Goal: Task Accomplishment & Management: Use online tool/utility

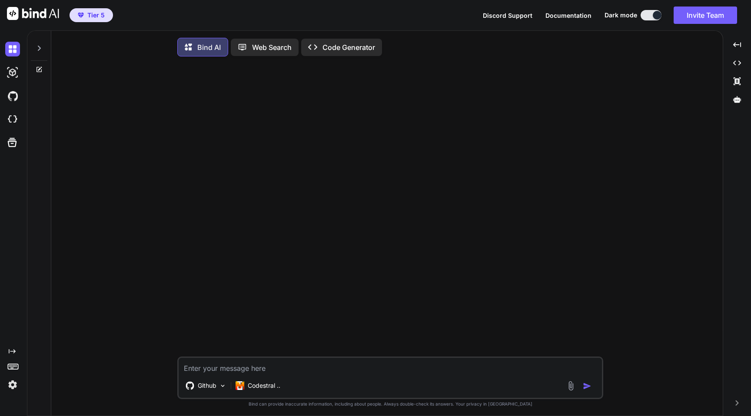
click at [10, 411] on div "Created with Pixso." at bounding box center [13, 223] width 27 height 386
click at [10, 389] on img at bounding box center [12, 385] width 15 height 15
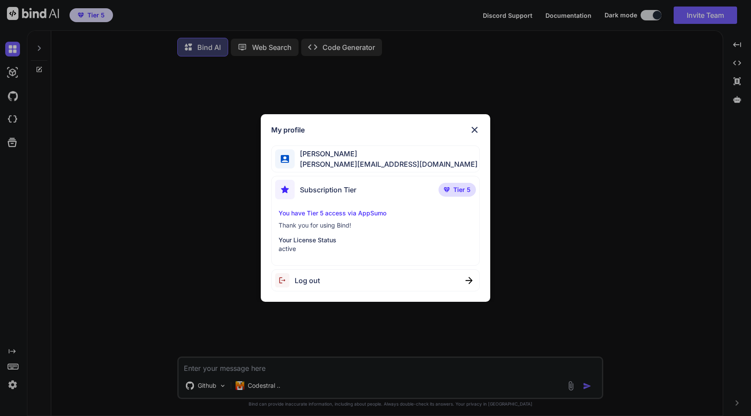
click at [476, 130] on img at bounding box center [474, 130] width 10 height 10
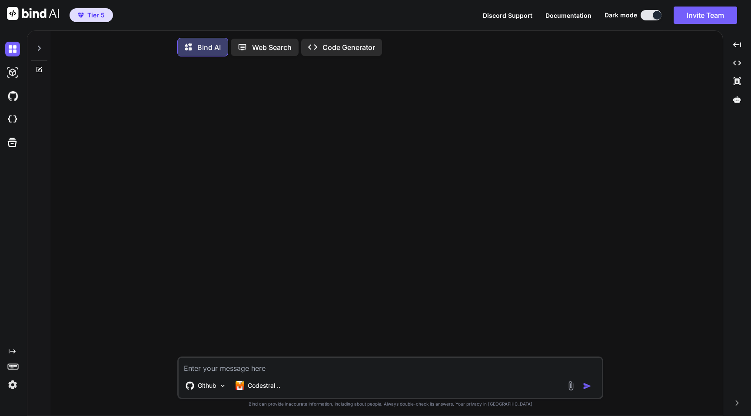
click at [97, 14] on span "Tier 5" at bounding box center [95, 15] width 17 height 9
click at [10, 116] on img at bounding box center [12, 119] width 15 height 15
click at [212, 387] on p "Github" at bounding box center [207, 386] width 19 height 9
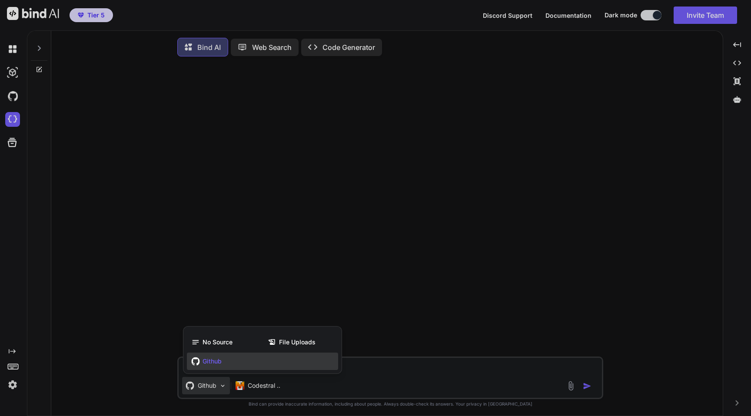
click at [210, 360] on span "Github" at bounding box center [212, 361] width 19 height 9
type textarea "x"
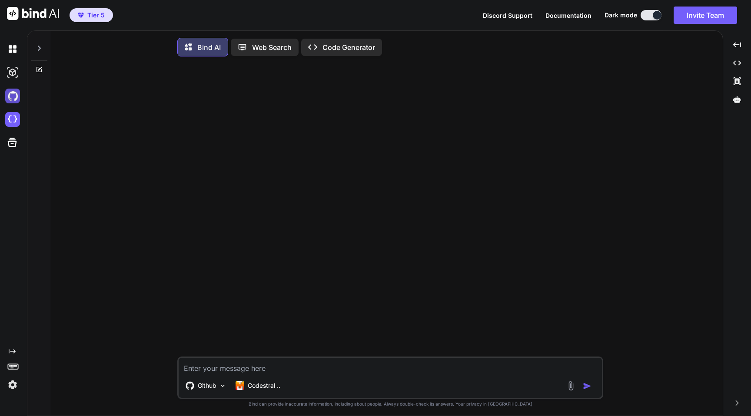
click at [16, 93] on img at bounding box center [12, 96] width 15 height 15
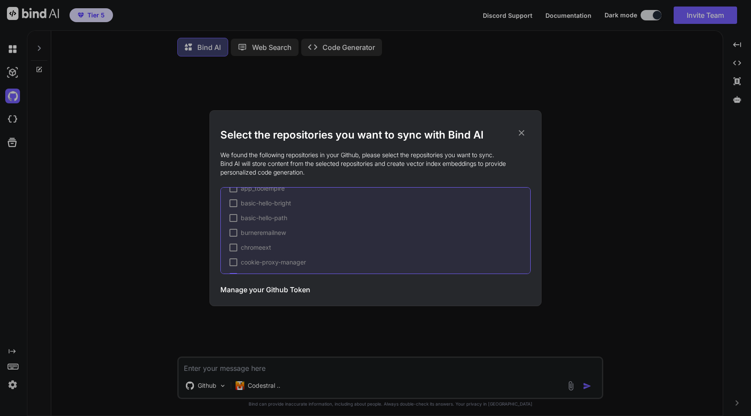
scroll to position [309, 0]
click at [521, 134] on icon at bounding box center [522, 133] width 10 height 10
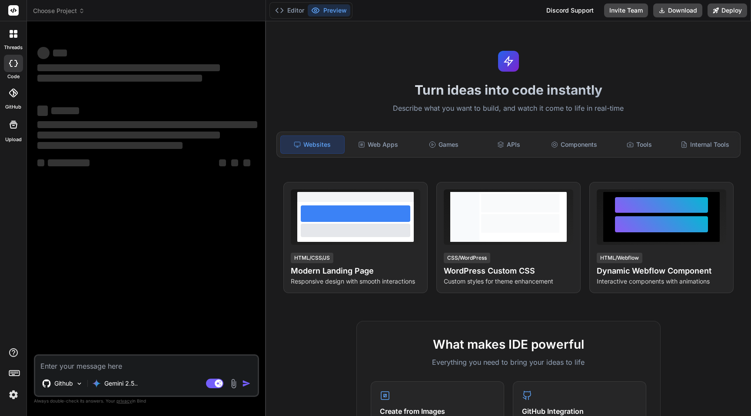
click at [13, 396] on img at bounding box center [13, 395] width 15 height 15
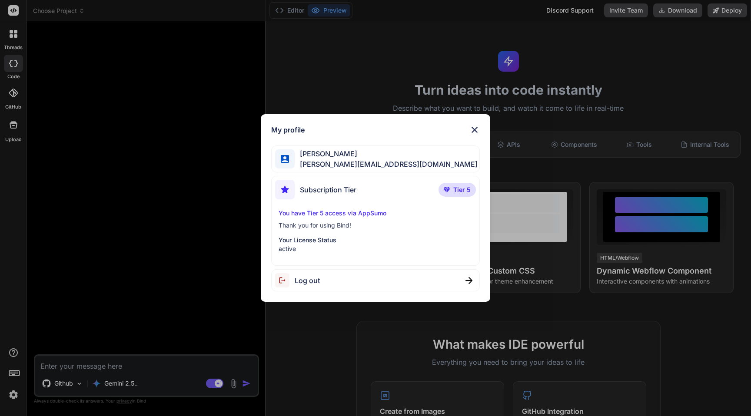
click at [346, 213] on p "You have Tier 5 access via AppSumo" at bounding box center [376, 213] width 194 height 9
click at [170, 180] on div "My profile Gordan Metz gordon-metz@nicheful.io Subscription Tier Tier 5 You hav…" at bounding box center [375, 208] width 751 height 416
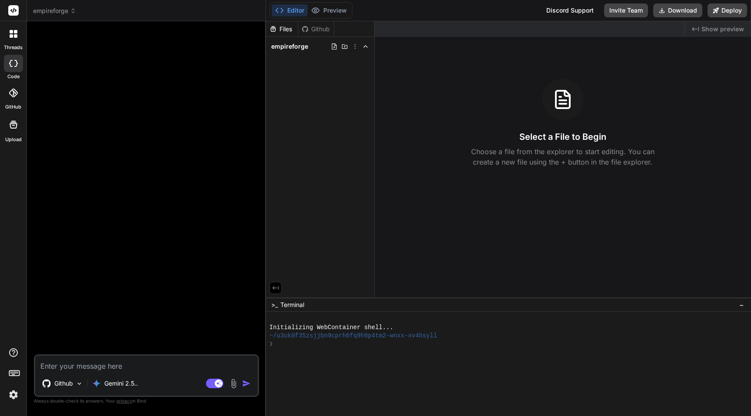
click at [322, 32] on div "Github" at bounding box center [316, 29] width 36 height 9
click at [75, 383] on div "Github" at bounding box center [63, 383] width 48 height 17
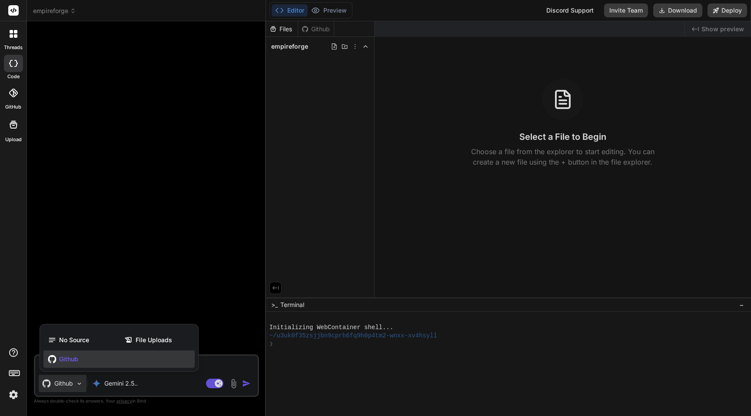
click at [130, 237] on div at bounding box center [375, 208] width 751 height 416
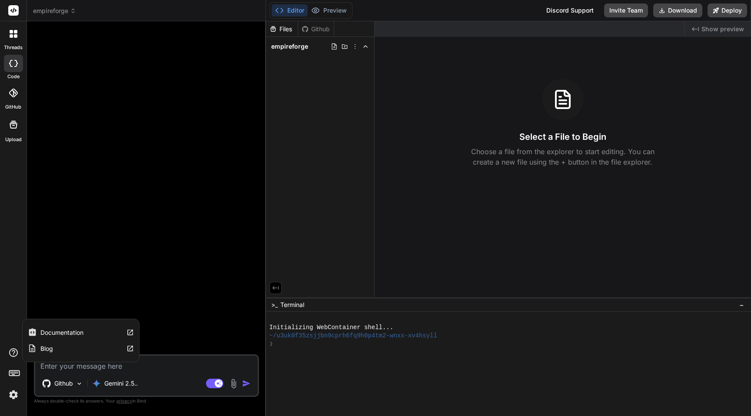
click at [15, 358] on icon at bounding box center [13, 353] width 10 height 10
click at [76, 329] on label "Documentation" at bounding box center [61, 333] width 43 height 9
click at [82, 367] on textarea at bounding box center [146, 364] width 223 height 16
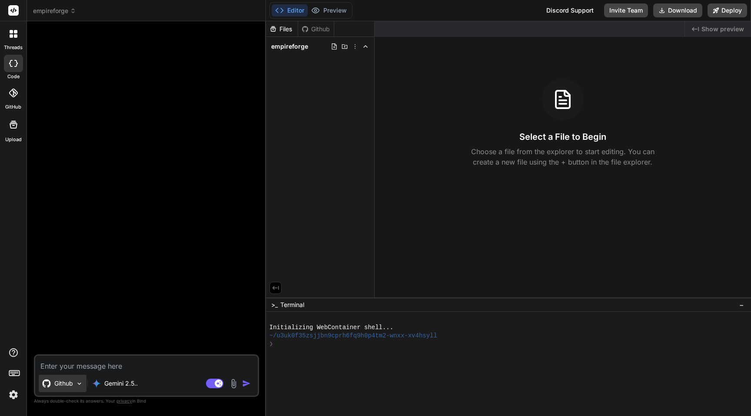
click at [64, 383] on p "Github" at bounding box center [63, 383] width 19 height 9
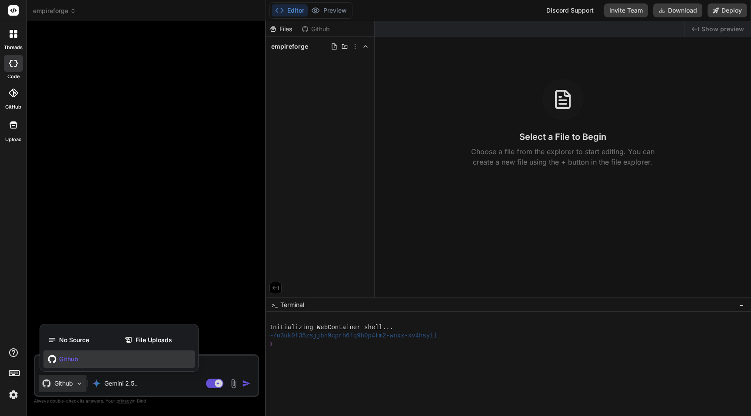
click at [71, 360] on span "Github" at bounding box center [68, 359] width 19 height 9
type textarea "x"
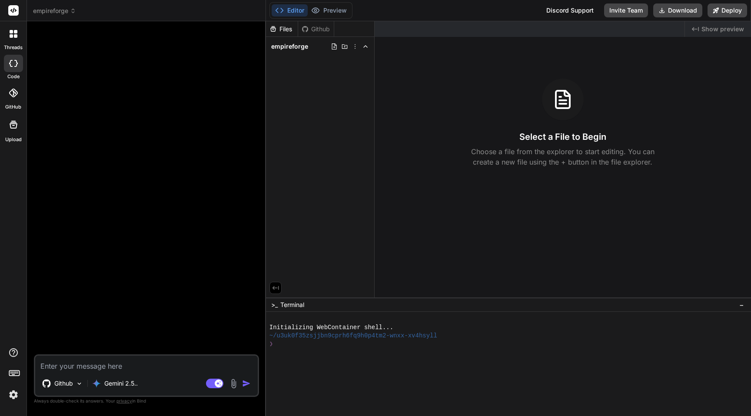
click at [13, 99] on div at bounding box center [13, 92] width 19 height 19
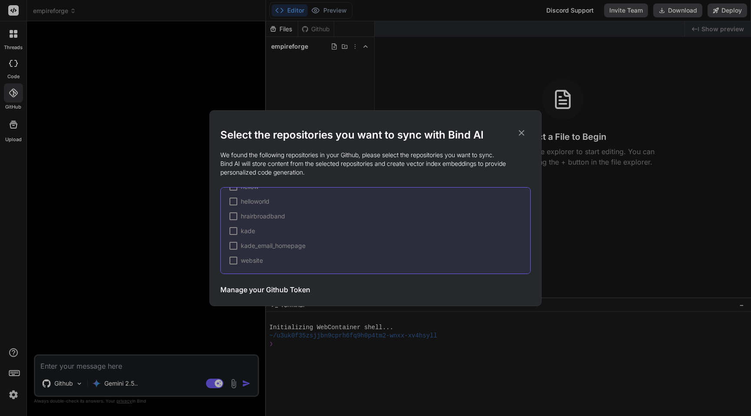
scroll to position [238, 0]
click at [151, 283] on div "Select the repositories you want to sync with Bind AI We found the following re…" at bounding box center [375, 208] width 751 height 416
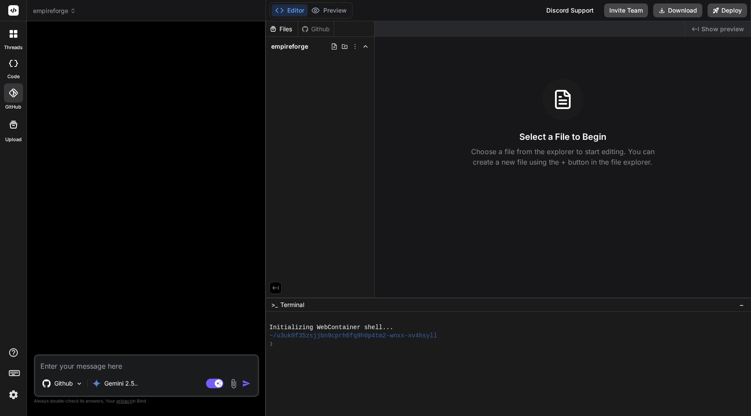
click at [121, 359] on textarea at bounding box center [146, 364] width 223 height 16
type textarea "t"
type textarea "x"
type textarea "f"
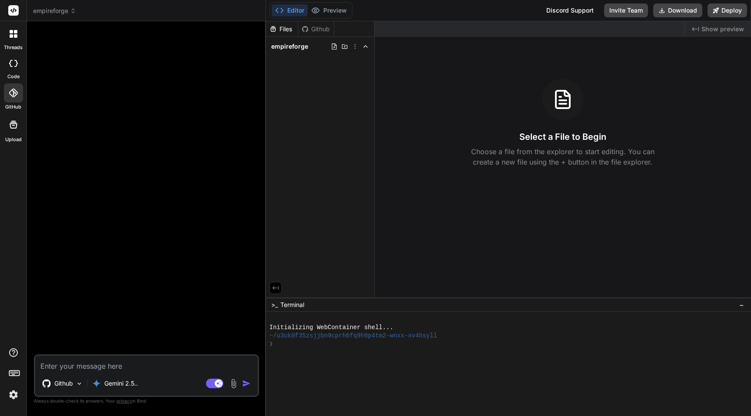
type textarea "x"
type textarea "fe"
type textarea "x"
type textarea "fet"
type textarea "x"
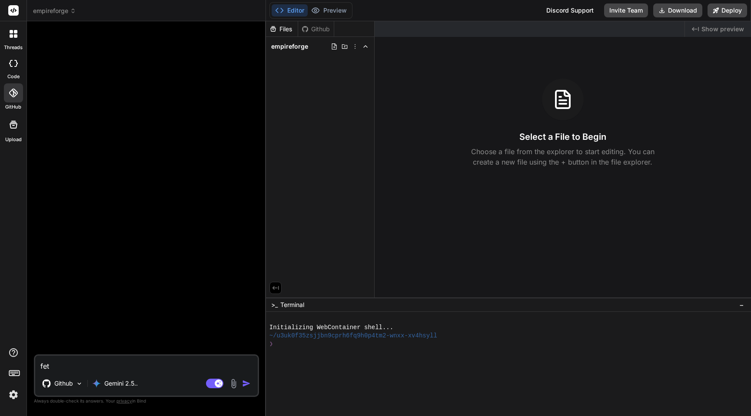
type textarea "fetc"
type textarea "x"
type textarea "fetch"
type textarea "x"
type textarea "fetch"
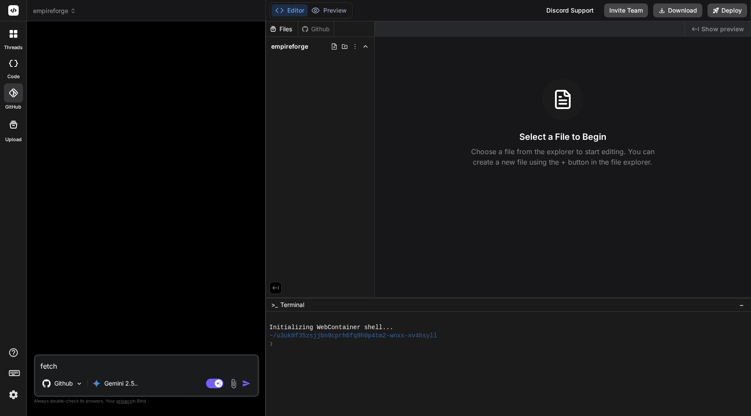
type textarea "x"
type textarea "fetch m"
type textarea "x"
type textarea "fetch my"
type textarea "x"
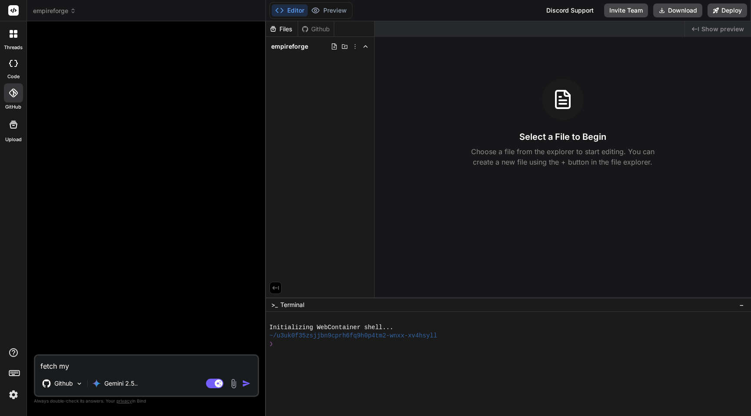
type textarea "fetch my"
type textarea "x"
type textarea "fetch my g"
type textarea "x"
type textarea "fetch my gi"
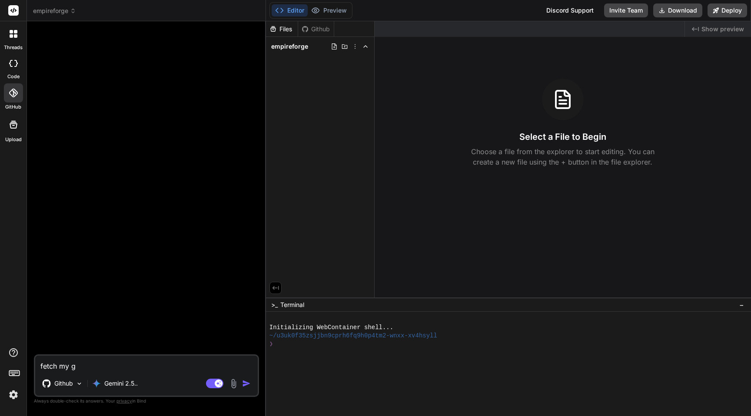
type textarea "x"
type textarea "fetch my git"
type textarea "x"
type textarea "fetch my gith"
type textarea "x"
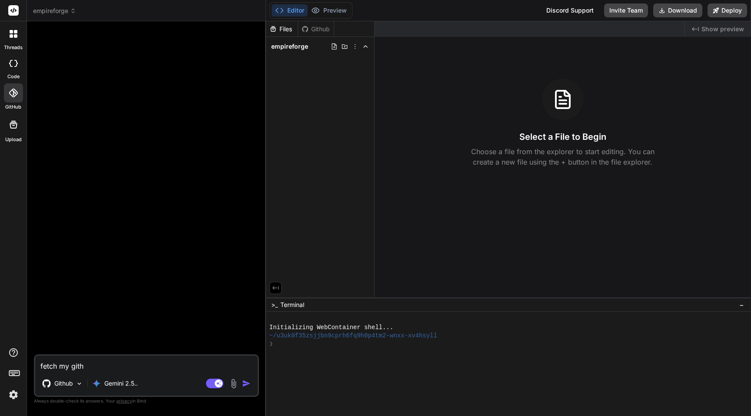
type textarea "fetch my githu"
type textarea "x"
type textarea "fetch my github"
type textarea "x"
type textarea "fetch my github"
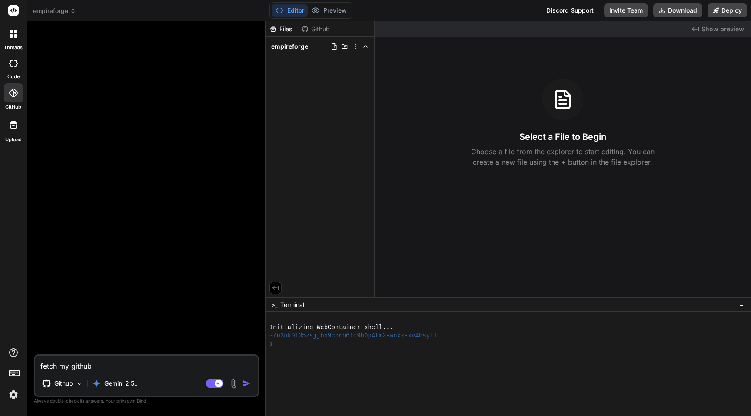
type textarea "x"
type textarea "fetch my github f"
type textarea "x"
type textarea "fetch my github fi"
type textarea "x"
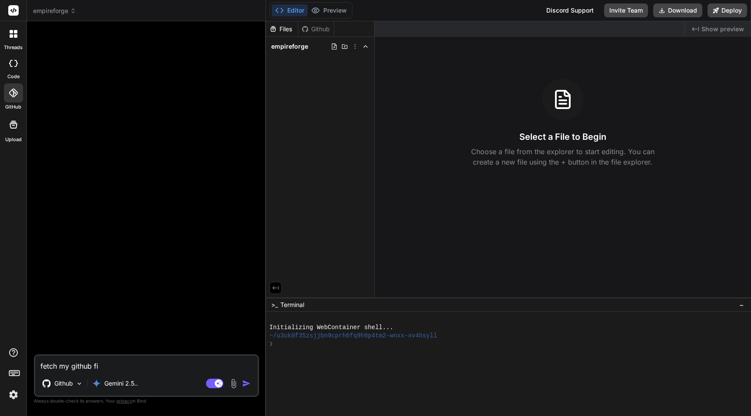
type textarea "fetch my github fil"
type textarea "x"
type textarea "fetch my github fils"
type textarea "x"
type textarea "fetch my github fil"
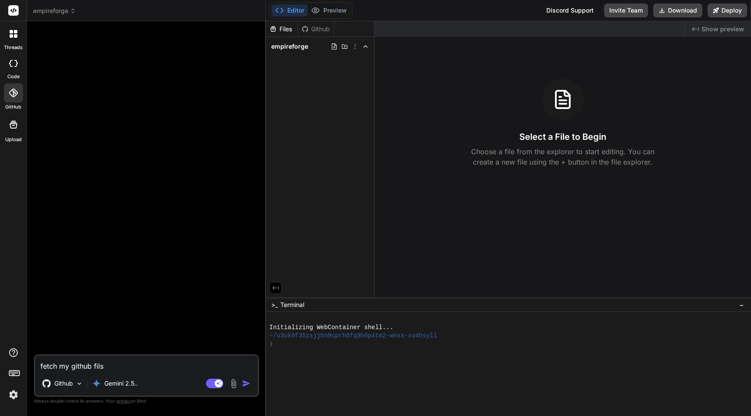
type textarea "x"
type textarea "fetch my github file"
type textarea "x"
type textarea "fetch my github files"
type textarea "x"
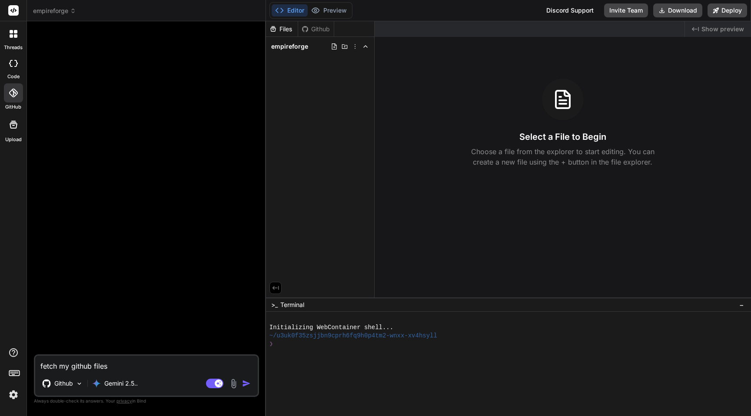
type textarea "fetch my github files"
type textarea "x"
type textarea "fetch my github files a"
type textarea "x"
type textarea "fetch my github files an"
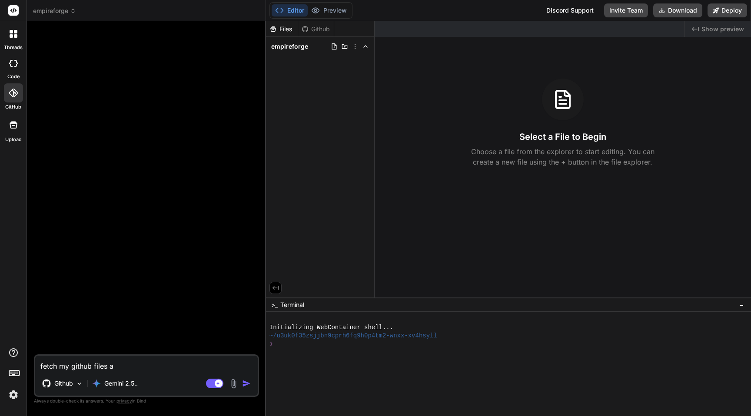
type textarea "x"
type textarea "fetch my github files and"
type textarea "x"
type textarea "fetch my github files and"
type textarea "x"
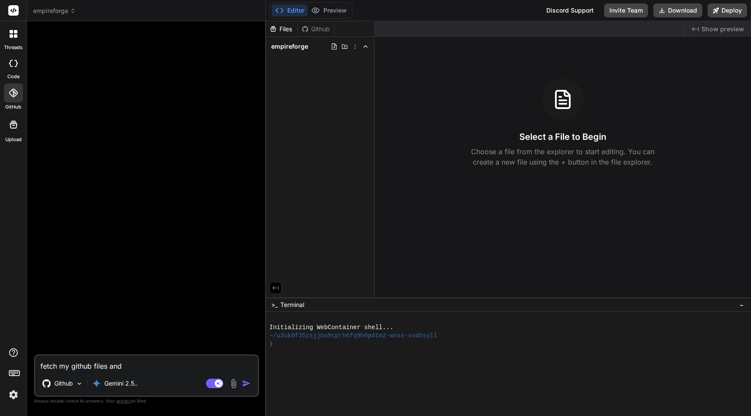
type textarea "fetch my github files and c"
type textarea "x"
type textarea "fetch my github files and cr"
type textarea "x"
type textarea "fetch my github files and cre"
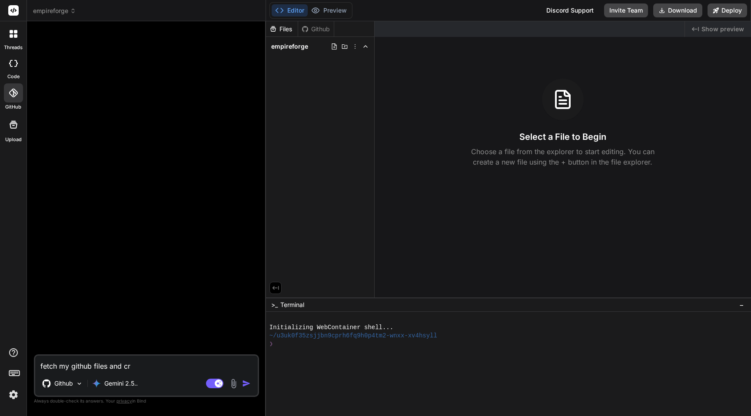
type textarea "x"
type textarea "fetch my github files and crea"
type textarea "x"
type textarea "fetch my github files and creat"
type textarea "x"
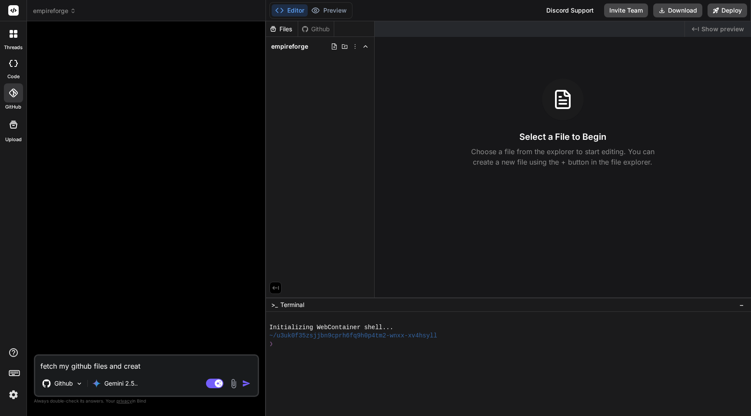
type textarea "fetch my github files and create"
type textarea "x"
type textarea "fetch my github files and create"
type textarea "x"
type textarea "fetch my github files and create m"
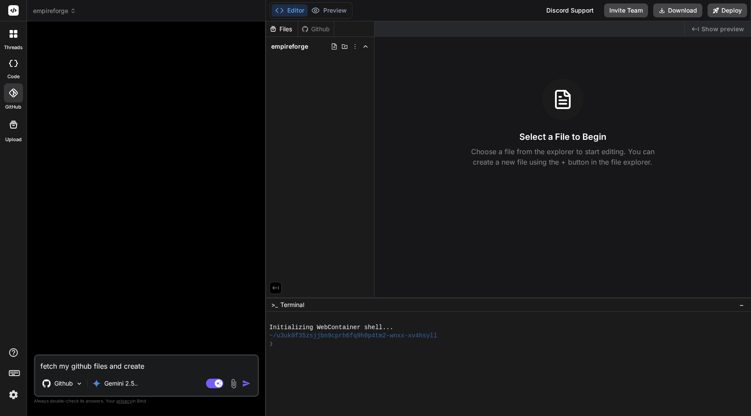
type textarea "x"
type textarea "fetch my github files and create me"
type textarea "x"
type textarea "fetch my github files and create me"
type textarea "x"
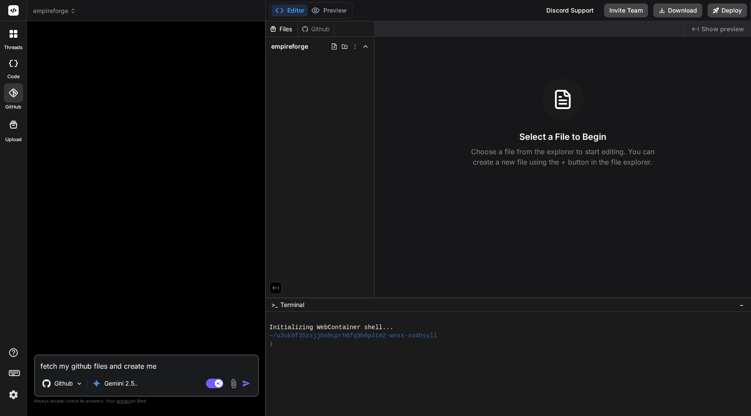
type textarea "fetch my github files and create me l"
type textarea "x"
type textarea "fetch my github files and create me lo"
type textarea "x"
type textarea "fetch my github files and create me l"
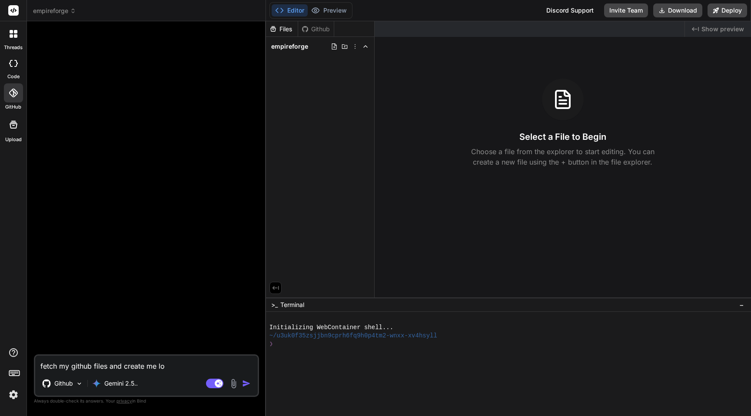
type textarea "x"
type textarea "fetch my github files and create me"
type textarea "x"
type textarea "fetch my github files and create me b"
type textarea "x"
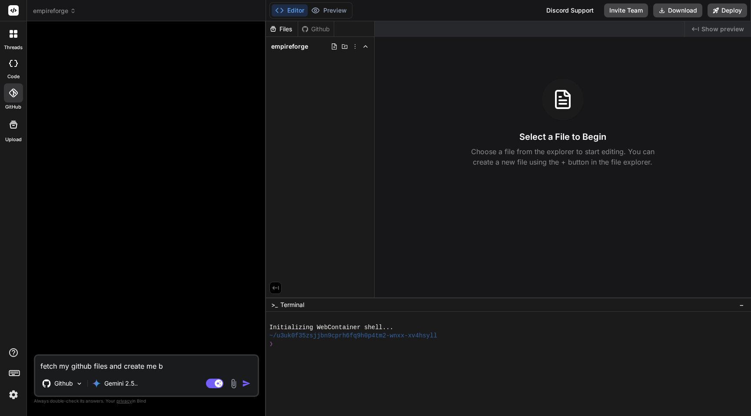
type textarea "fetch my github files and create me bl"
type textarea "x"
type textarea "fetch my github files and create me blo"
type textarea "x"
type textarea "fetch my github files and create me blog"
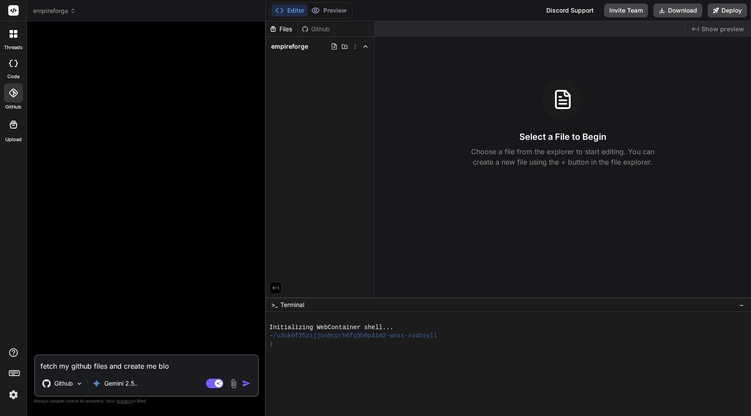
type textarea "x"
type textarea "fetch my github files and create me blog"
type textarea "x"
type textarea "fetch my github files and create me blog p"
type textarea "x"
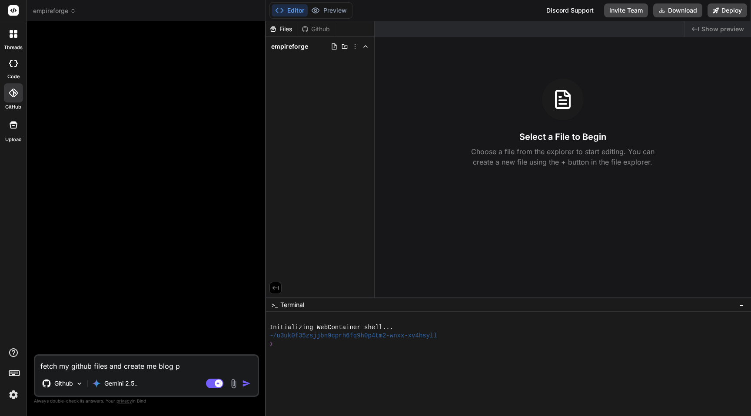
type textarea "fetch my github files and create me blog po"
type textarea "x"
type textarea "fetch my github files and create me blog pos"
type textarea "x"
type textarea "fetch my github files and create me blog post"
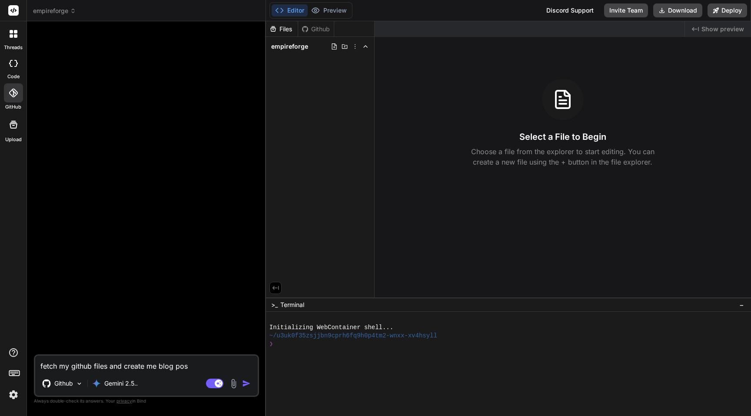
type textarea "x"
type textarea "fetch my github files and create me blog post"
type textarea "x"
type textarea "fetch my github files and create me blog post r"
type textarea "x"
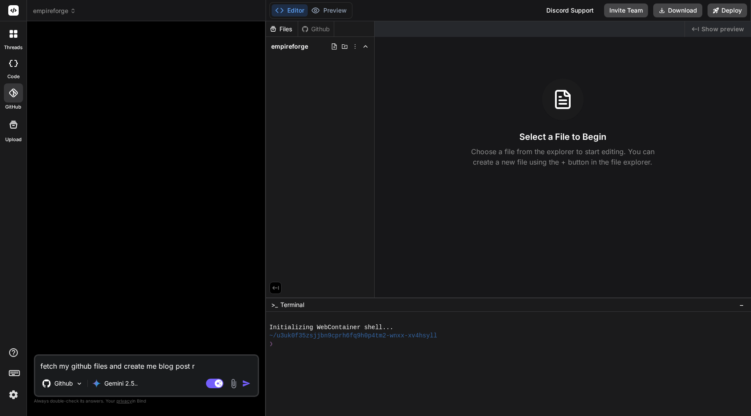
type textarea "fetch my github files and create me blog post re"
type textarea "x"
type textarea "fetch my github files and create me blog post rel"
type textarea "x"
type textarea "fetch my github files and create me blog post rela"
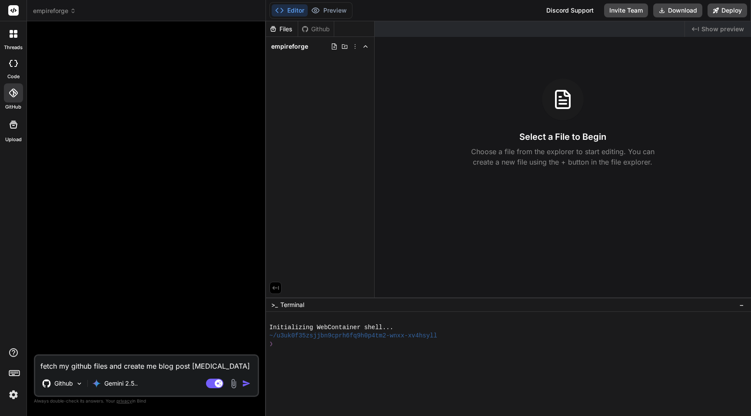
type textarea "x"
type textarea "fetch my github files and create me blog post relat"
type textarea "x"
type textarea "fetch my github files and create me blog post relate"
type textarea "x"
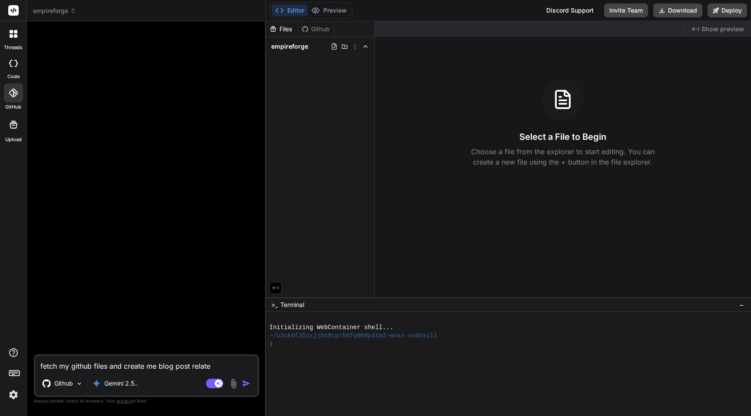
type textarea "fetch my github files and create me blog post related"
type textarea "x"
type textarea "fetch my github files and create me blog post related"
type textarea "x"
type textarea "fetch my github files and create me blog post related t"
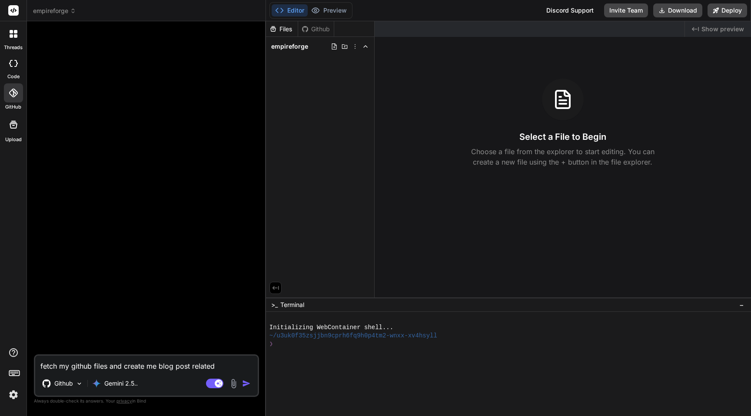
type textarea "x"
type textarea "fetch my github files and create me blog post related to"
type textarea "x"
type textarea "fetch my github files and create me blog post related to"
type textarea "x"
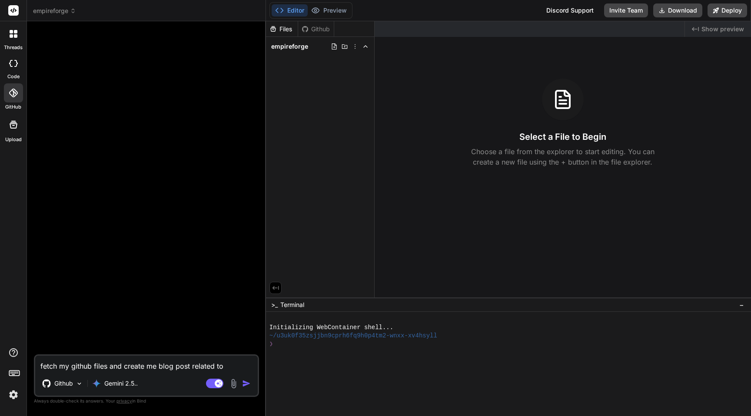
type textarea "fetch my github files and create me blog post related to m"
type textarea "x"
type textarea "fetch my github files and create me blog post related to my"
type textarea "x"
type textarea "fetch my github files and create me blog post related to my"
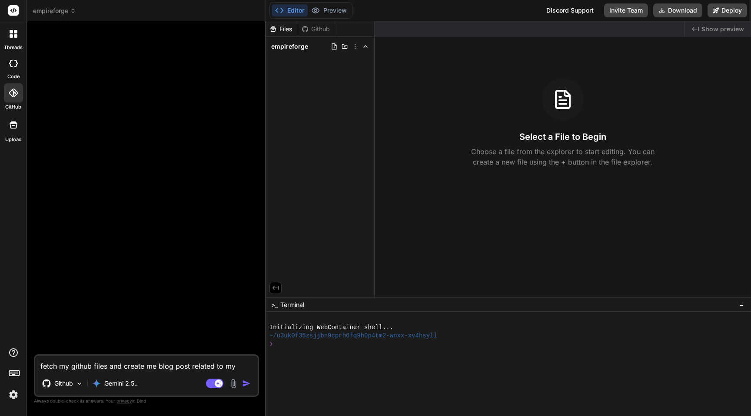
type textarea "x"
type textarea "fetch my github files and create me blog post related to my s"
type textarea "x"
type textarea "fetch my github files and create me blog post related to my sa"
type textarea "x"
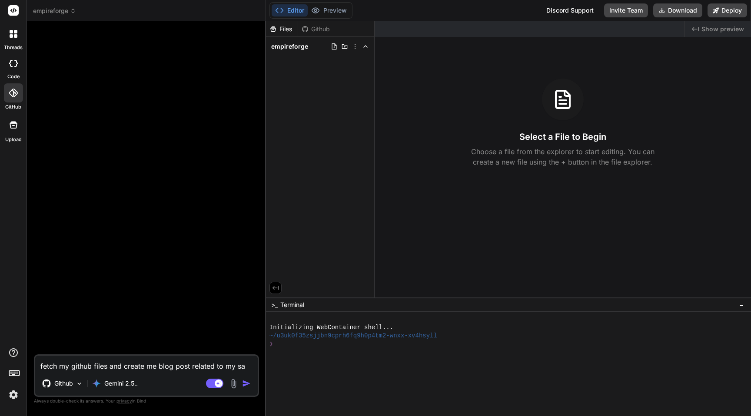
type textarea "fetch my github files and create me blog post related to my sam"
type textarea "x"
type textarea "fetch my github files and create me blog post related to my same"
type textarea "x"
type textarea "fetch my github files and create me blog post related to my same"
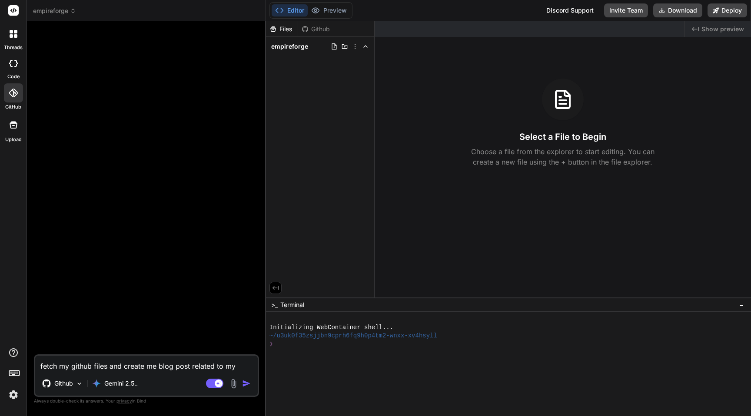
type textarea "x"
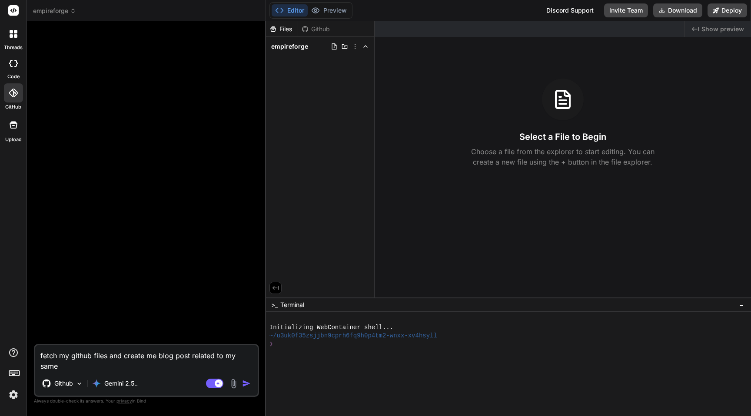
type textarea "fetch my github files and create me blog post related to my same n"
type textarea "x"
type textarea "fetch my github files and create me blog post related to my same ni"
type textarea "x"
type textarea "fetch my github files and create me blog post related to my same nic"
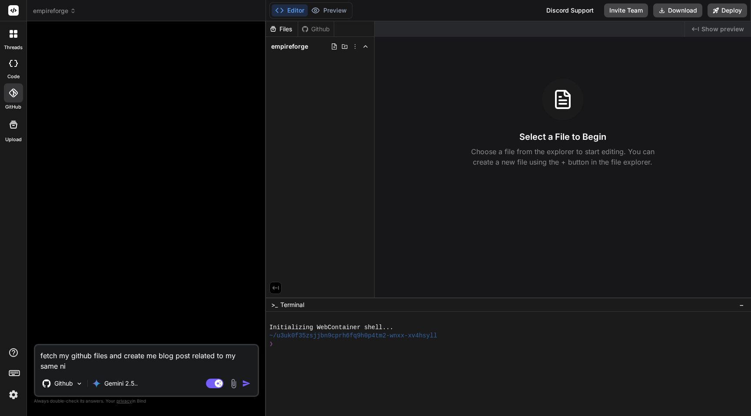
type textarea "x"
type textarea "fetch my github files and create me blog post related to my same nich"
type textarea "x"
type textarea "fetch my github files and create me blog post related to my same niche"
type textarea "x"
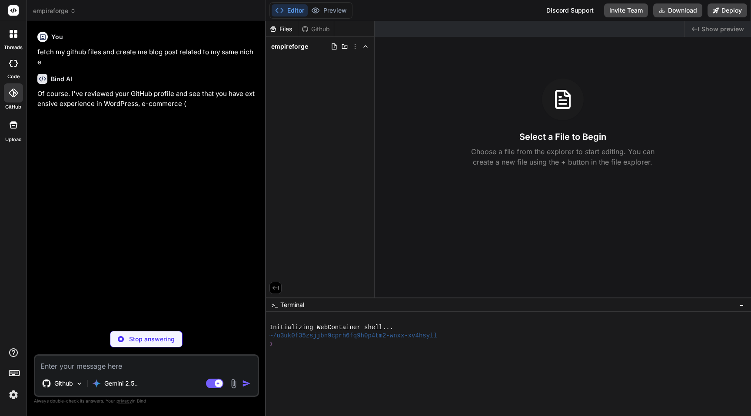
click at [316, 29] on div "Github" at bounding box center [316, 29] width 36 height 9
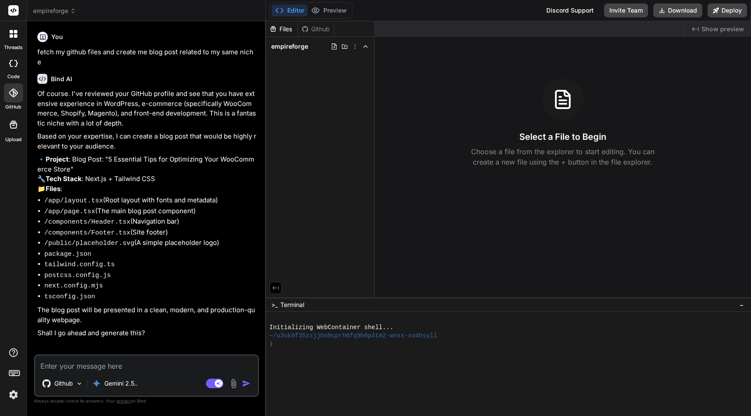
click at [12, 107] on label "GitHub" at bounding box center [13, 106] width 16 height 7
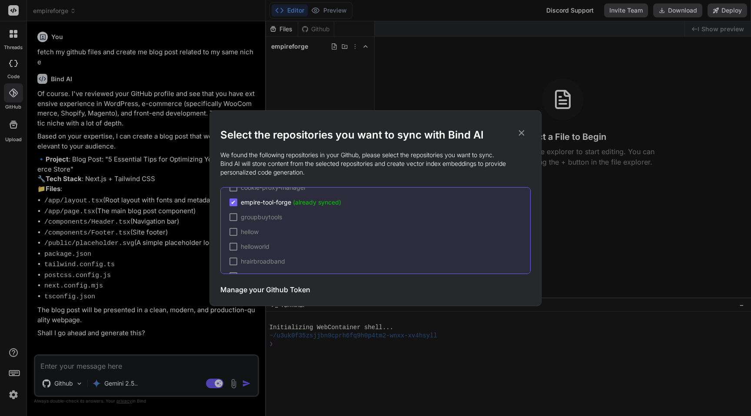
scroll to position [258, 0]
click at [254, 209] on span "empire-tool-forge (already synced)" at bounding box center [291, 208] width 100 height 9
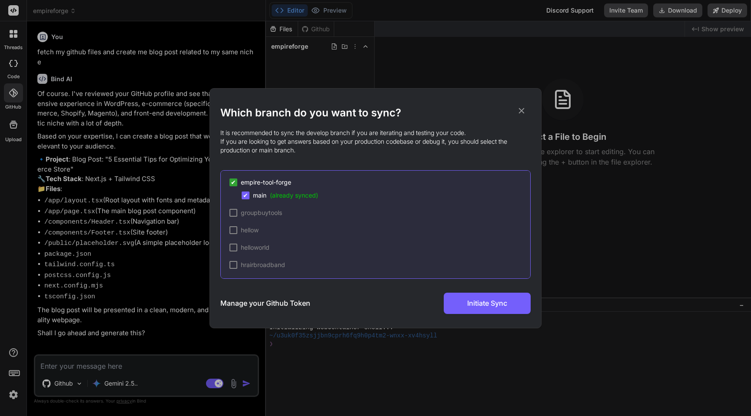
scroll to position [313, 0]
click at [246, 194] on span "✔" at bounding box center [245, 196] width 5 height 9
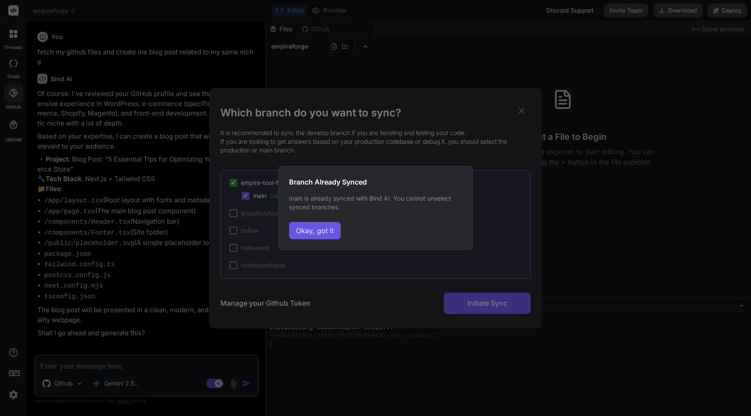
click at [308, 237] on button "Okay, got it" at bounding box center [315, 230] width 52 height 17
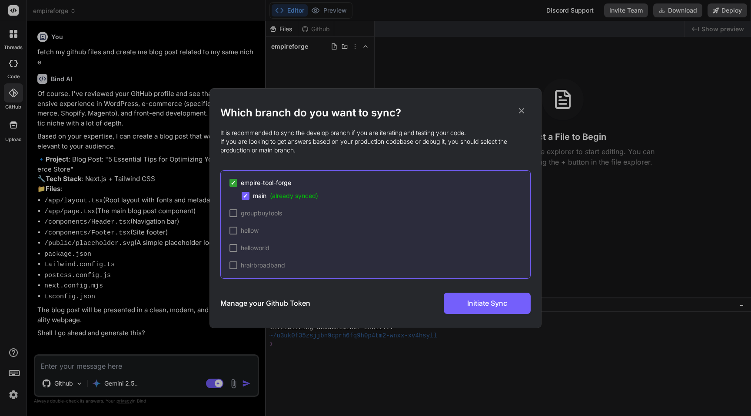
click at [524, 110] on icon at bounding box center [522, 111] width 10 height 10
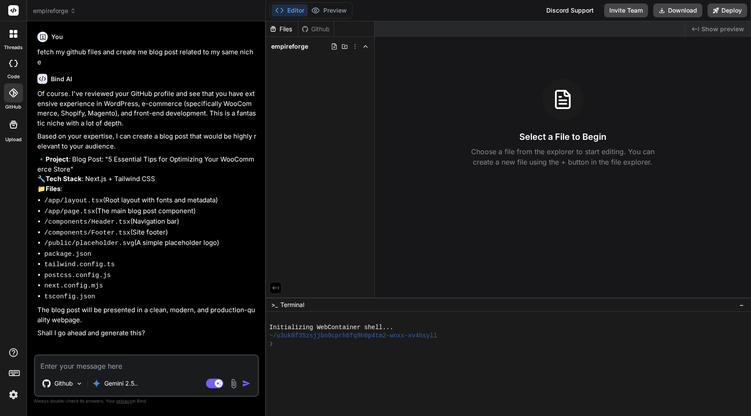
click at [309, 29] on div "Github" at bounding box center [316, 29] width 36 height 9
click at [71, 8] on icon at bounding box center [73, 11] width 6 height 6
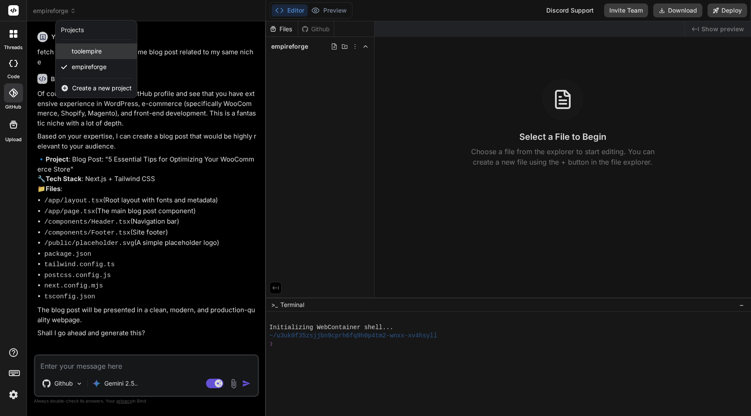
click at [89, 56] on div "toolempire" at bounding box center [96, 51] width 81 height 16
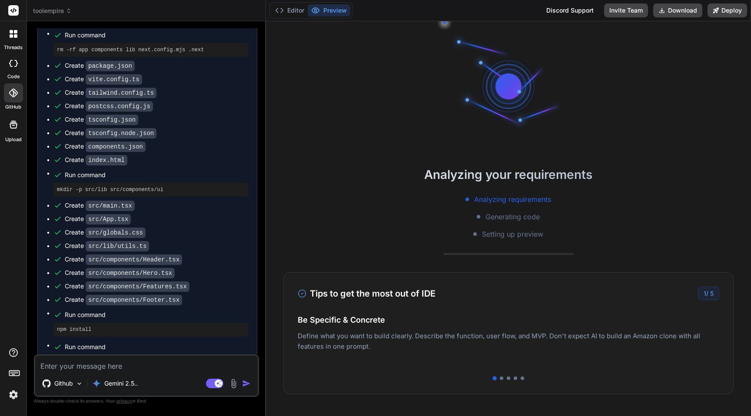
scroll to position [17, 0]
click at [291, 3] on div "Editor Preview" at bounding box center [310, 10] width 83 height 17
click at [291, 12] on button "Editor" at bounding box center [290, 10] width 36 height 12
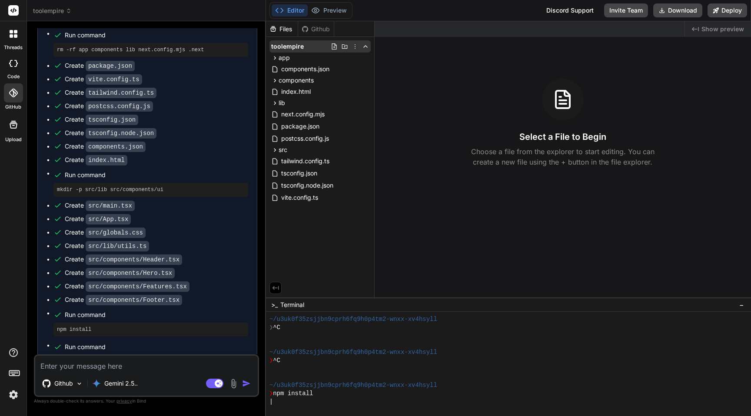
click at [356, 47] on icon at bounding box center [355, 46] width 7 height 7
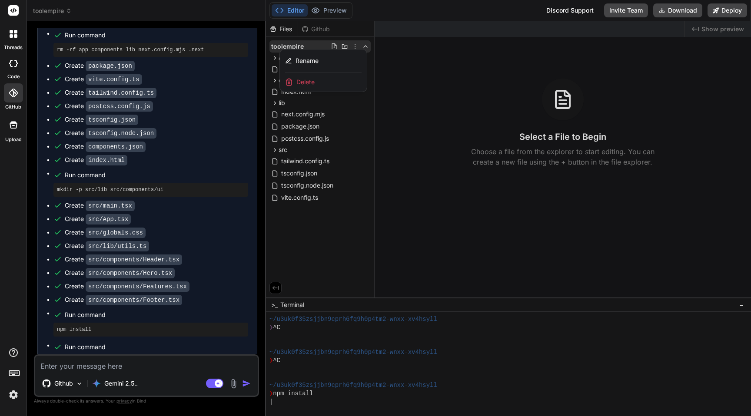
click at [315, 86] on div "Delete" at bounding box center [323, 82] width 87 height 19
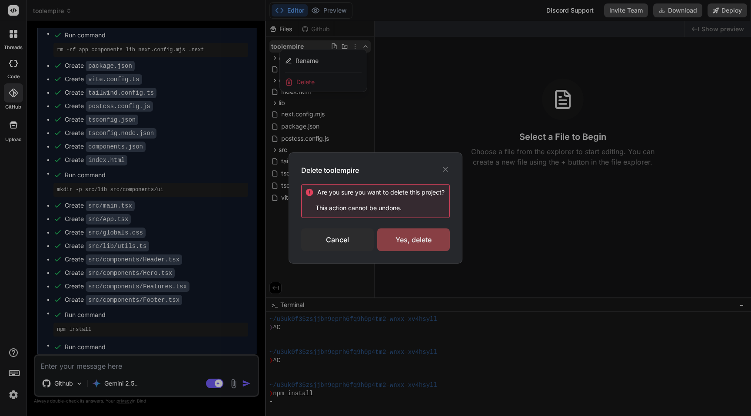
click at [416, 237] on div "Yes, delete" at bounding box center [413, 240] width 73 height 23
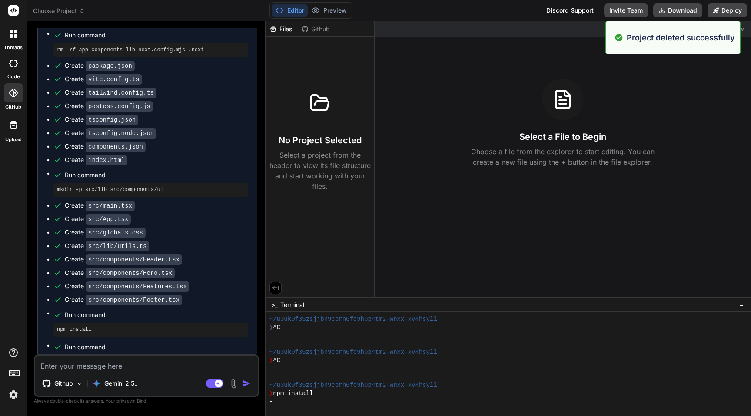
click at [78, 11] on span "Choose Project" at bounding box center [59, 11] width 52 height 9
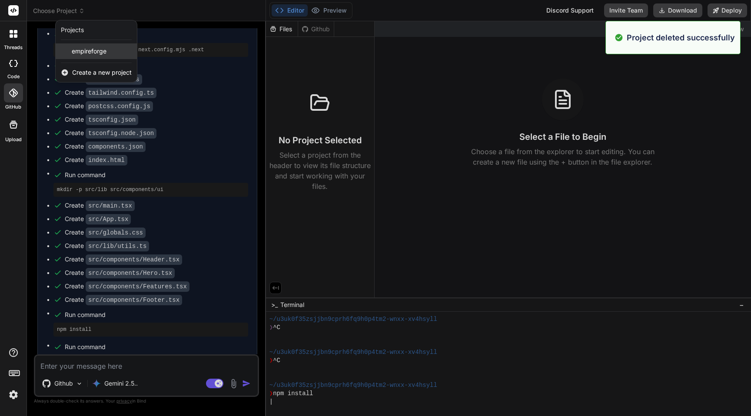
click at [82, 56] on div "empireforge" at bounding box center [96, 51] width 81 height 16
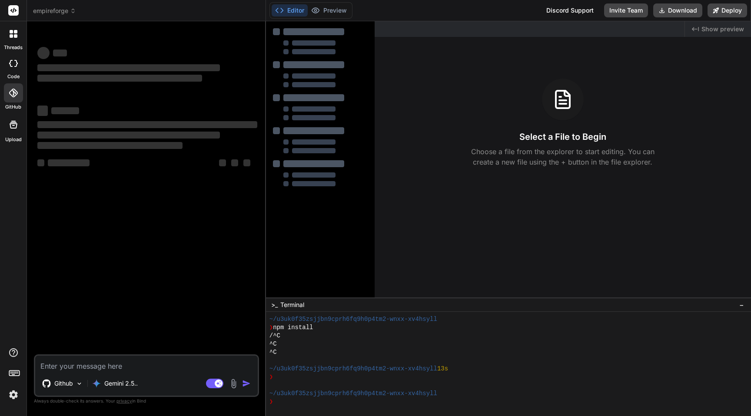
scroll to position [83, 0]
type textarea "x"
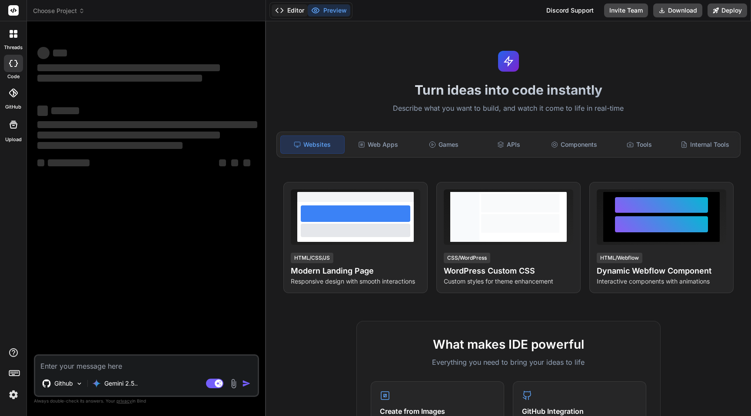
click at [293, 14] on button "Editor" at bounding box center [290, 10] width 36 height 12
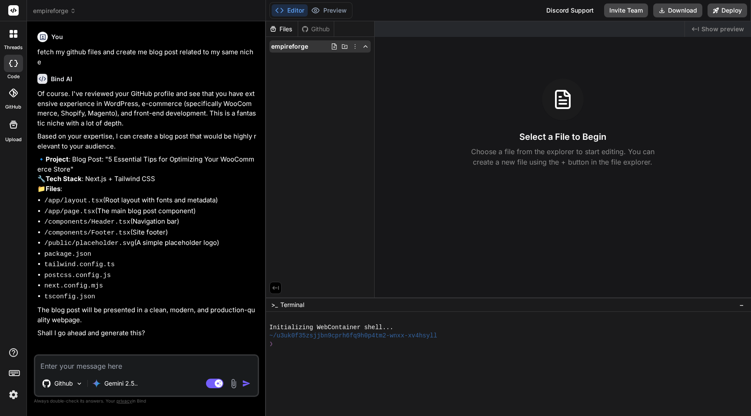
click at [353, 47] on icon at bounding box center [355, 46] width 7 height 7
type textarea "x"
click at [305, 80] on span "Delete" at bounding box center [305, 82] width 18 height 9
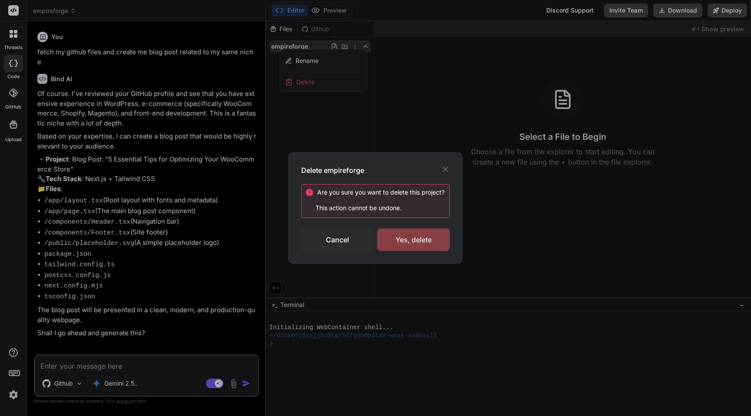
click at [424, 243] on div "Yes, delete" at bounding box center [413, 240] width 73 height 23
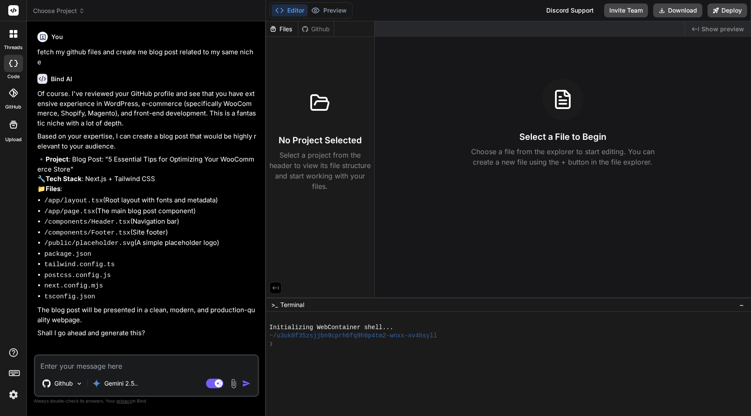
click at [73, 11] on span "Choose Project" at bounding box center [59, 11] width 52 height 9
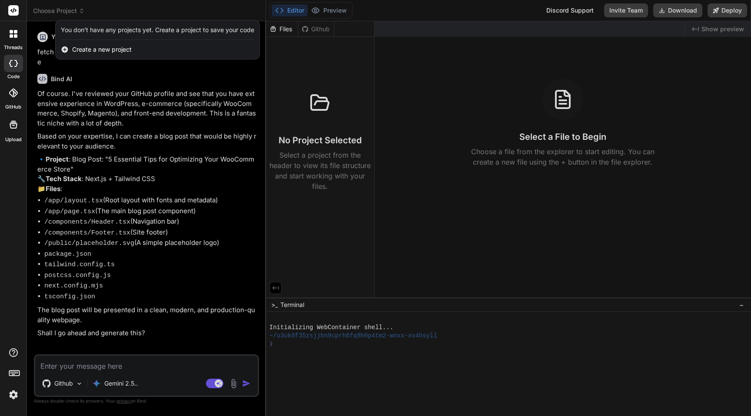
click at [113, 50] on span "Create a new project" at bounding box center [102, 49] width 60 height 9
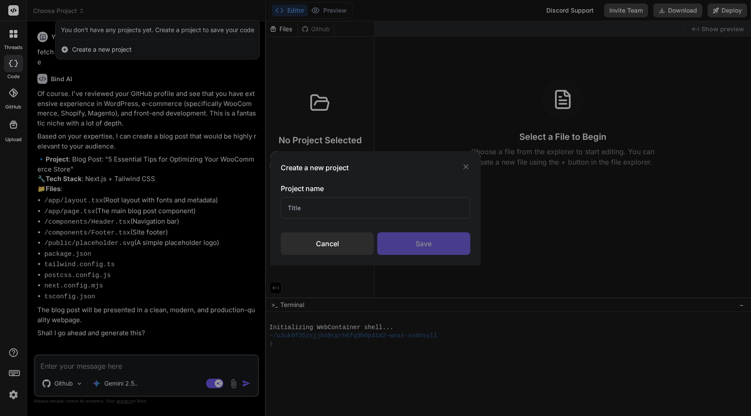
click at [322, 216] on input "text" at bounding box center [375, 207] width 189 height 21
type input "toolempire"
click at [419, 250] on div "Save" at bounding box center [423, 244] width 93 height 23
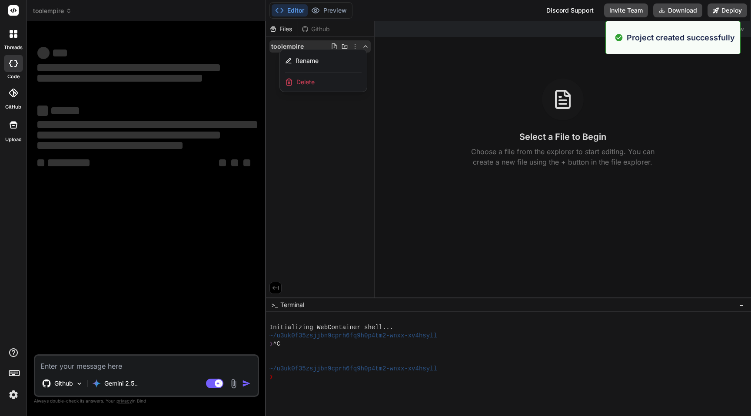
click at [98, 369] on textarea at bounding box center [146, 364] width 223 height 16
type textarea "x"
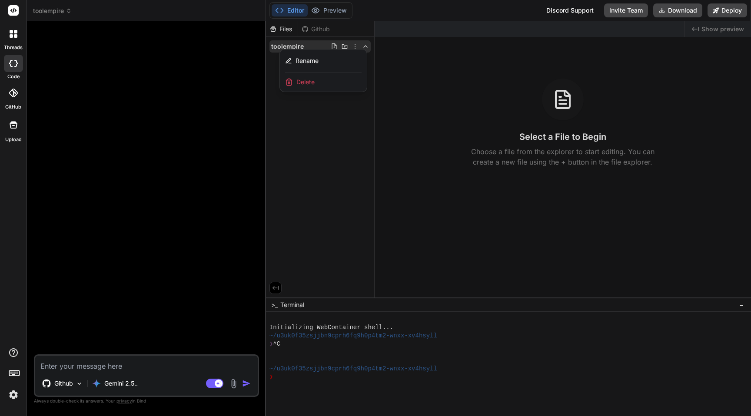
click at [313, 28] on div at bounding box center [508, 218] width 485 height 395
click at [309, 29] on div "Github" at bounding box center [316, 29] width 36 height 9
click at [284, 29] on div "Files" at bounding box center [282, 29] width 32 height 9
click at [86, 362] on textarea at bounding box center [146, 364] width 223 height 16
type textarea "c"
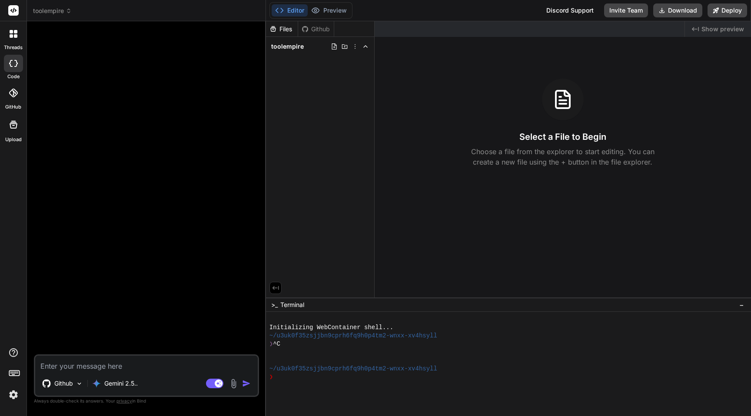
type textarea "x"
type textarea "ca"
type textarea "x"
type textarea "can"
type textarea "x"
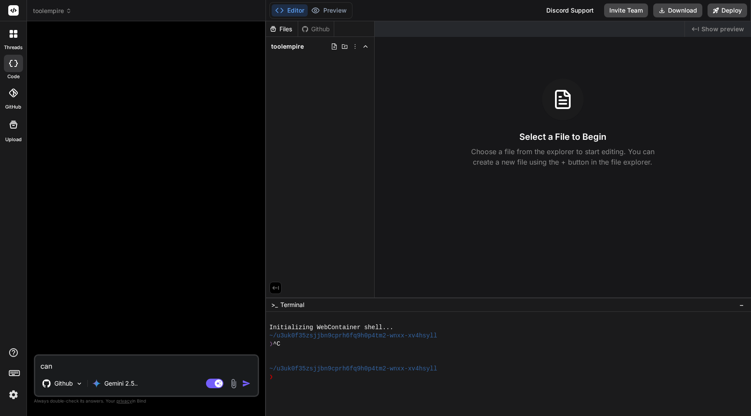
type textarea "can"
type textarea "x"
type textarea "can y"
type textarea "x"
type textarea "can yo"
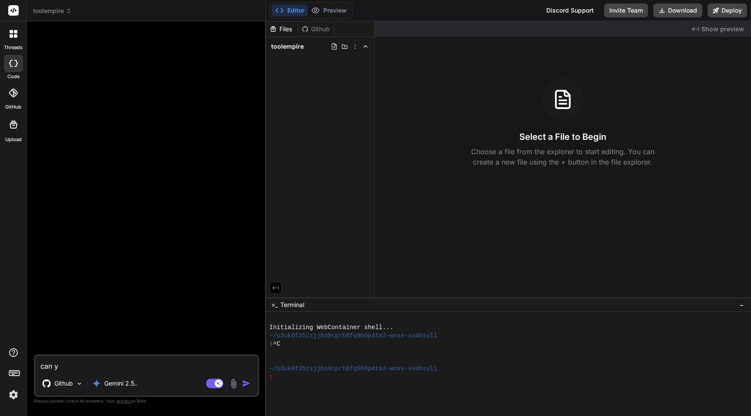
type textarea "x"
type textarea "can you"
type textarea "x"
type textarea "can you"
type textarea "x"
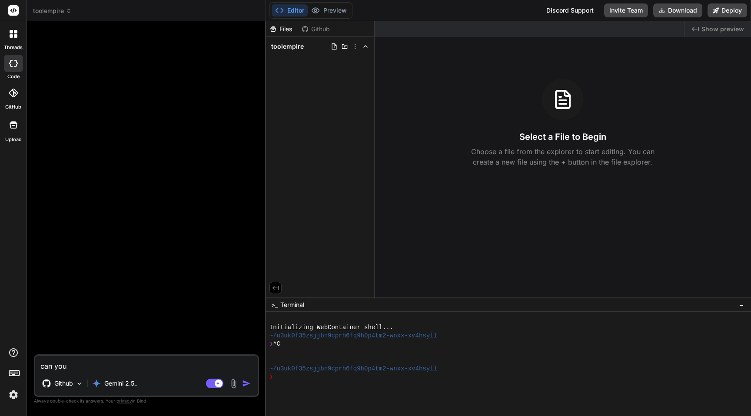
type textarea "can you r"
type textarea "x"
type textarea "can you re"
type textarea "x"
type textarea "can you rea"
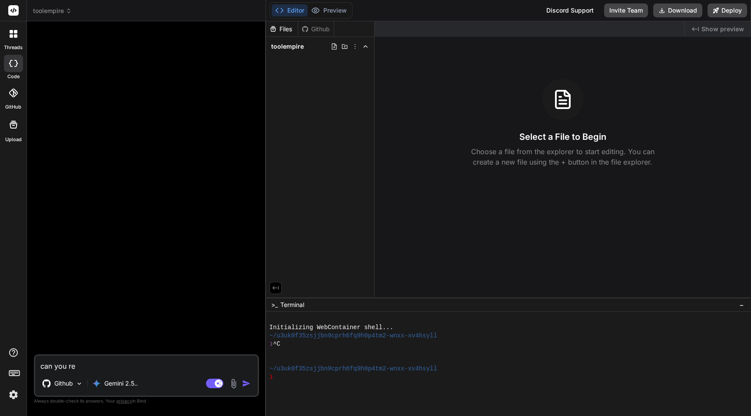
type textarea "x"
type textarea "can you read"
type textarea "x"
type textarea "can you read"
type textarea "x"
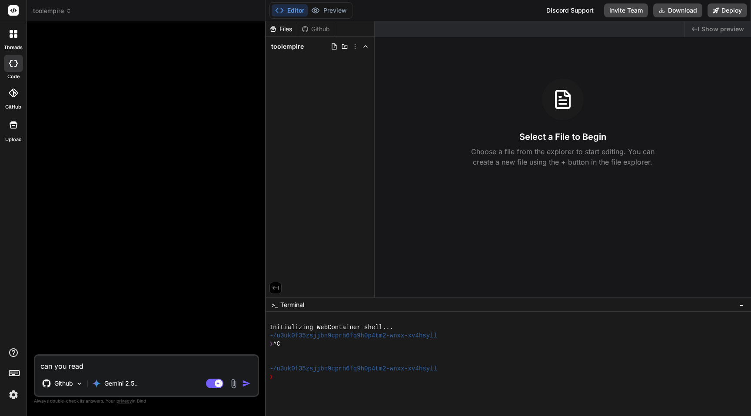
type textarea "can you read m"
type textarea "x"
type textarea "can you read my"
type textarea "x"
type textarea "r"
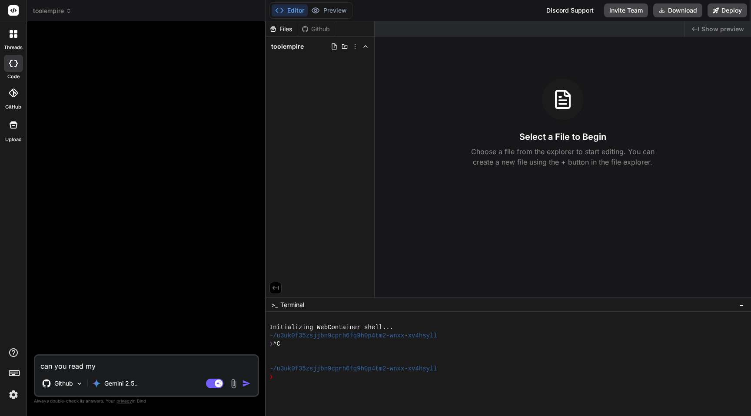
type textarea "x"
type textarea "re"
type textarea "x"
type textarea "rea"
type textarea "x"
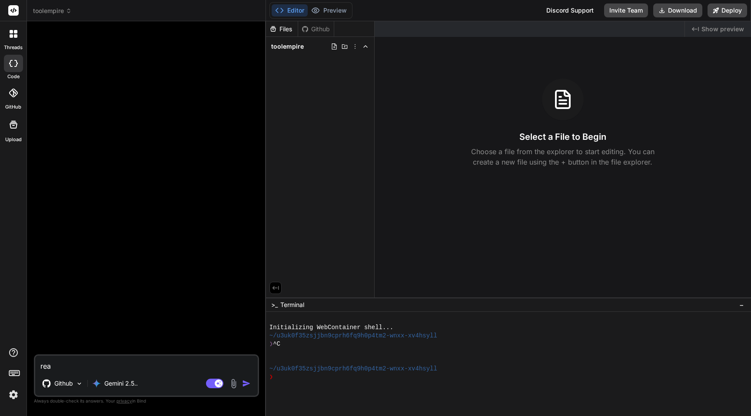
type textarea "read"
type textarea "x"
type textarea "read"
type textarea "x"
type textarea "read m"
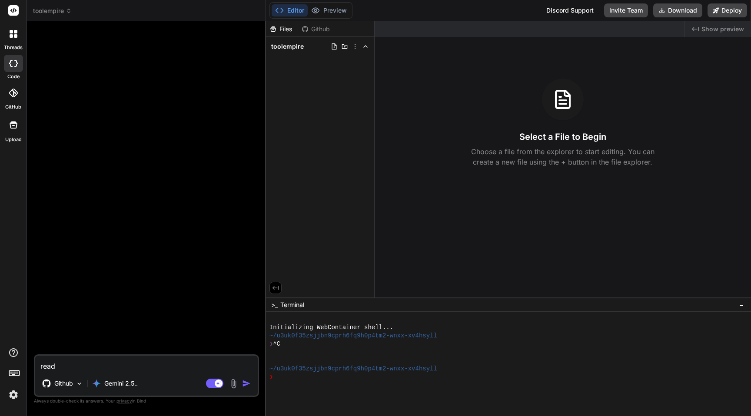
type textarea "x"
type textarea "read my"
type textarea "x"
type textarea "read my"
type textarea "x"
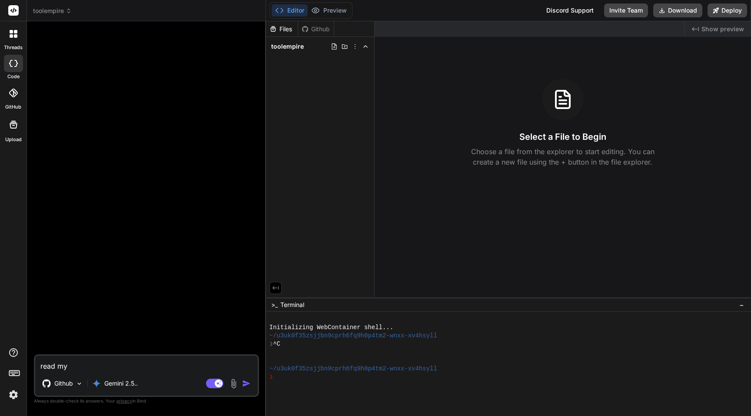
type textarea "read my g"
type textarea "x"
type textarea "read my gi"
type textarea "x"
type textarea "read my git"
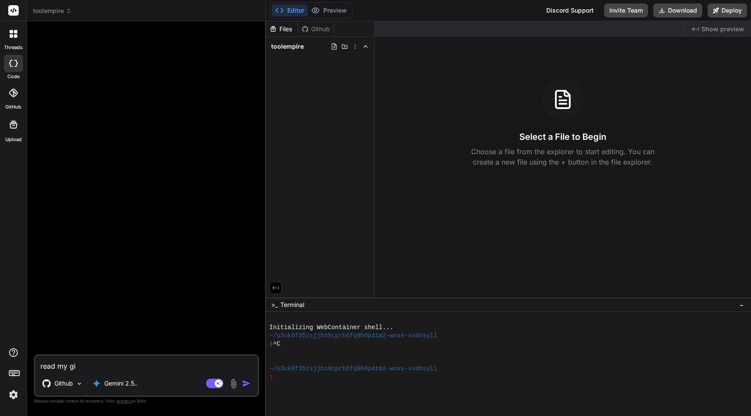
type textarea "x"
type textarea "read my gith"
type textarea "x"
type textarea "read my githu"
type textarea "x"
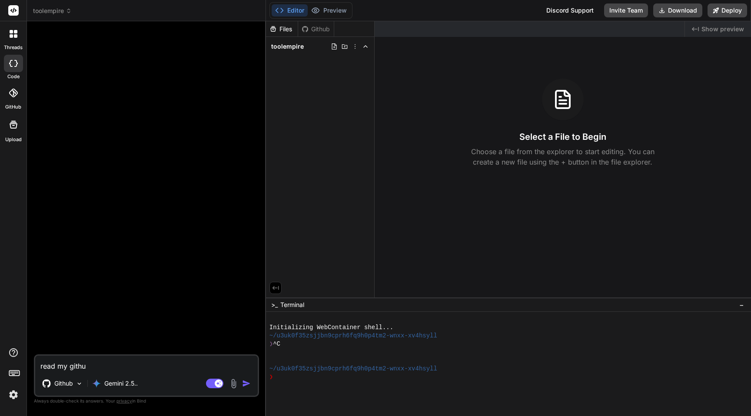
type textarea "read my github"
type textarea "x"
type textarea "read my github"
type textarea "x"
type textarea "read my github r"
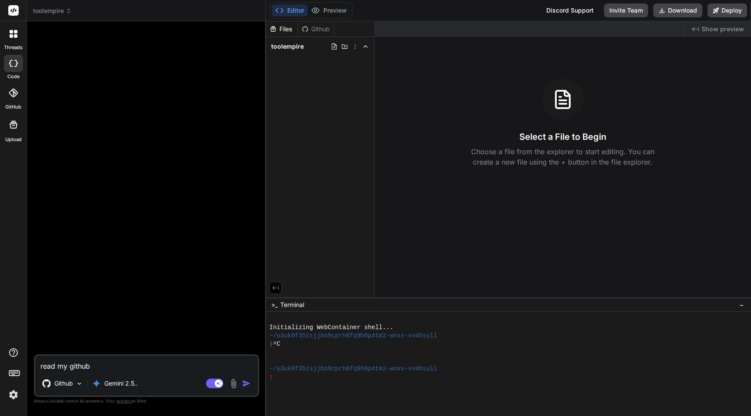
type textarea "x"
type textarea "read my github re"
type textarea "x"
type textarea "read my github rep"
type textarea "x"
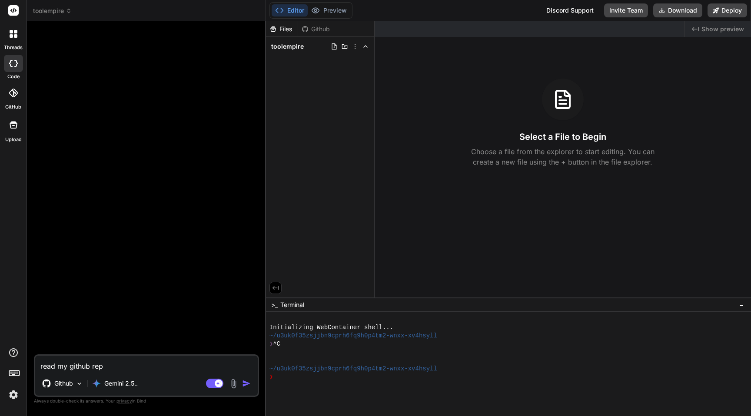
type textarea "read my github repo"
type textarea "x"
type textarea "read my github repo"
type textarea "x"
type textarea "read my github repo a"
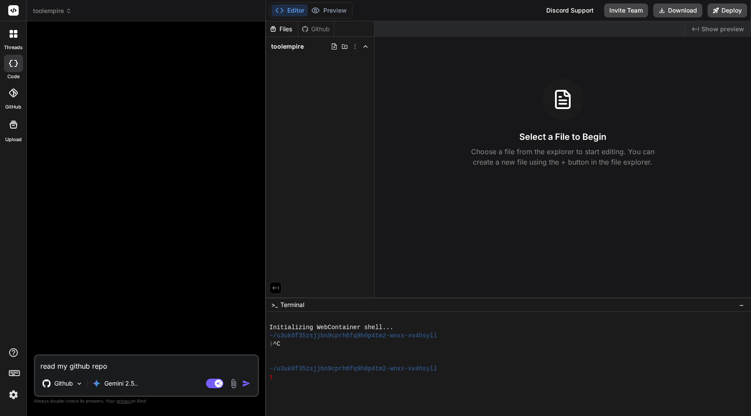
type textarea "x"
type textarea "read my github repo an"
type textarea "x"
type textarea "read my github repo and"
type textarea "x"
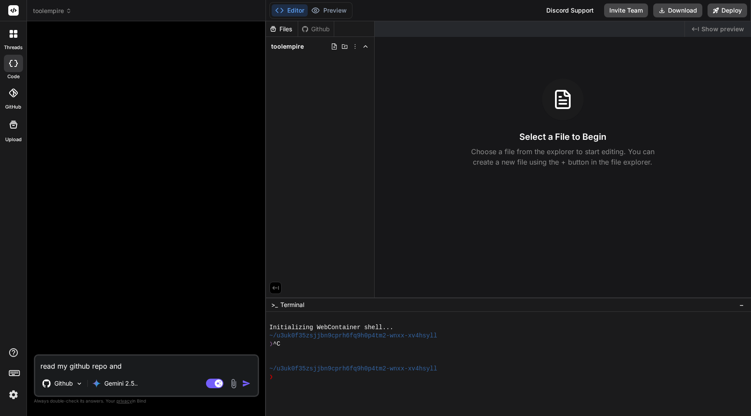
type textarea "read my github repo and"
type textarea "x"
type textarea "read my github repo and s"
type textarea "x"
type textarea "read my github repo and su"
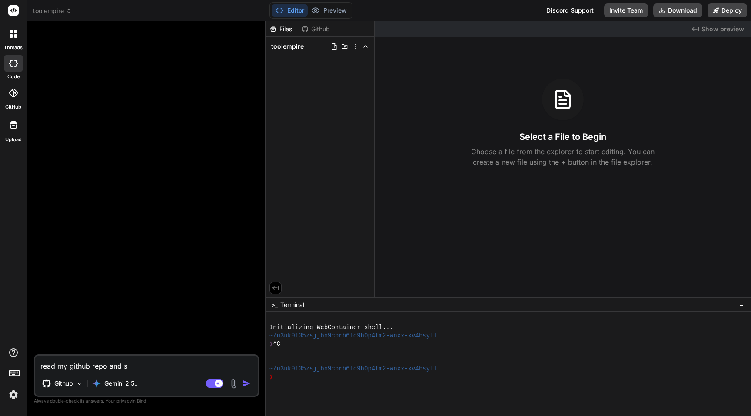
type textarea "x"
type textarea "read my github repo and sug"
type textarea "x"
type textarea "read my github repo and sugg"
type textarea "x"
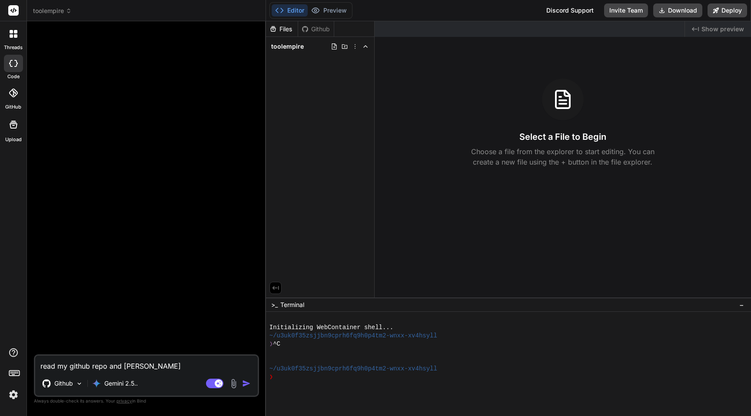
type textarea "read my github repo and sugge"
type textarea "x"
type textarea "read my github repo and sugges"
type textarea "x"
type textarea "read my github repo and suggest"
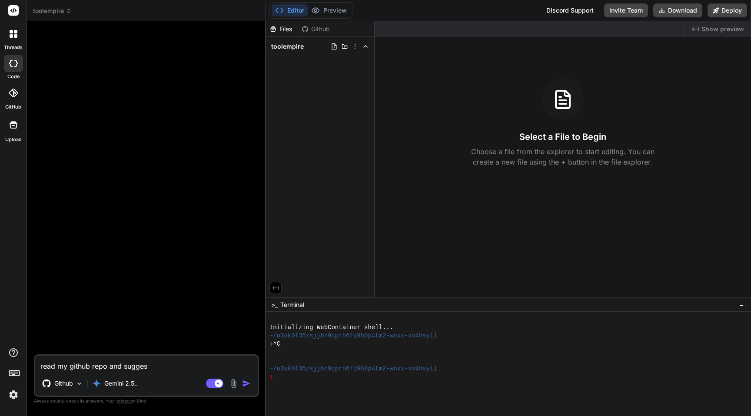
type textarea "x"
type textarea "read my github repo and suggest"
type textarea "x"
type textarea "read my github repo and suggest m"
type textarea "x"
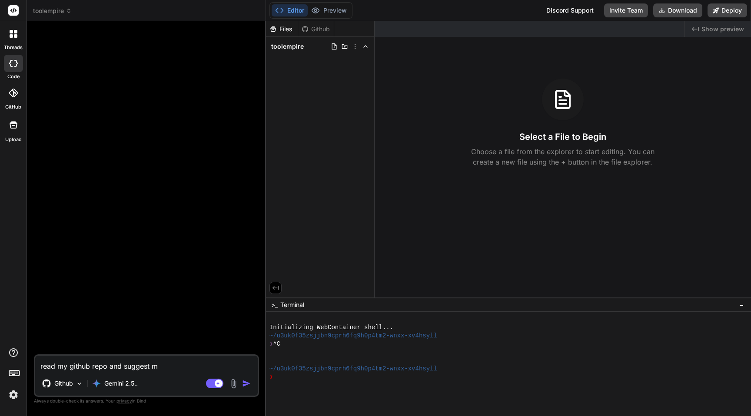
type textarea "read my github repo and suggest me"
type textarea "x"
type textarea "read my github repo and suggest me"
type textarea "x"
type textarea "read my github repo and suggest me w"
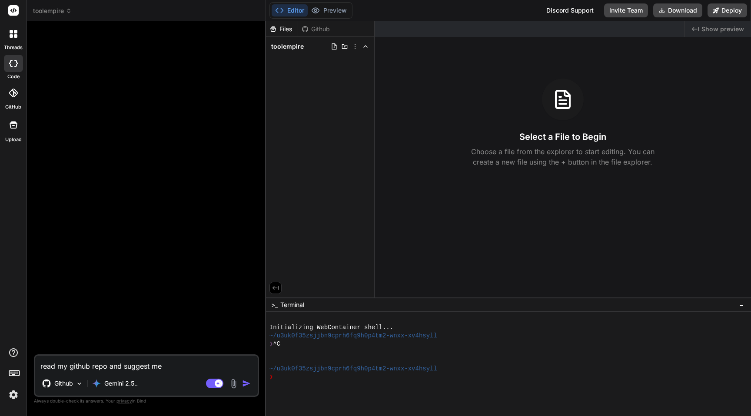
type textarea "x"
type textarea "read my github repo and suggest me wh"
type textarea "x"
type textarea "read my github repo and suggest me wha"
type textarea "x"
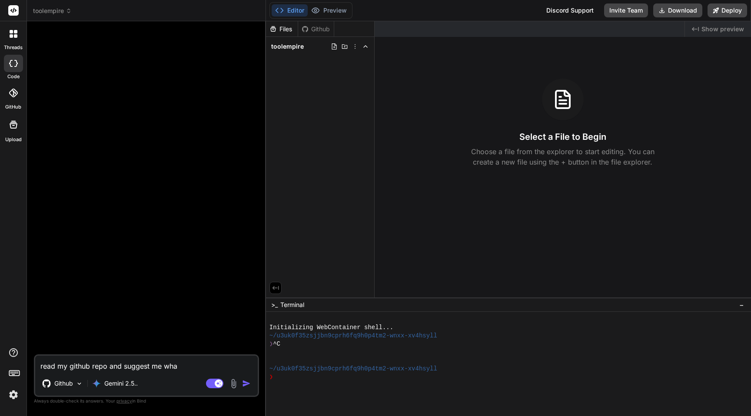
type textarea "read my github repo and suggest me what"
type textarea "x"
type textarea "read my github repo and suggest me what"
type textarea "x"
type textarea "read my github repo and suggest me what t"
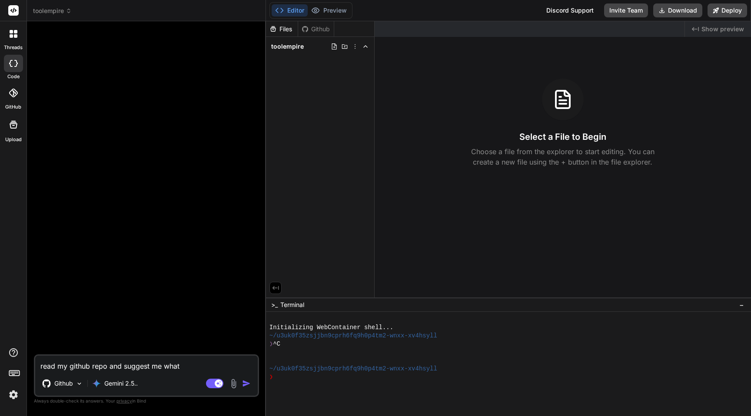
type textarea "x"
type textarea "read my github repo and suggest me what to"
type textarea "x"
type textarea "read my github repo and suggest me what to"
type textarea "x"
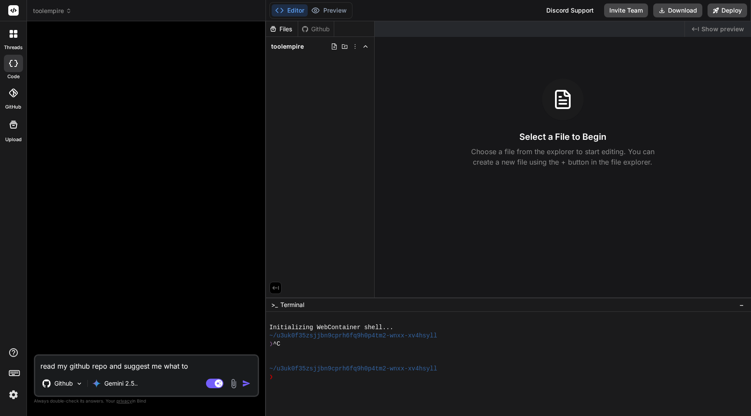
type textarea "read my github repo and suggest me what to a"
type textarea "x"
type textarea "read my github repo and suggest me what to ad"
type textarea "x"
type textarea "read my github repo and suggest me what to ad"
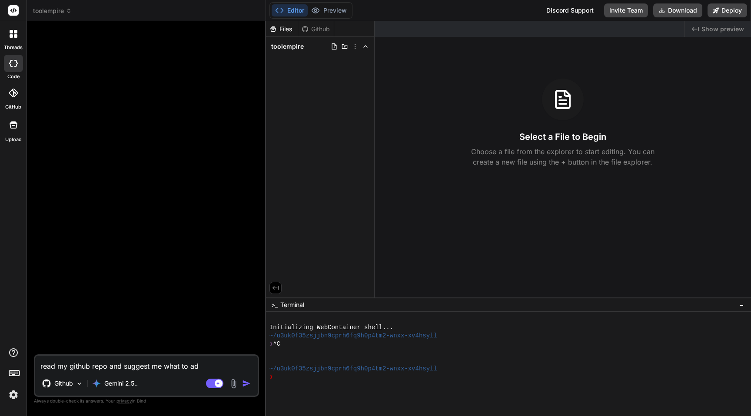
type textarea "x"
type textarea "read my github repo and suggest me what to ad"
type textarea "x"
type textarea "read my github repo and suggest me what to add"
type textarea "x"
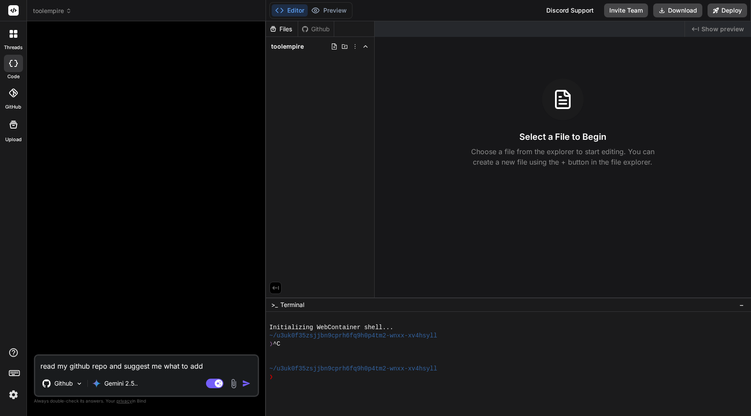
type textarea "read my github repo and suggest me what to add"
type textarea "x"
type textarea "read my github repo and suggest me what to add m"
type textarea "x"
type textarea "read my github repo and suggest me what to add mp"
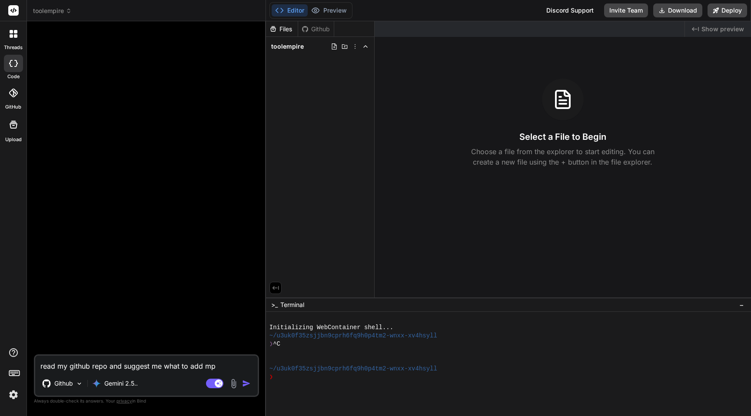
type textarea "x"
type textarea "read my github repo and suggest me what to add mpr"
type textarea "x"
type textarea "read my github repo and suggest me what to add mpre"
type textarea "x"
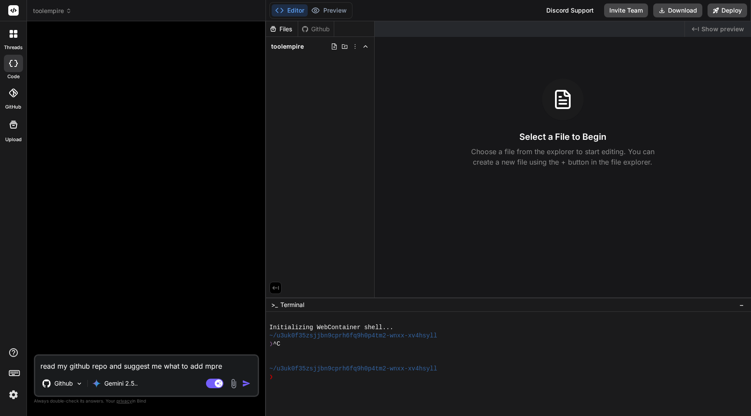
type textarea "read my github repo and suggest me what to add mpr"
type textarea "x"
type textarea "read my github repo and suggest me what to add mp"
type textarea "x"
type textarea "read my github repo and suggest me what to add m"
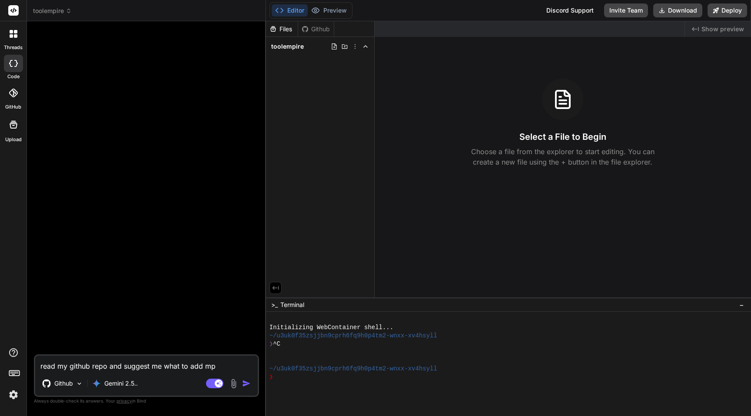
type textarea "x"
type textarea "read my github repo and suggest me what to add mo"
type textarea "x"
type textarea "read my github repo and suggest me what to add mor"
type textarea "x"
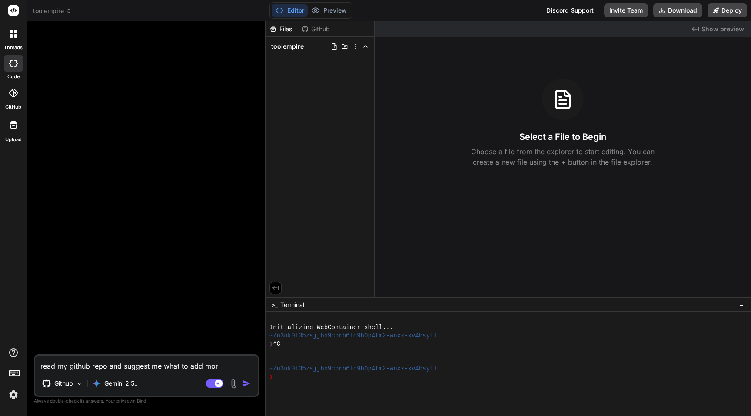
type textarea "read my github repo and suggest me what to add more"
type textarea "x"
type textarea "read my github repo and suggest me what to add more"
type textarea "x"
type textarea "read my github repo and suggest me what to add more t"
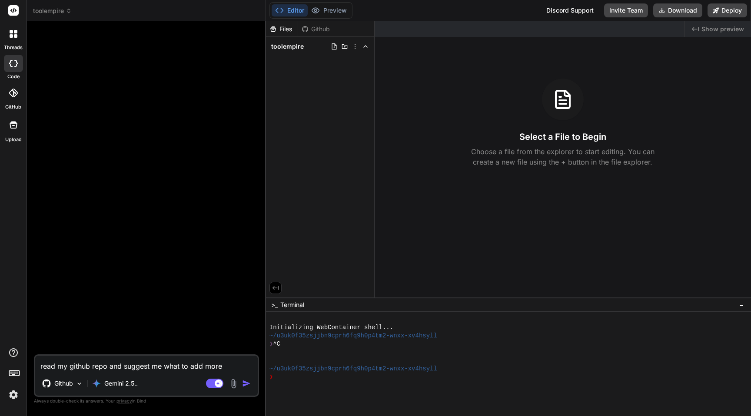
type textarea "x"
type textarea "read my github repo and suggest me what to add more to"
type textarea "x"
type textarea "read my github repo and suggest me what to add more to"
type textarea "x"
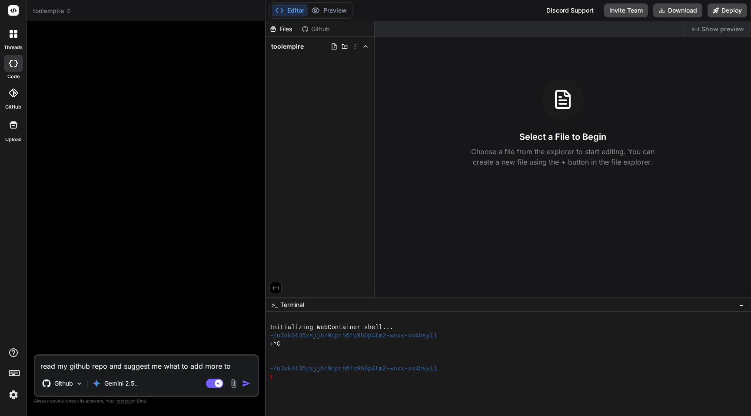
type textarea "read my github repo and suggest me what to add more to g"
type textarea "x"
type textarea "read my github repo and suggest me what to add more to ge"
type textarea "x"
type textarea "read my github repo and suggest me what to add more to get"
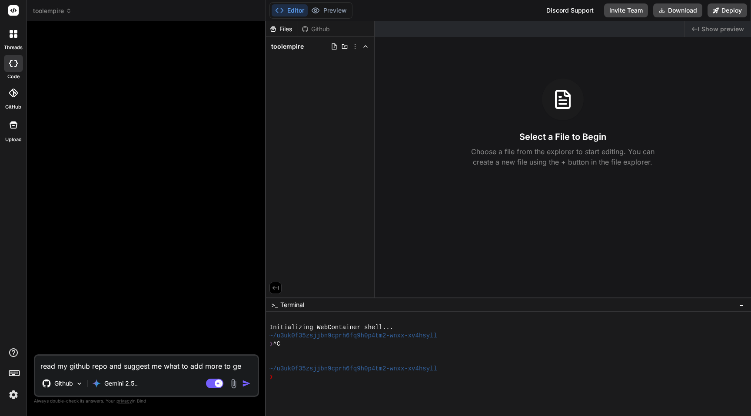
type textarea "x"
type textarea "read my github repo and suggest me what to add more to get"
type textarea "x"
type textarea "read my github repo and suggest me what to add more to get c"
type textarea "x"
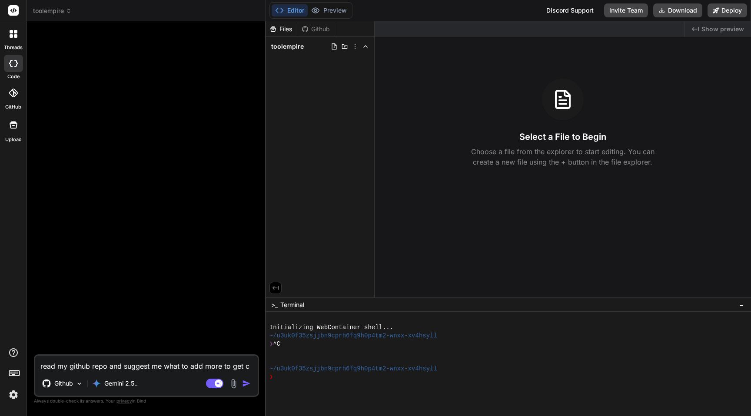
type textarea "read my github repo and suggest me what to add more to get cu"
type textarea "x"
type textarea "read my github repo and suggest me what to add more to get cus"
type textarea "x"
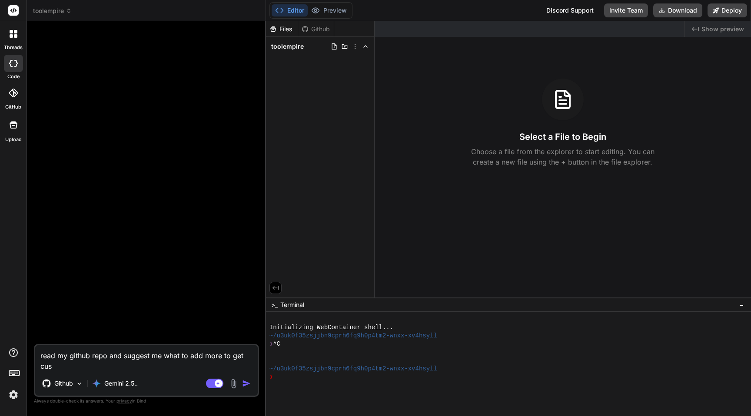
type textarea "read my github repo and suggest me what to add more to get cust"
type textarea "x"
type textarea "read my github repo and suggest me what to add more to get custo"
type textarea "x"
type textarea "read my github repo and suggest me what to add more to get custom"
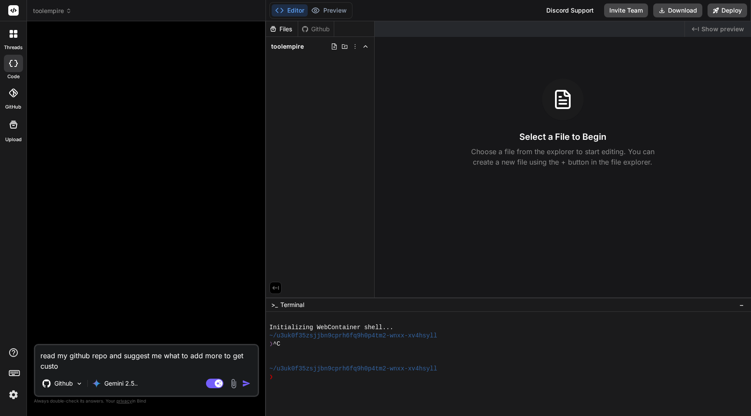
type textarea "x"
type textarea "read my github repo and suggest me what to add more to get custome"
type textarea "x"
type textarea "read my github repo and suggest me what to add more to get customer"
type textarea "x"
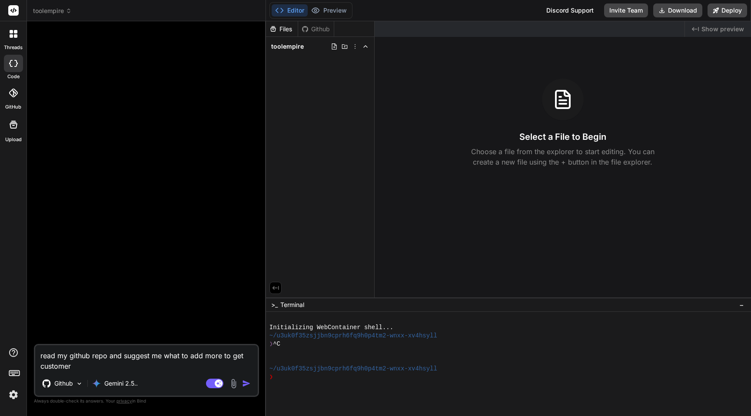
type textarea "read my github repo and suggest me what to add more to get customers"
type textarea "x"
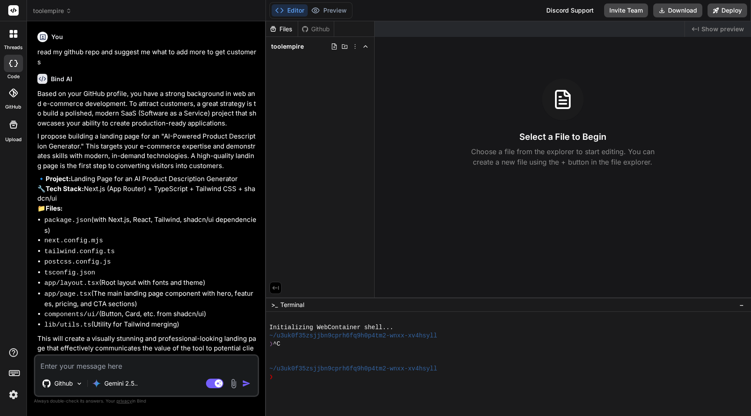
scroll to position [35, 0]
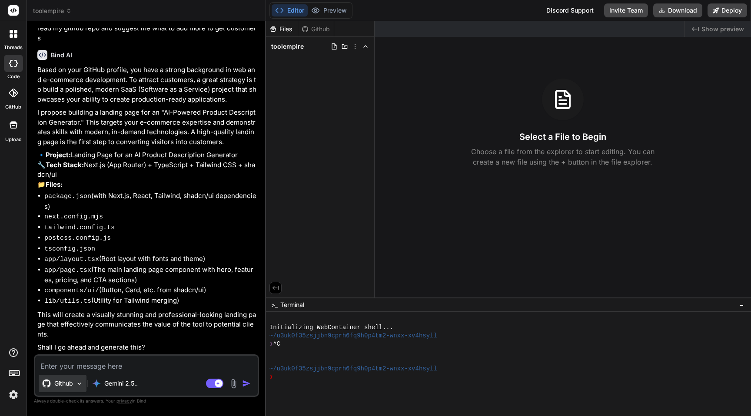
click at [60, 389] on div "Github" at bounding box center [63, 383] width 48 height 17
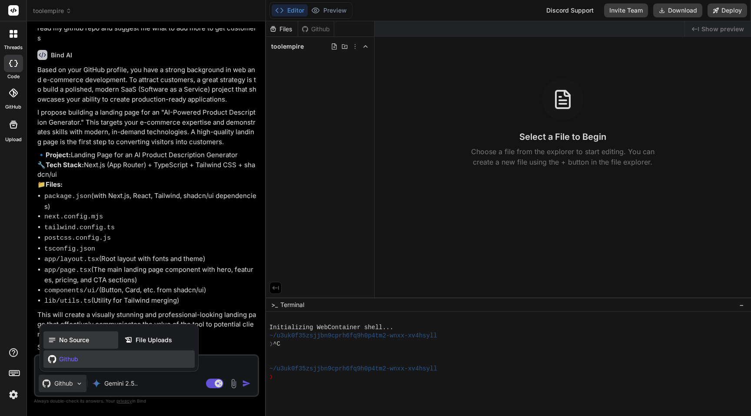
click at [69, 342] on span "No Source" at bounding box center [74, 340] width 30 height 9
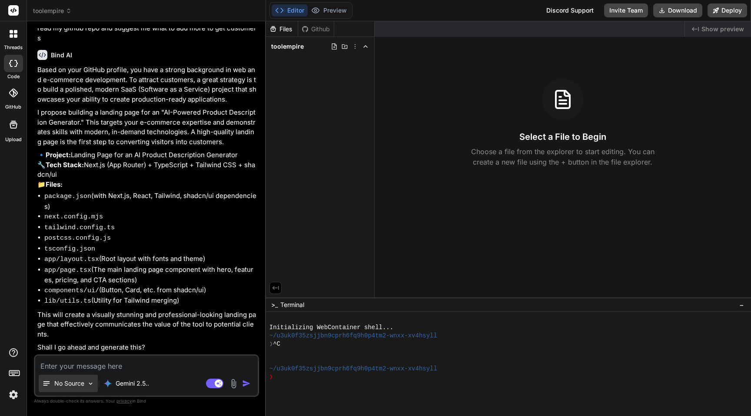
click at [68, 384] on p "No Source" at bounding box center [69, 383] width 30 height 9
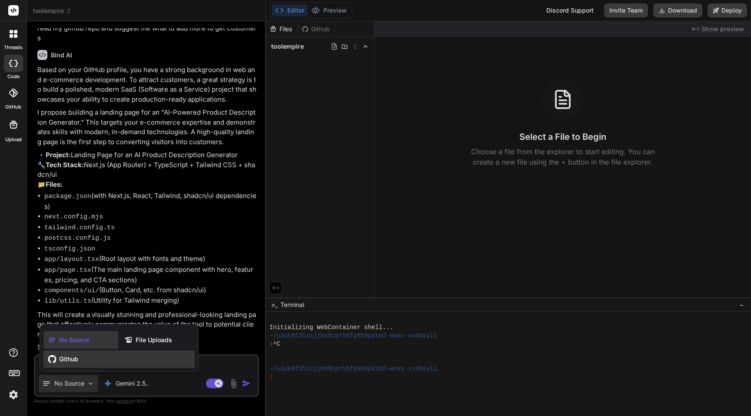
click at [70, 359] on span "Github" at bounding box center [68, 359] width 19 height 9
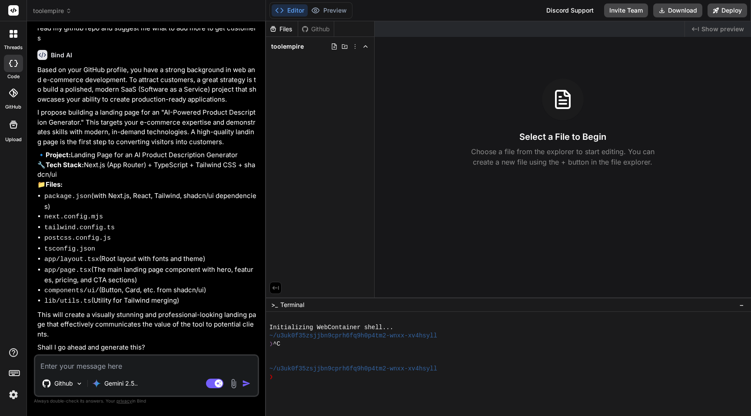
click at [232, 389] on img at bounding box center [234, 384] width 10 height 10
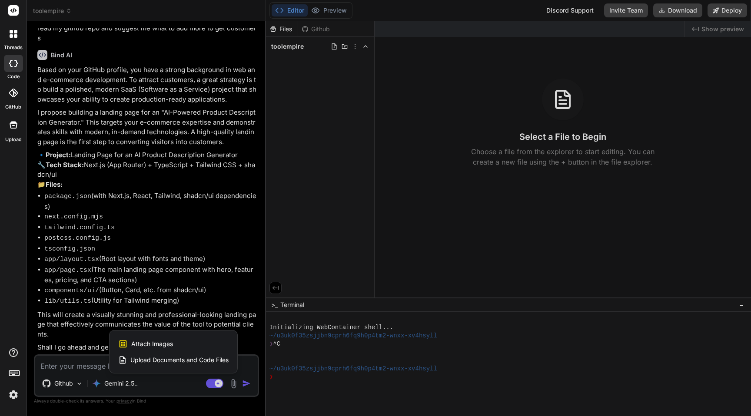
click at [194, 283] on div at bounding box center [375, 208] width 751 height 416
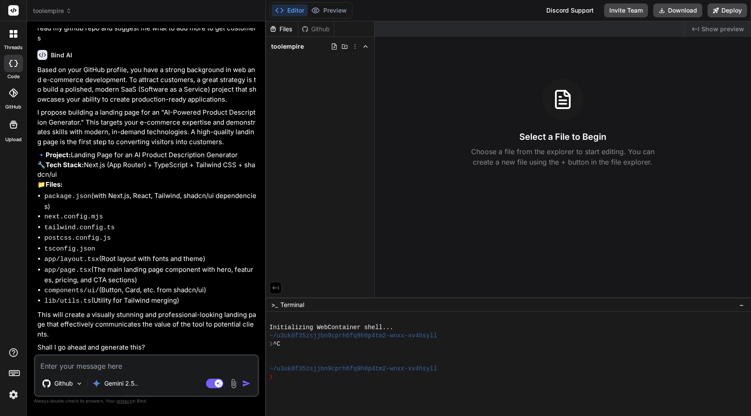
click at [19, 107] on label "GitHub" at bounding box center [13, 106] width 16 height 7
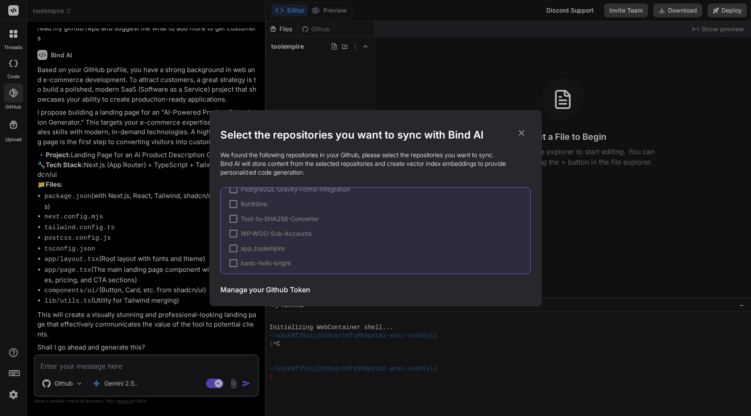
scroll to position [309, 0]
click at [273, 292] on h3 "Manage your Github Token" at bounding box center [265, 290] width 90 height 10
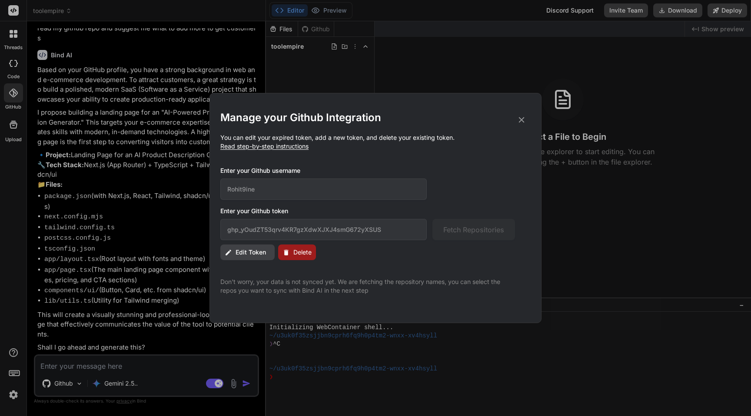
click at [290, 252] on button "Delete" at bounding box center [297, 253] width 38 height 16
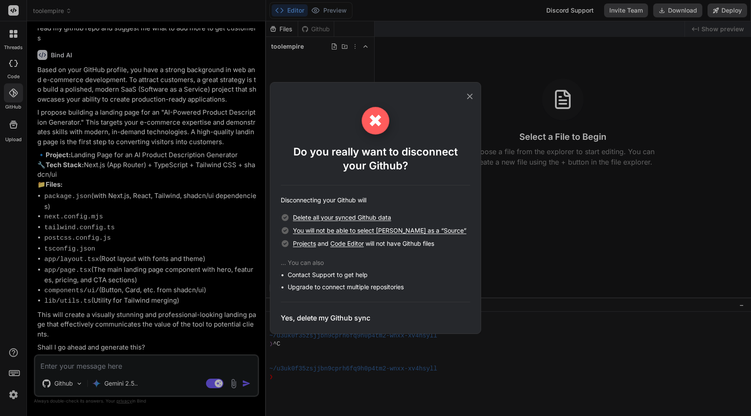
click at [318, 320] on h3 "Yes, delete my Github sync" at bounding box center [326, 318] width 90 height 10
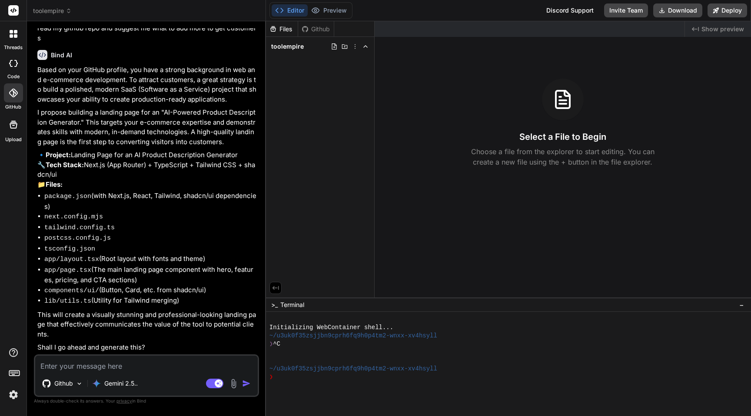
scroll to position [0, 0]
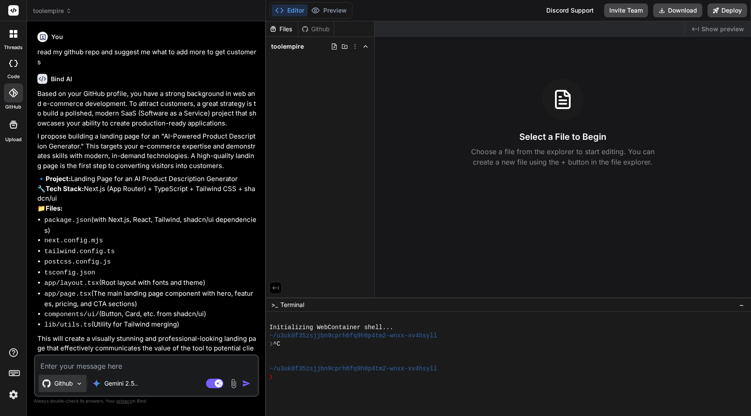
click at [71, 389] on div "Github" at bounding box center [63, 383] width 48 height 17
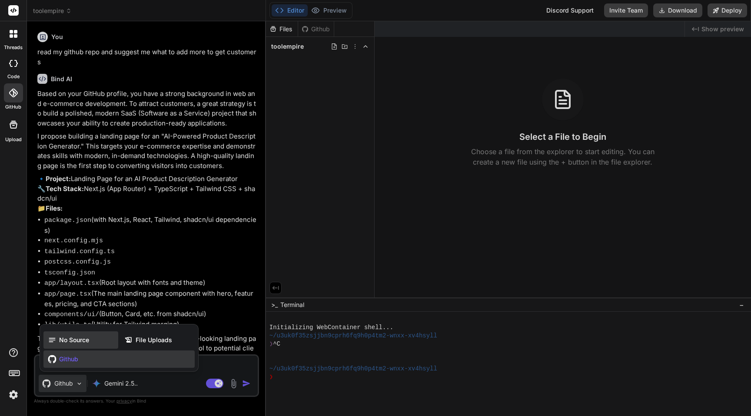
click at [66, 337] on span "No Source" at bounding box center [74, 340] width 30 height 9
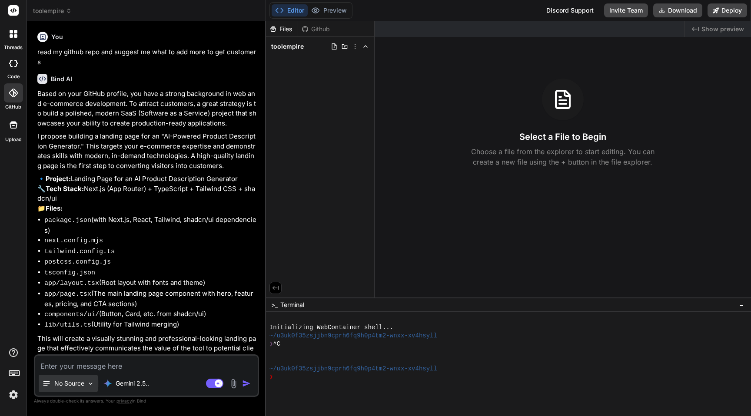
click at [69, 384] on p "No Source" at bounding box center [69, 383] width 30 height 9
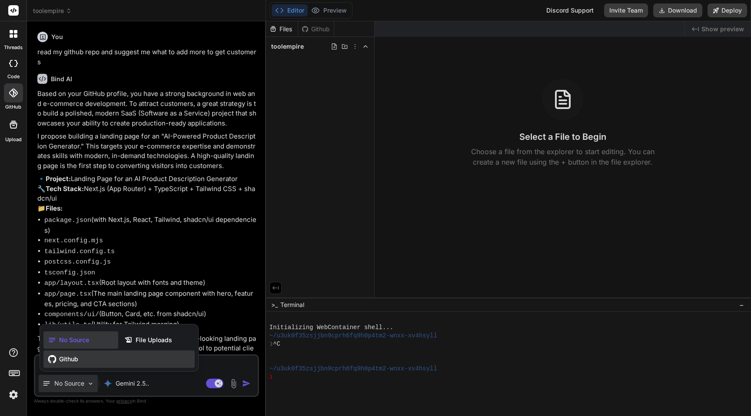
click at [66, 359] on span "Github" at bounding box center [68, 359] width 19 height 9
type textarea "x"
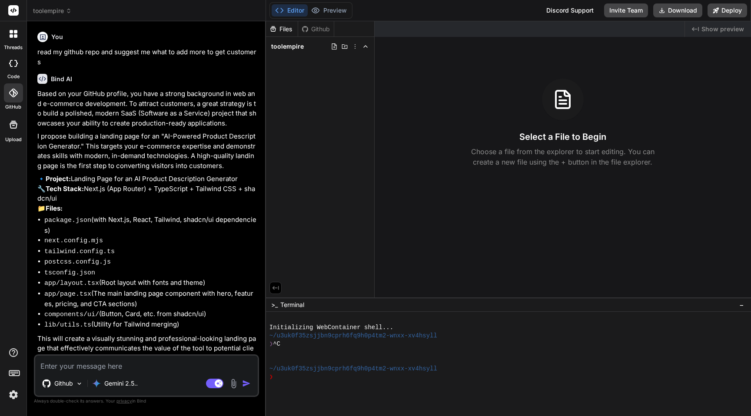
click at [100, 369] on textarea at bounding box center [146, 364] width 223 height 16
type textarea "a"
type textarea "x"
type textarea "ag"
type textarea "x"
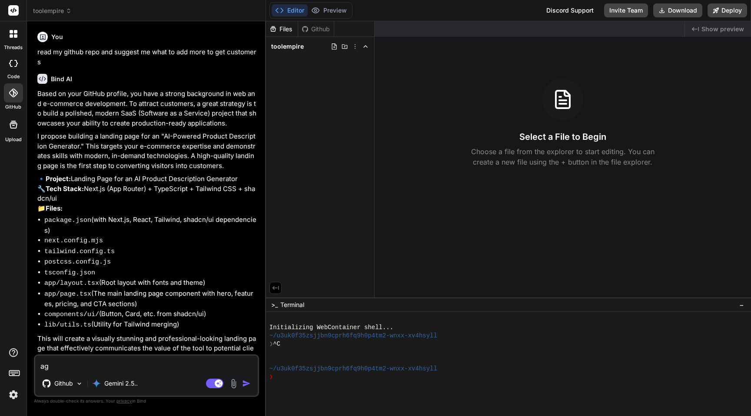
type textarea "aga"
type textarea "x"
type textarea "agai"
type textarea "x"
type textarea "again"
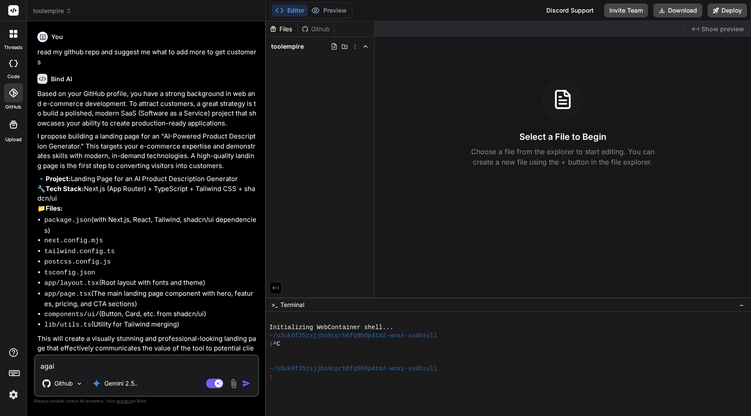
type textarea "x"
type textarea "again"
type textarea "x"
type textarea "again r"
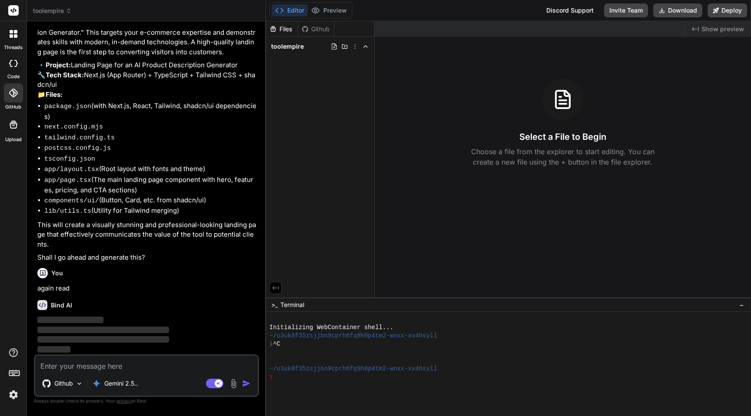
scroll to position [126, 0]
click at [16, 93] on icon at bounding box center [13, 93] width 9 height 9
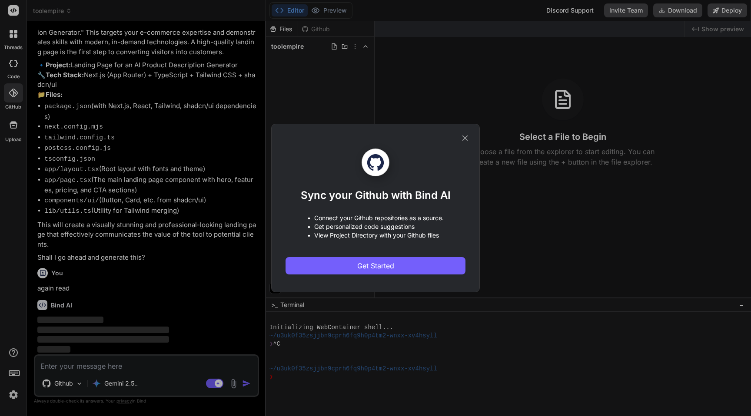
click at [136, 144] on div "Sync your Github with Bind AI • Connect your Github repositories as a source. •…" at bounding box center [375, 208] width 751 height 416
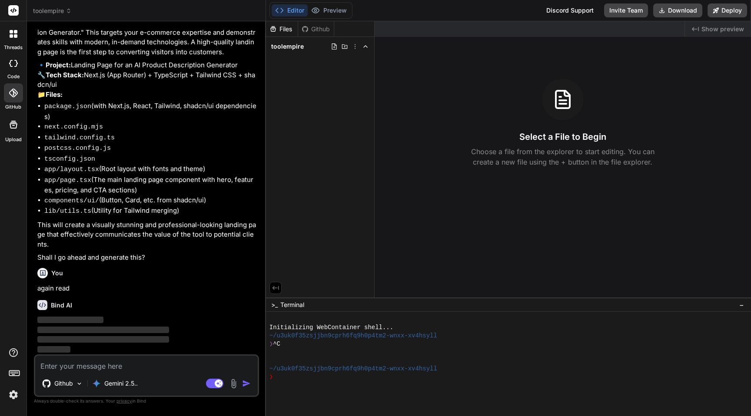
click at [325, 26] on div "Github" at bounding box center [316, 29] width 36 height 9
click at [286, 28] on div "Files" at bounding box center [282, 29] width 32 height 9
click at [317, 28] on div "Github" at bounding box center [316, 29] width 36 height 9
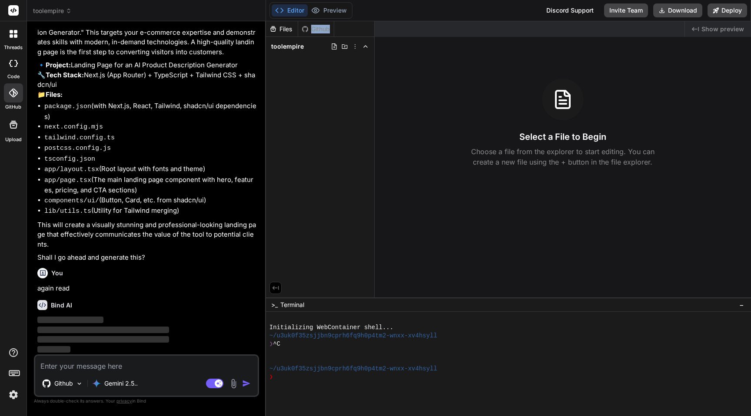
click at [317, 28] on div "Github" at bounding box center [316, 29] width 36 height 9
click at [315, 140] on div "Files Github toolempire" at bounding box center [320, 159] width 109 height 276
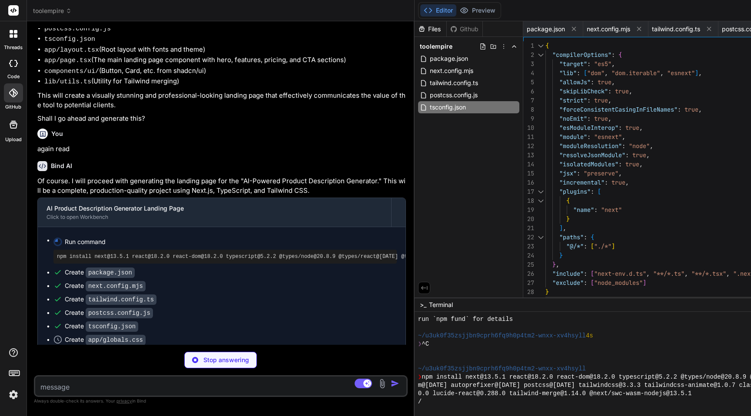
scroll to position [204, 0]
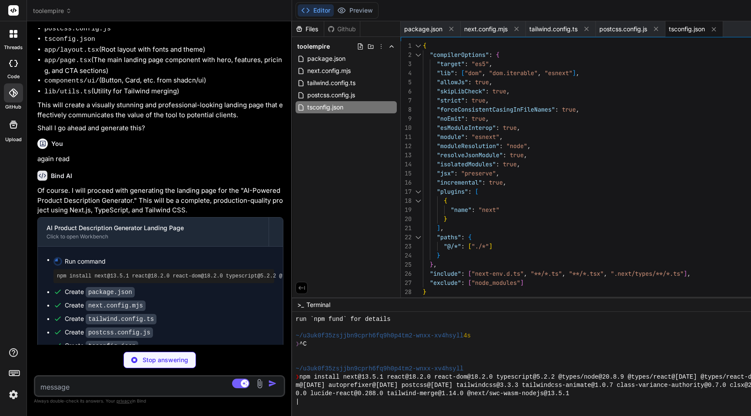
drag, startPoint x: 468, startPoint y: 148, endPoint x: 101, endPoint y: 144, distance: 366.4
click at [101, 144] on div "Bind AI Web Search Created with Pixso. Code Generator You read my github repo a…" at bounding box center [159, 218] width 265 height 395
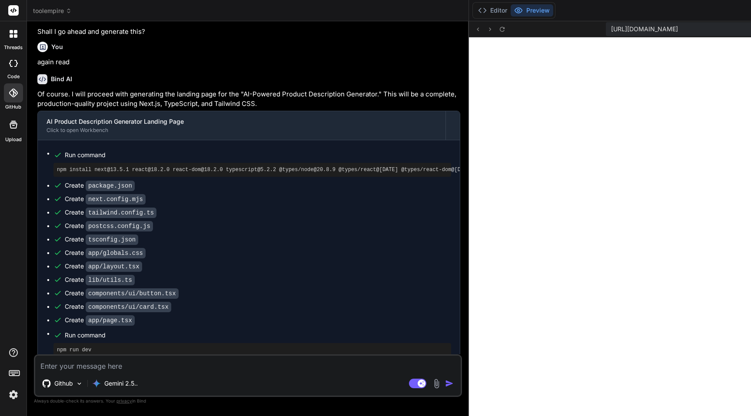
scroll to position [311, 0]
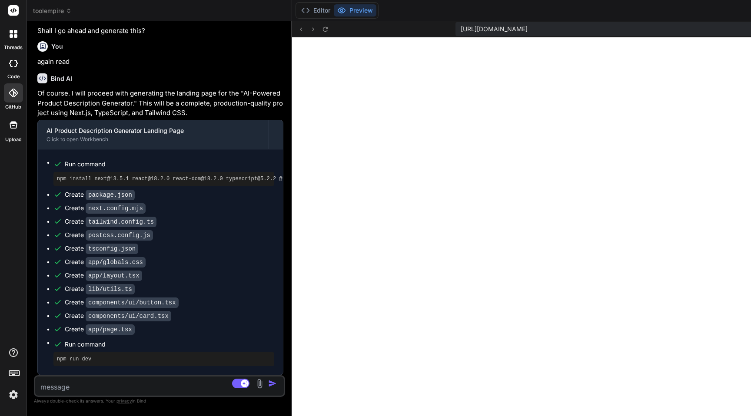
drag, startPoint x: 294, startPoint y: 219, endPoint x: 55, endPoint y: 211, distance: 239.2
click at [55, 211] on div "Bind AI Web Search Created with Pixso. Code Generator You read my github repo a…" at bounding box center [159, 218] width 265 height 395
click at [56, 10] on span "toolempire" at bounding box center [52, 11] width 39 height 9
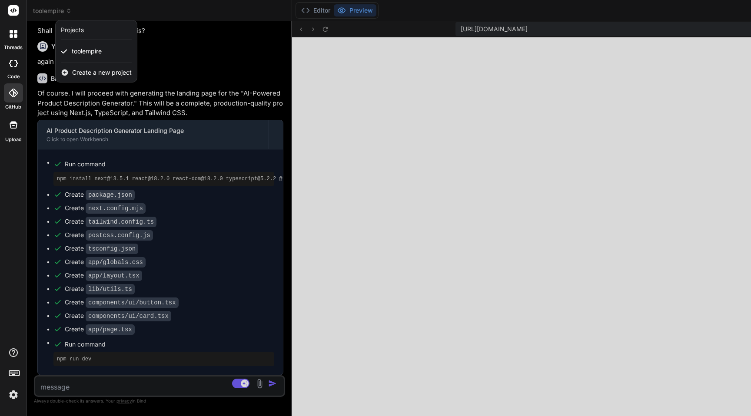
click at [87, 70] on span "Create a new project" at bounding box center [102, 72] width 60 height 9
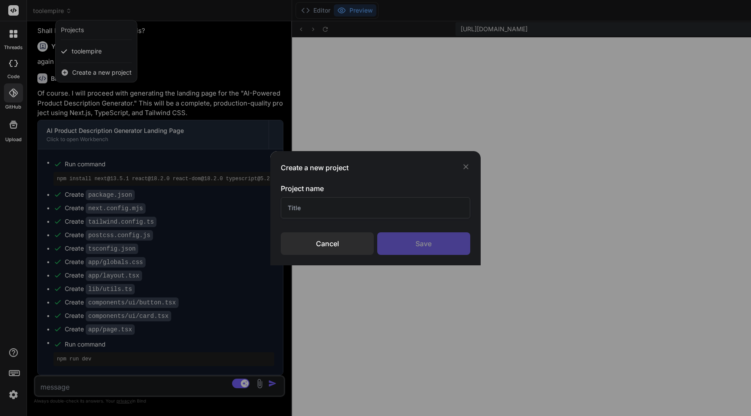
click at [341, 240] on div "Cancel" at bounding box center [327, 244] width 93 height 23
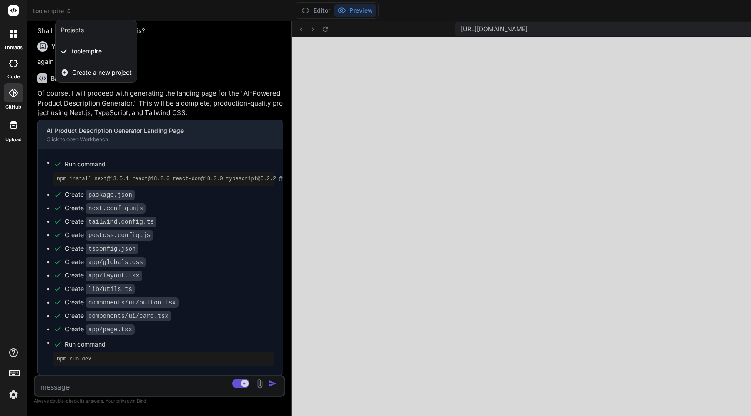
click at [143, 105] on div at bounding box center [375, 208] width 751 height 416
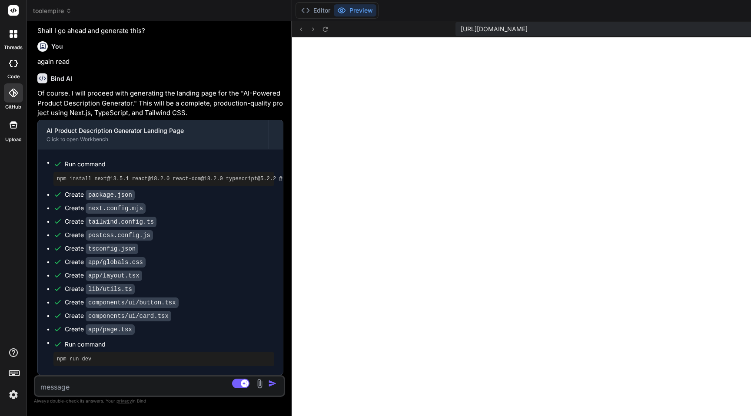
scroll to position [0, 0]
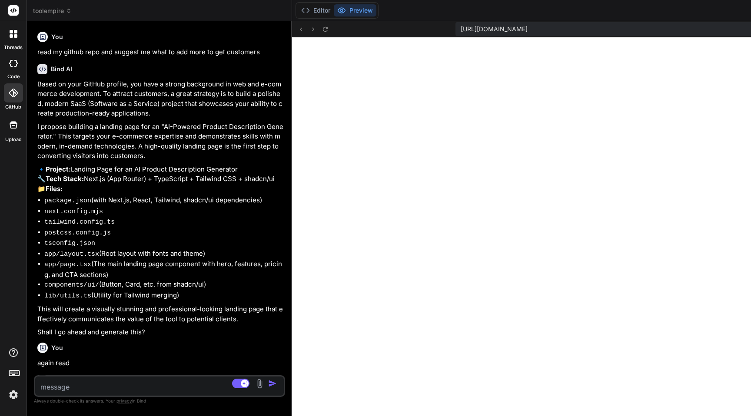
click at [88, 50] on p "read my github repo and suggest me what to add more to get customers" at bounding box center [160, 52] width 246 height 10
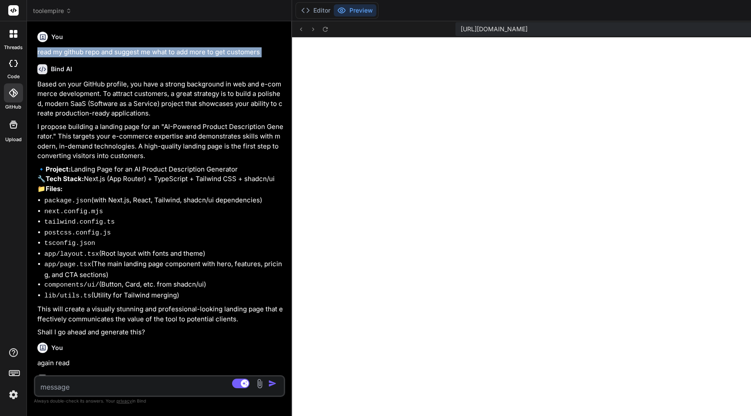
copy div "read my github repo and suggest me what to add more to get customers"
click at [58, 13] on span "toolempire" at bounding box center [52, 11] width 39 height 9
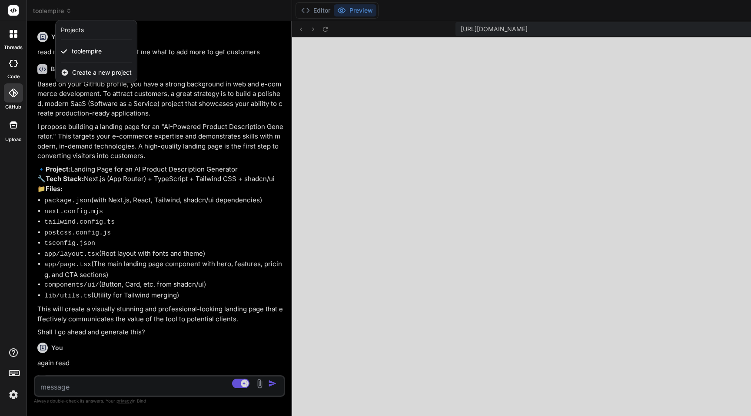
click at [89, 74] on span "Create a new project" at bounding box center [102, 72] width 60 height 9
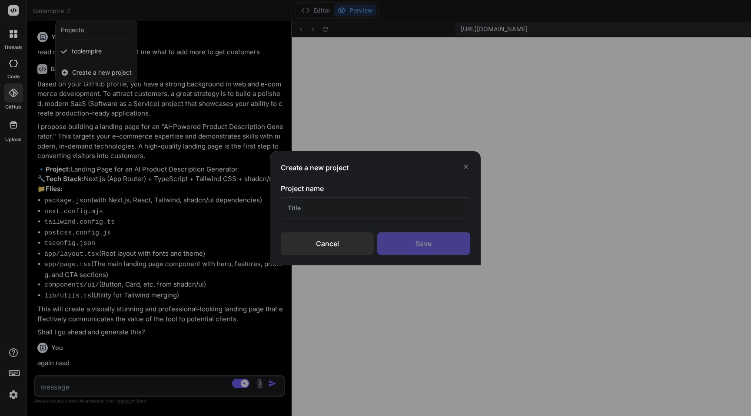
click at [345, 202] on input "text" at bounding box center [375, 207] width 189 height 21
click at [418, 243] on div "Save" at bounding box center [423, 244] width 93 height 23
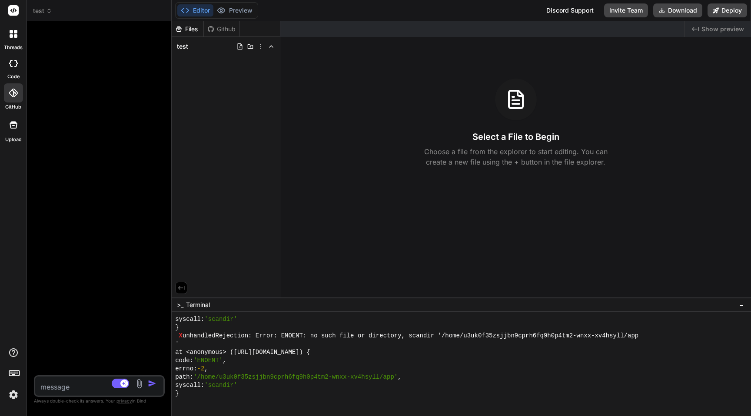
scroll to position [2172, 0]
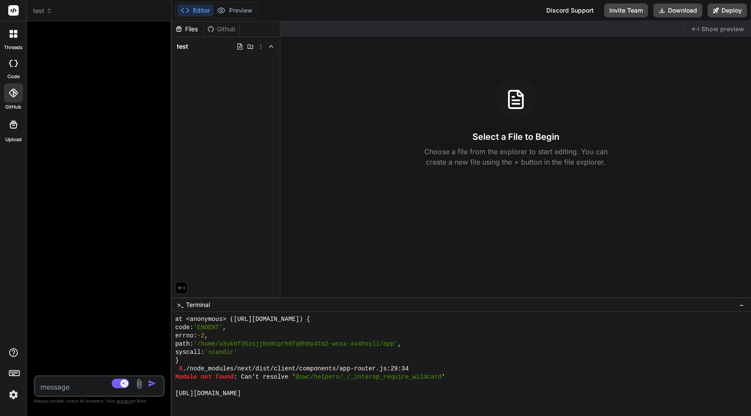
click at [61, 386] on textarea at bounding box center [88, 385] width 107 height 16
paste textarea "read my github repo and suggest me what to add more to get customers"
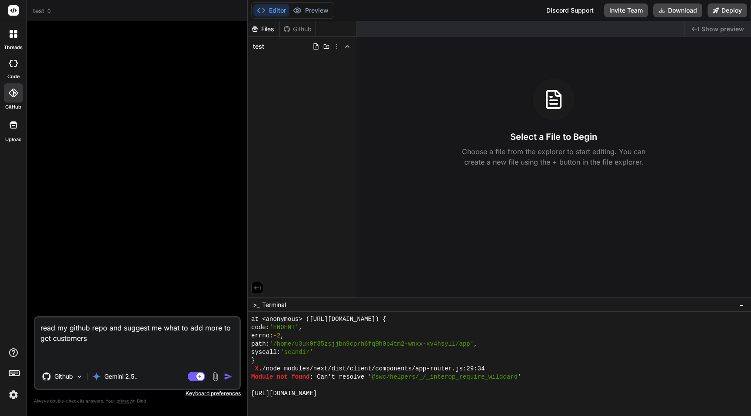
drag, startPoint x: 171, startPoint y: 212, endPoint x: 229, endPoint y: 207, distance: 58.0
click at [229, 207] on div "Bind AI Web Search Created with Pixso. Code Generator read my github repo and s…" at bounding box center [137, 218] width 221 height 395
click at [225, 376] on img "button" at bounding box center [228, 376] width 9 height 9
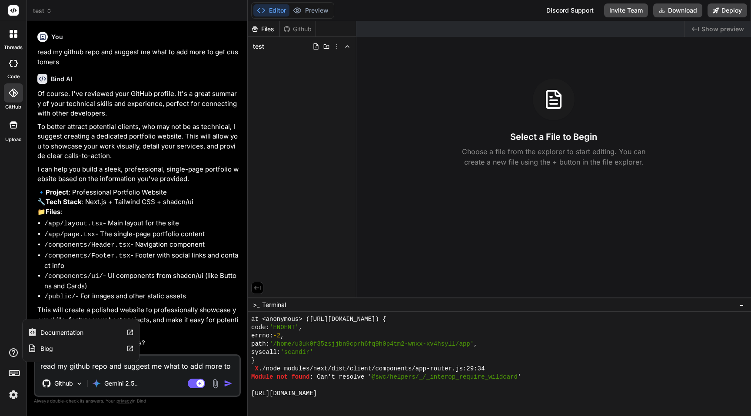
click at [60, 336] on label "Documentation" at bounding box center [61, 333] width 43 height 9
click at [11, 66] on icon at bounding box center [10, 63] width 3 height 7
click at [10, 29] on div at bounding box center [13, 34] width 18 height 18
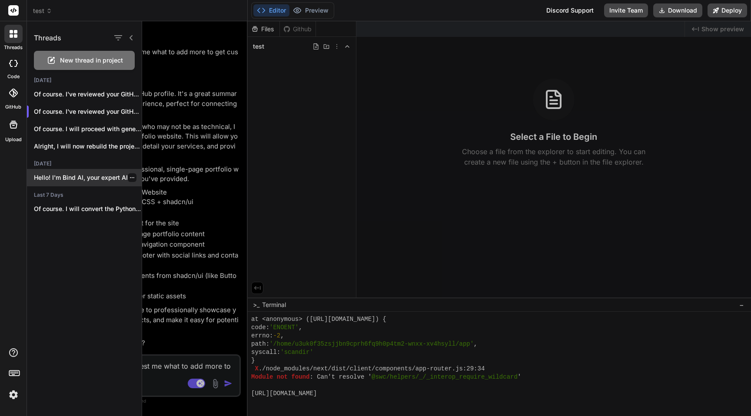
click at [132, 177] on div at bounding box center [132, 177] width 9 height 9
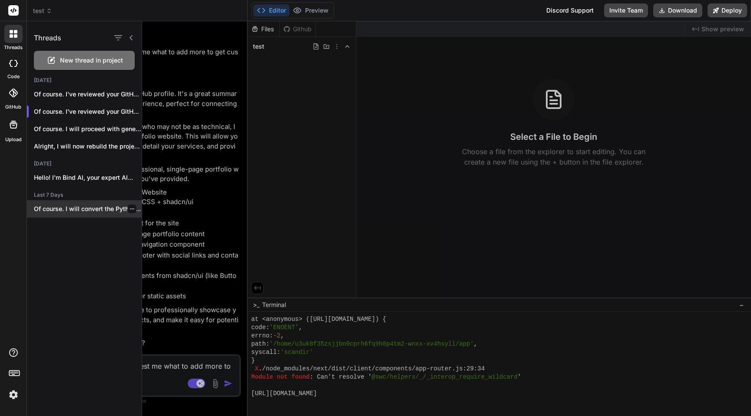
click at [130, 208] on icon "button" at bounding box center [132, 208] width 5 height 5
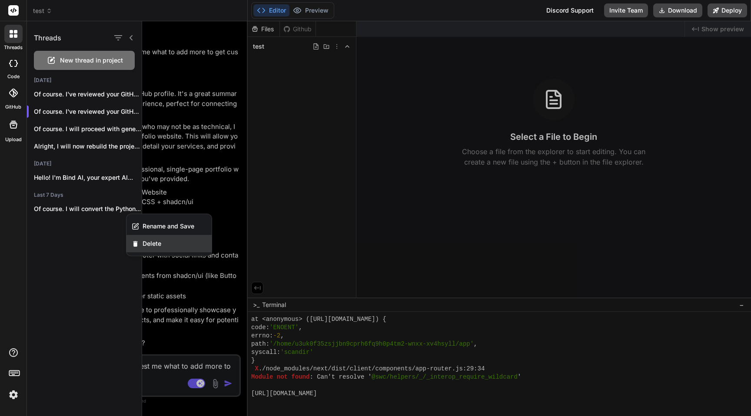
click at [147, 248] on span "Delete" at bounding box center [152, 243] width 19 height 9
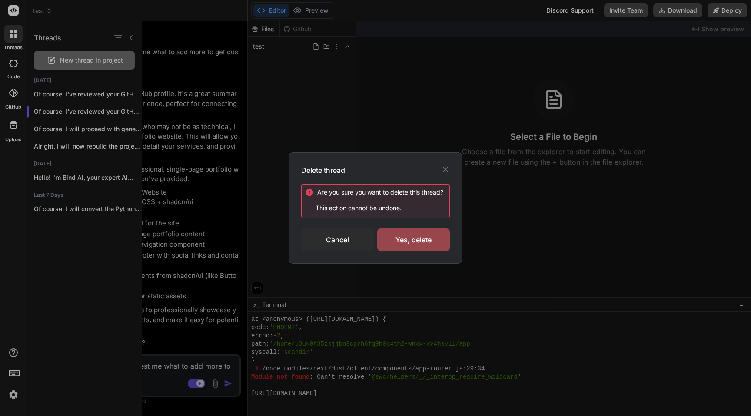
click at [420, 251] on div "Delete thread Are you sure you want to delete this thread ? This action cannot …" at bounding box center [376, 208] width 174 height 111
click at [411, 240] on div "Yes, delete" at bounding box center [413, 240] width 73 height 23
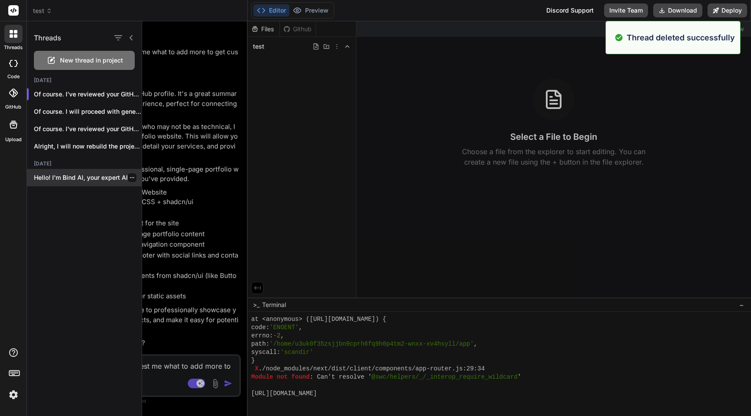
click at [130, 179] on icon "button" at bounding box center [132, 177] width 5 height 5
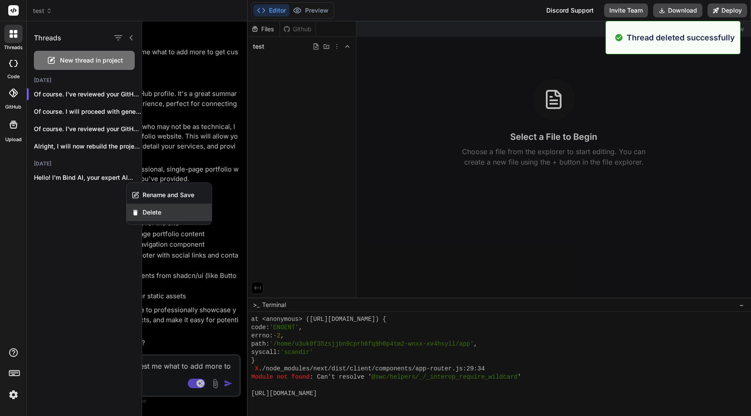
click at [142, 214] on div "Delete" at bounding box center [168, 212] width 85 height 17
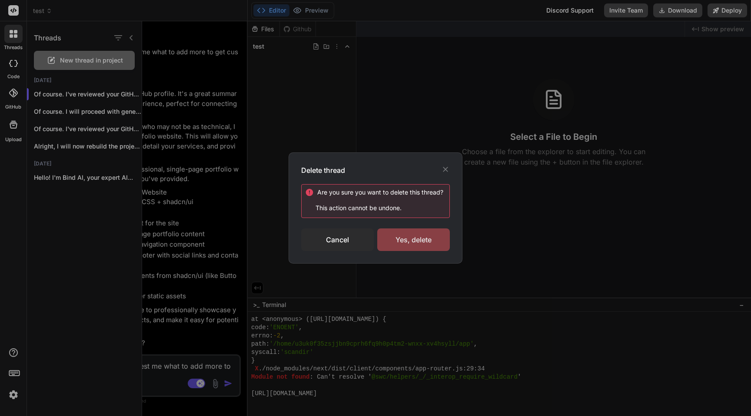
click at [408, 239] on div "Yes, delete" at bounding box center [413, 240] width 73 height 23
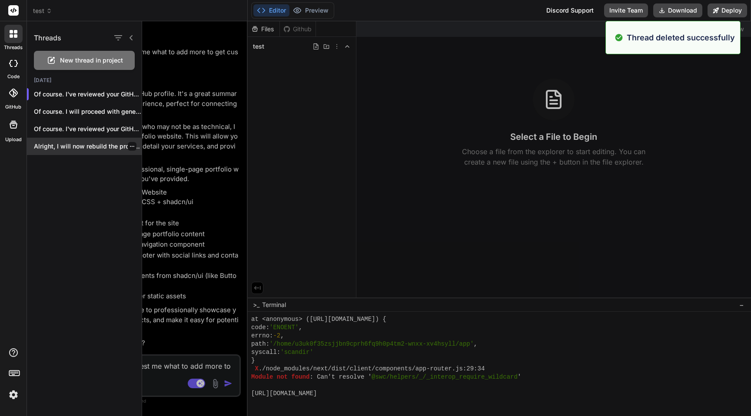
click at [130, 148] on icon "button" at bounding box center [132, 146] width 5 height 5
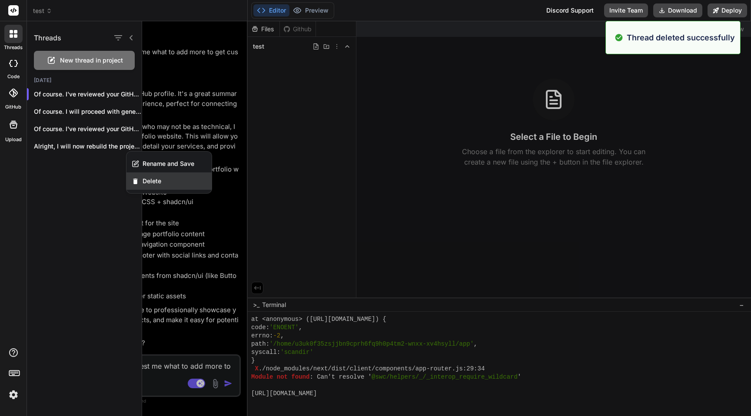
click at [147, 178] on span "Delete" at bounding box center [152, 181] width 19 height 9
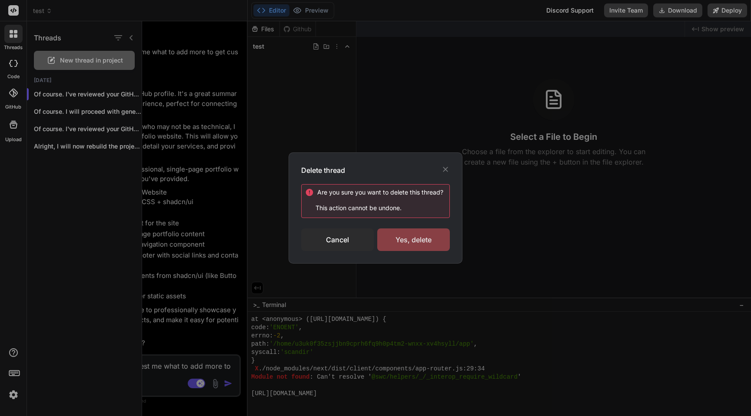
click at [409, 239] on div "Yes, delete" at bounding box center [413, 240] width 73 height 23
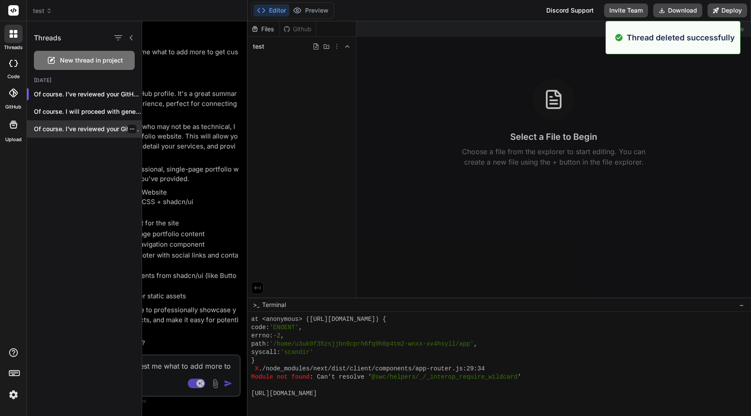
click at [130, 130] on icon "button" at bounding box center [132, 128] width 5 height 5
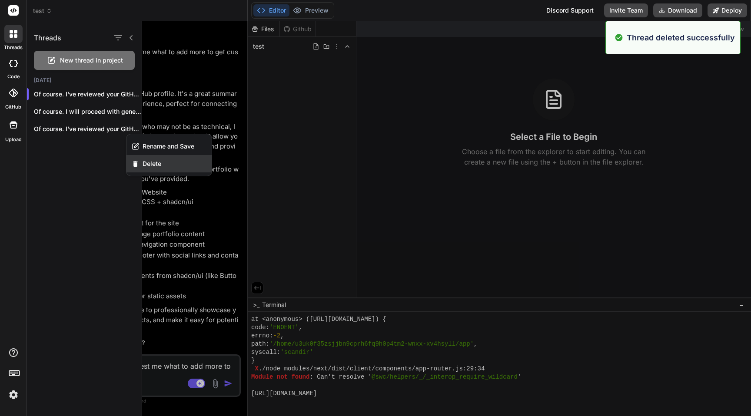
click at [140, 160] on div "Delete" at bounding box center [168, 163] width 85 height 17
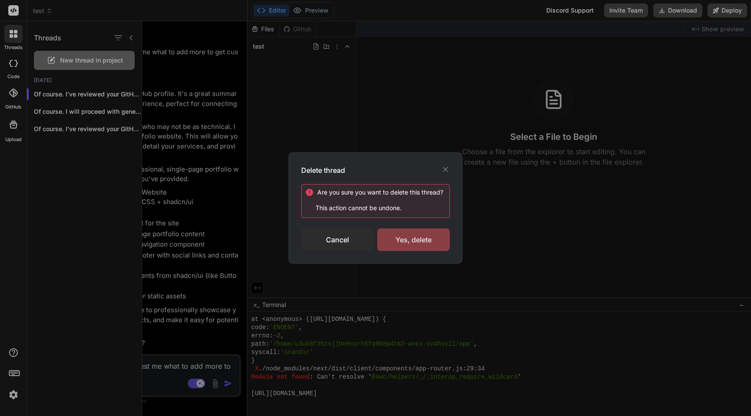
click at [422, 246] on div "Yes, delete" at bounding box center [413, 240] width 73 height 23
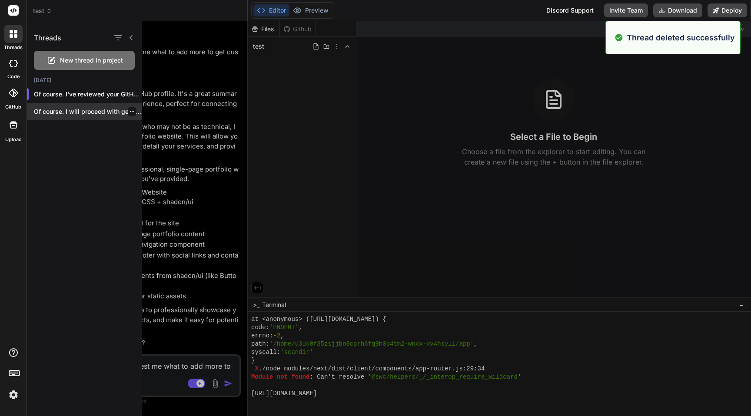
click at [130, 115] on div at bounding box center [132, 111] width 9 height 9
click at [130, 112] on icon "button" at bounding box center [132, 111] width 5 height 5
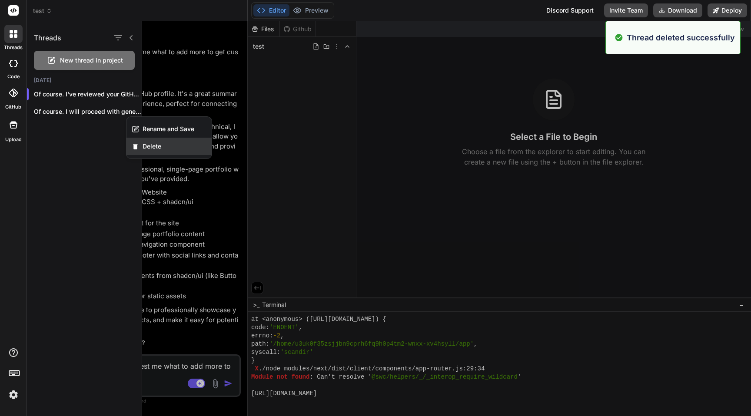
click at [142, 143] on div "Delete" at bounding box center [168, 146] width 85 height 17
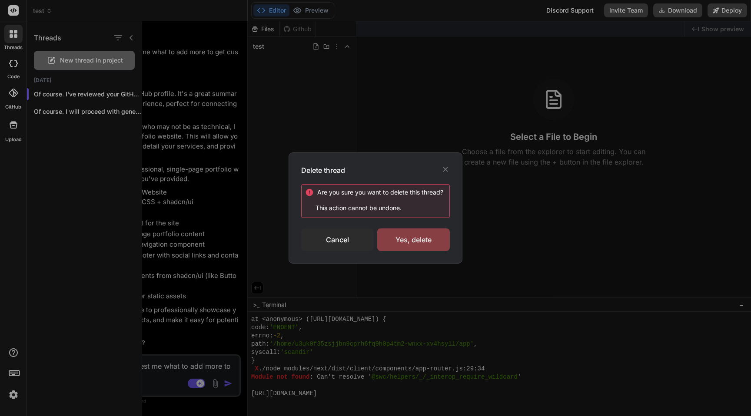
click at [416, 236] on div "Yes, delete" at bounding box center [413, 240] width 73 height 23
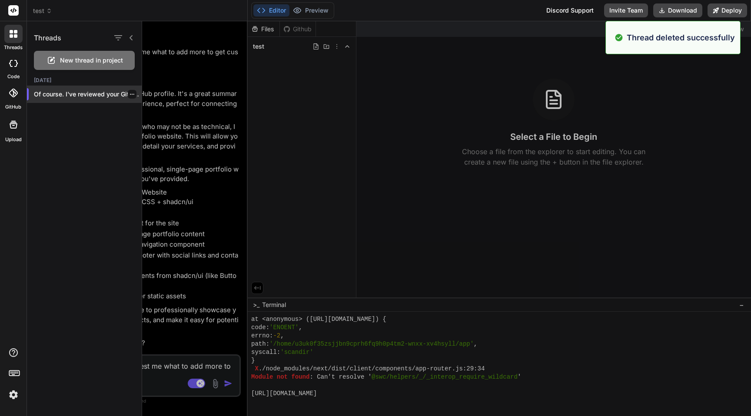
click at [131, 96] on icon "button" at bounding box center [132, 94] width 5 height 5
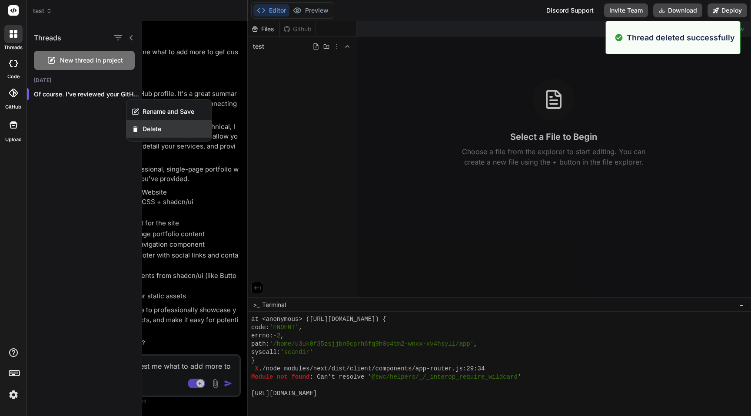
click at [140, 129] on div "Delete" at bounding box center [168, 128] width 85 height 17
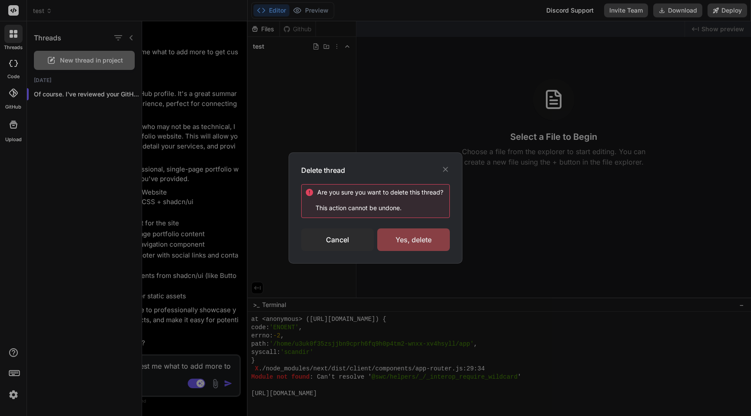
click at [427, 235] on div "Yes, delete" at bounding box center [413, 240] width 73 height 23
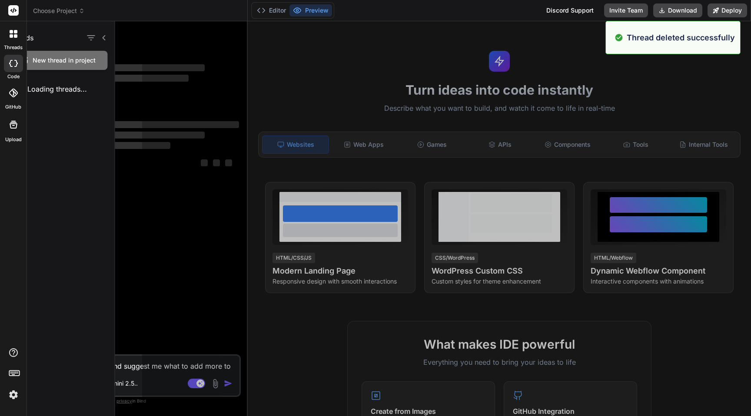
scroll to position [2205, 0]
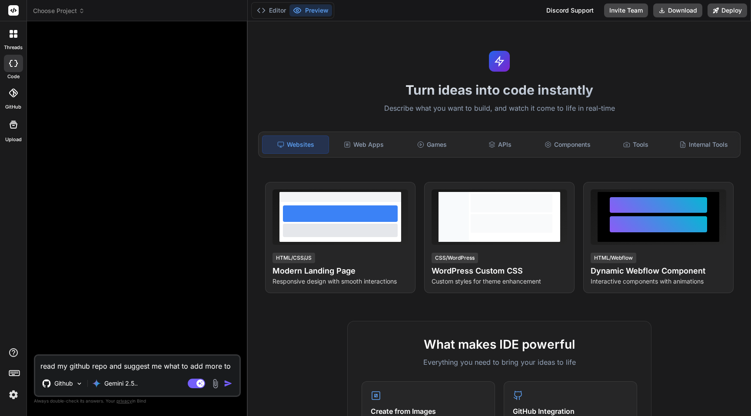
click at [11, 126] on icon at bounding box center [13, 125] width 10 height 10
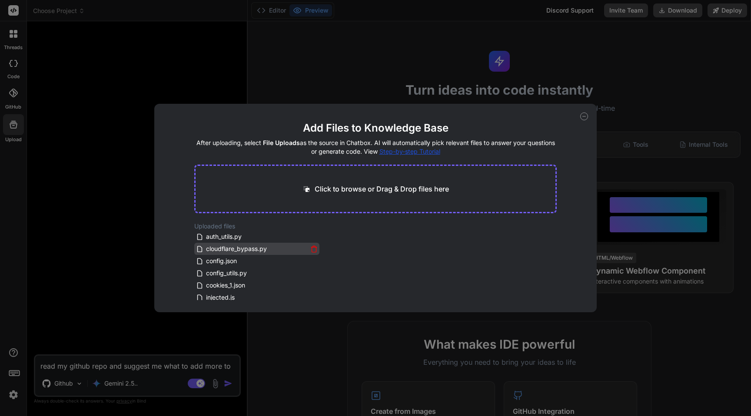
scroll to position [28, 0]
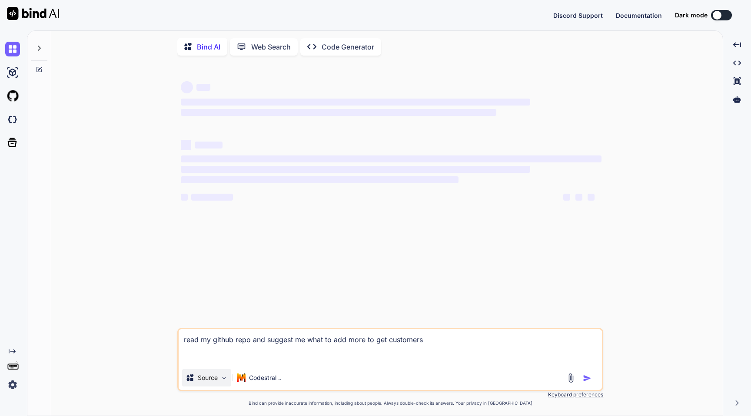
click at [215, 378] on p "Source" at bounding box center [208, 378] width 20 height 9
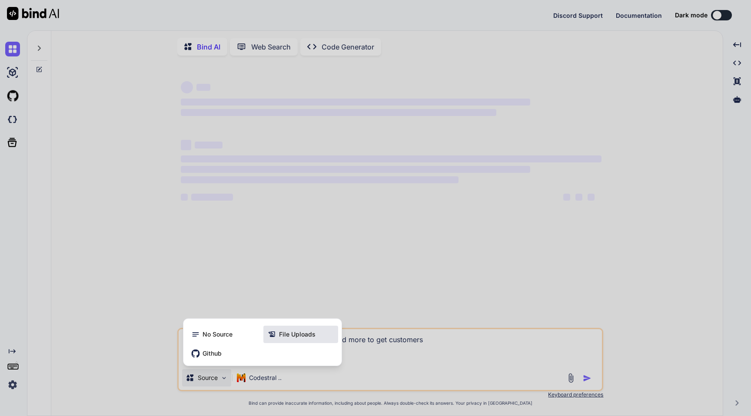
click at [289, 329] on div "File Uploads" at bounding box center [300, 334] width 75 height 17
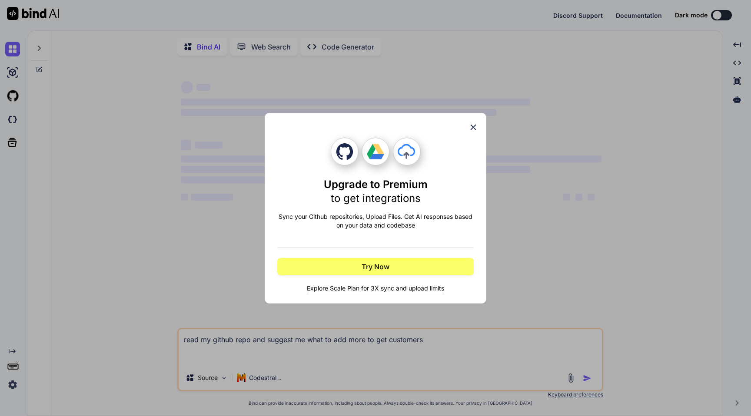
click at [472, 126] on icon at bounding box center [474, 127] width 6 height 6
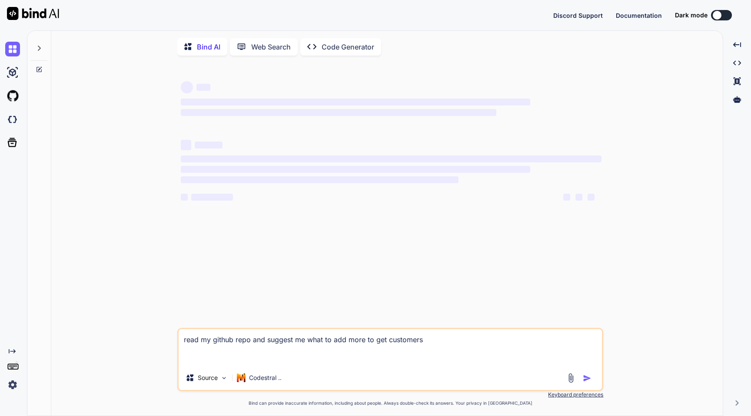
click at [572, 381] on img at bounding box center [571, 378] width 10 height 10
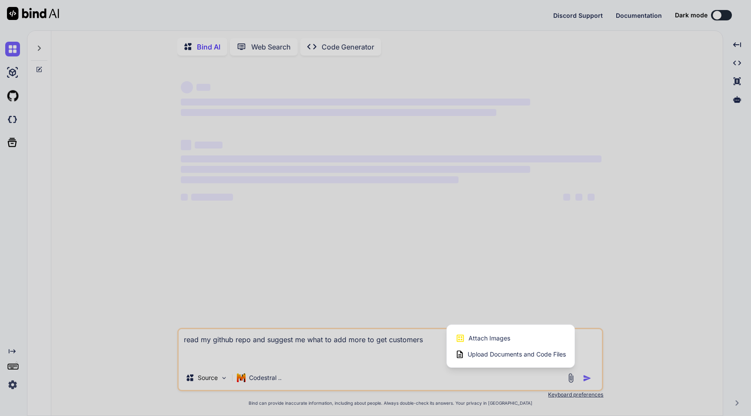
click at [206, 379] on div at bounding box center [375, 208] width 751 height 416
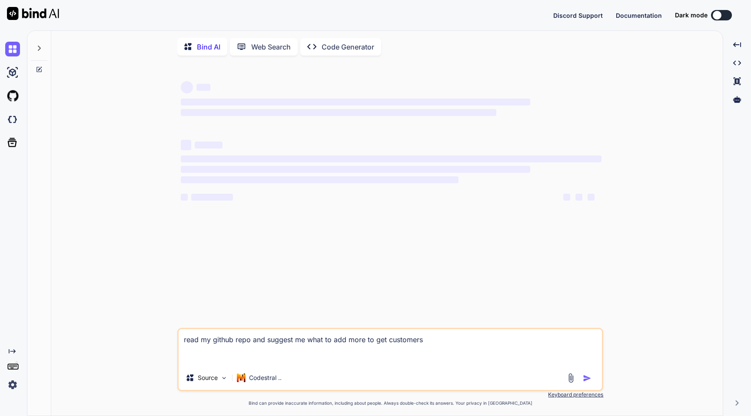
click at [206, 379] on p "Source" at bounding box center [208, 378] width 20 height 9
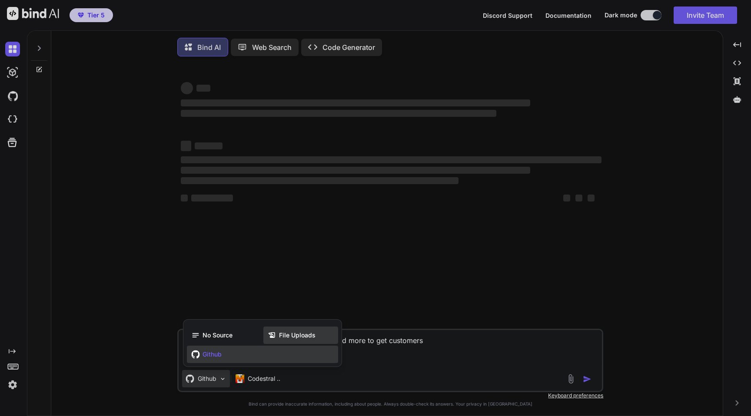
click at [302, 336] on span "File Uploads" at bounding box center [297, 335] width 37 height 9
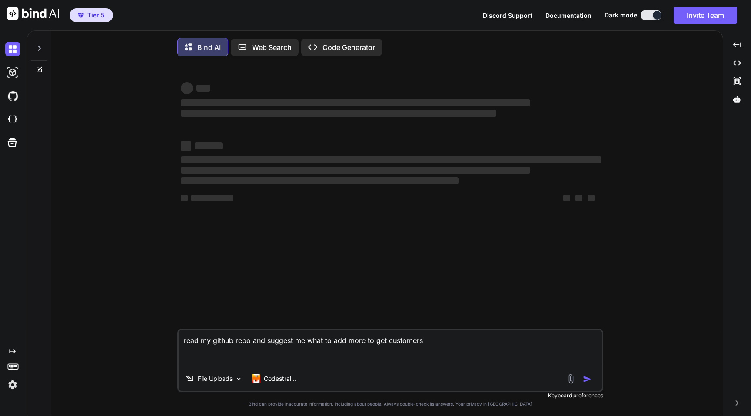
click at [573, 383] on img at bounding box center [571, 379] width 10 height 10
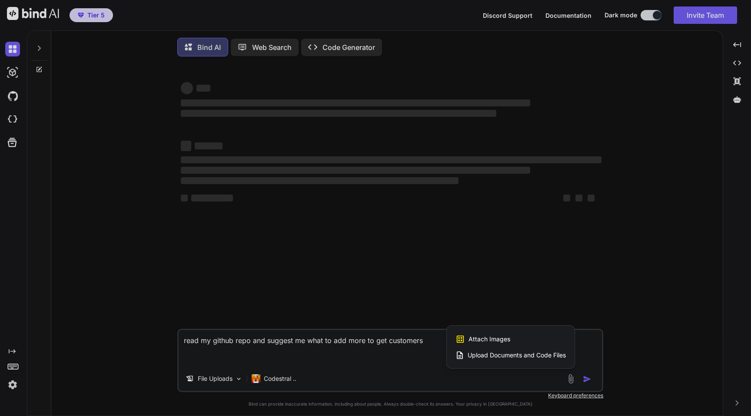
click at [511, 356] on span "Upload Documents and Code Files" at bounding box center [517, 355] width 98 height 9
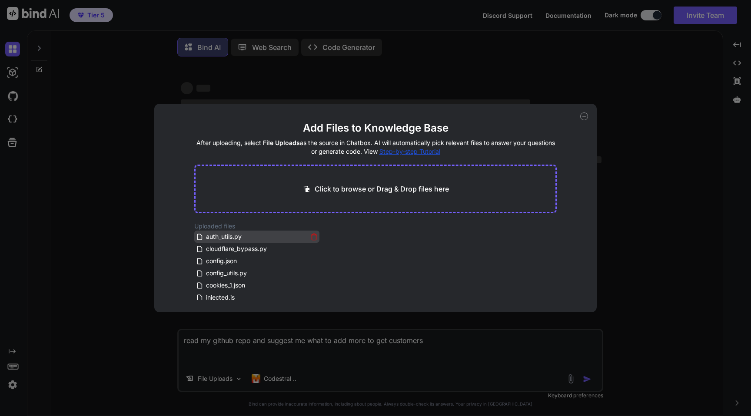
type textarea "x"
click at [315, 236] on icon at bounding box center [313, 236] width 7 height 7
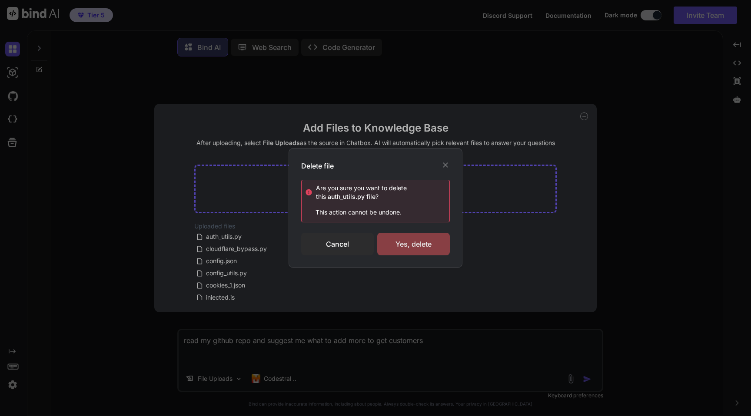
click at [406, 237] on div "Yes, delete" at bounding box center [413, 244] width 73 height 23
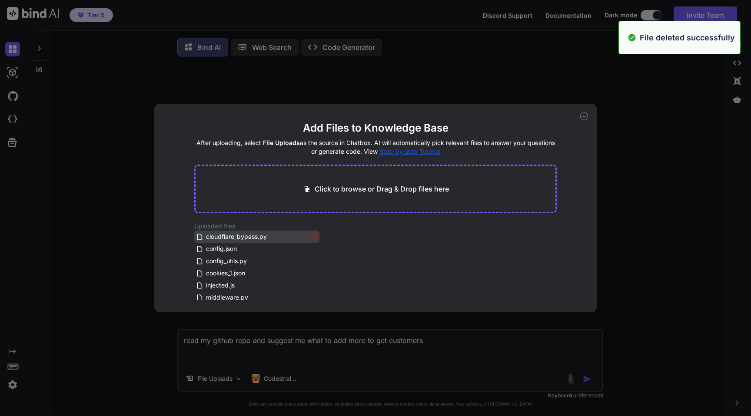
click at [310, 236] on icon at bounding box center [313, 236] width 7 height 7
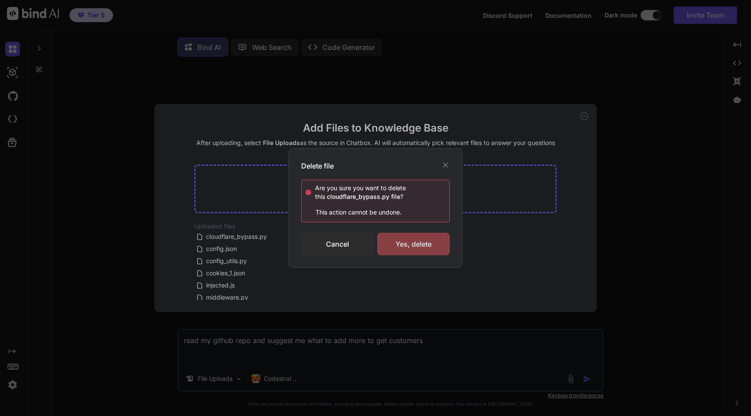
click at [419, 240] on div "Yes, delete" at bounding box center [413, 244] width 73 height 23
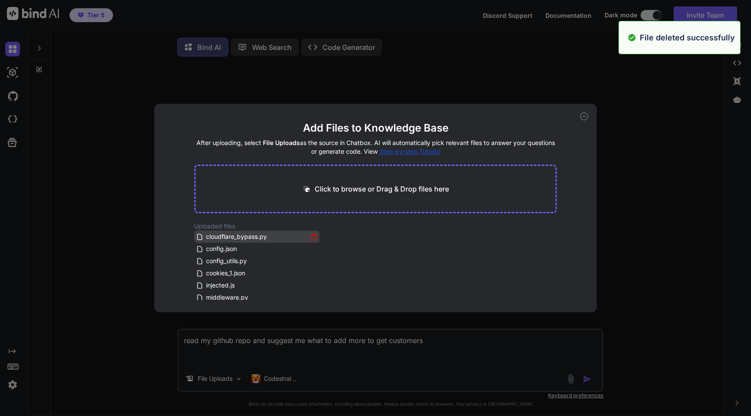
click at [312, 238] on icon at bounding box center [313, 236] width 7 height 7
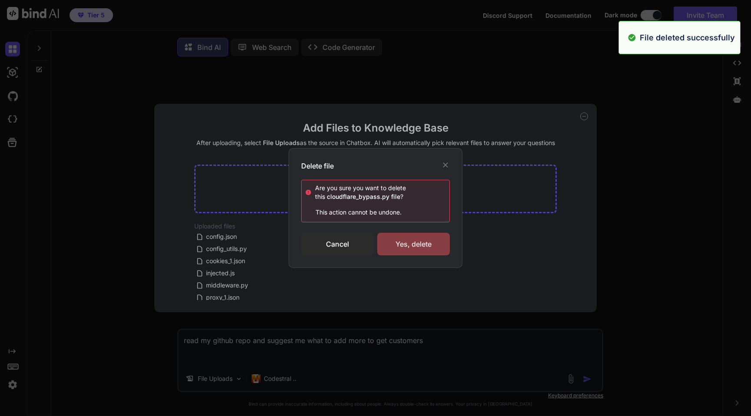
click at [409, 247] on div "Yes, delete" at bounding box center [413, 244] width 73 height 23
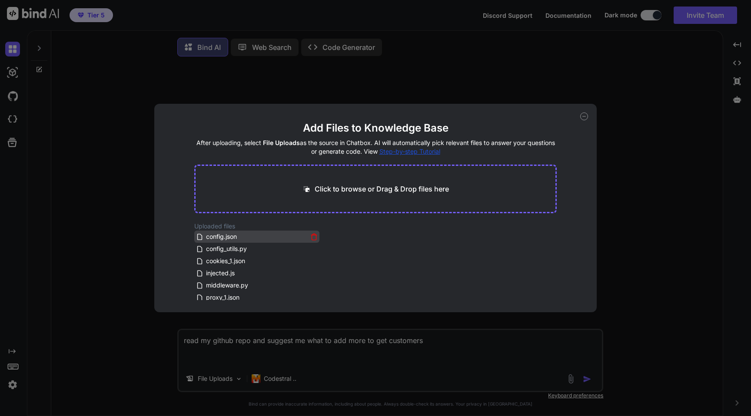
click at [316, 236] on icon at bounding box center [313, 236] width 7 height 7
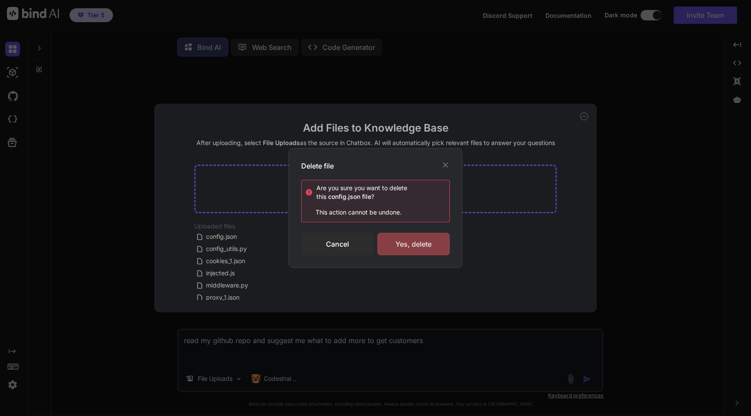
click at [426, 244] on div "Yes, delete" at bounding box center [413, 244] width 73 height 23
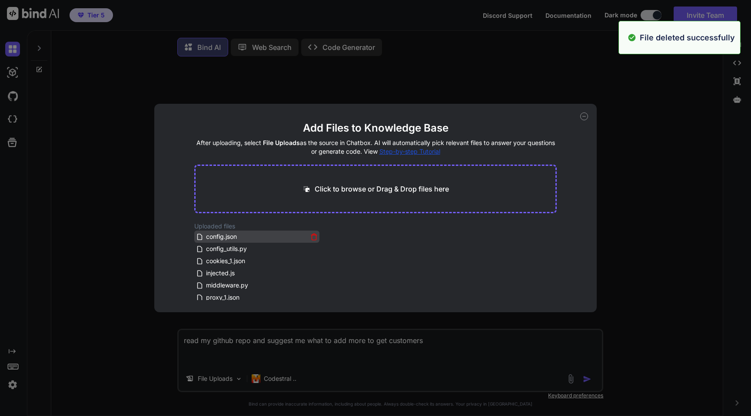
click at [311, 236] on icon at bounding box center [313, 236] width 7 height 7
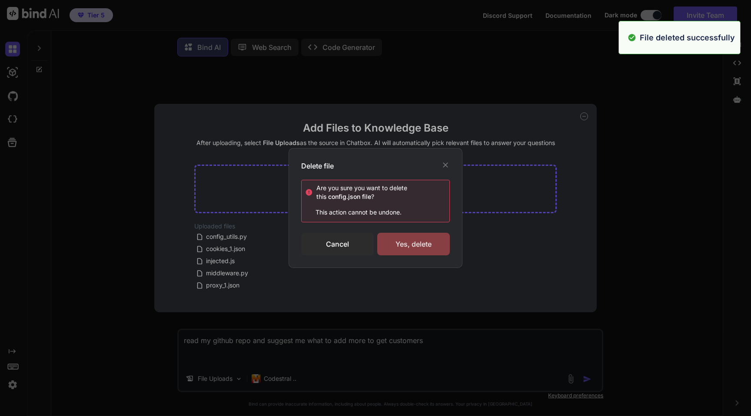
click at [419, 243] on div "Yes, delete" at bounding box center [413, 244] width 73 height 23
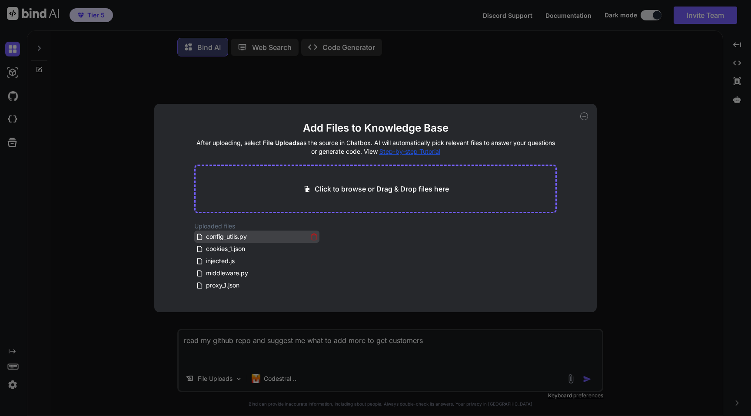
click at [313, 235] on icon at bounding box center [313, 234] width 3 height 1
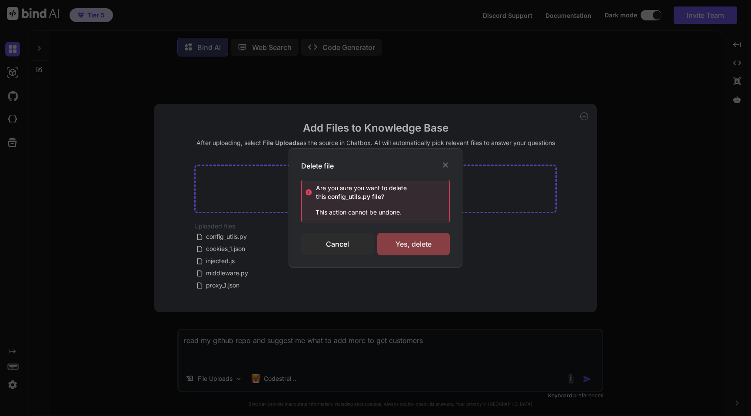
click at [407, 248] on div "Yes, delete" at bounding box center [413, 244] width 73 height 23
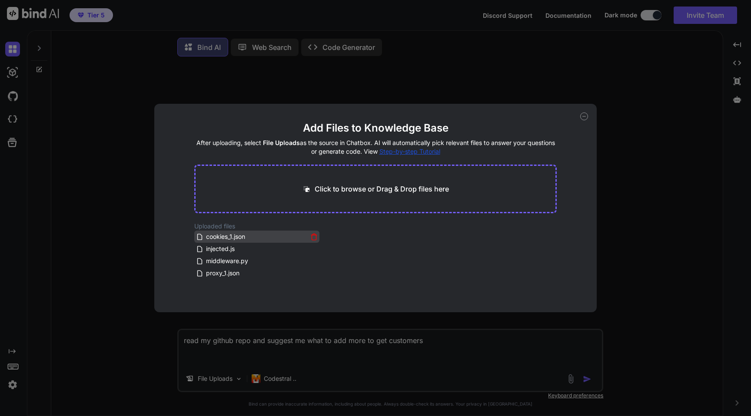
click at [310, 237] on icon at bounding box center [313, 236] width 7 height 7
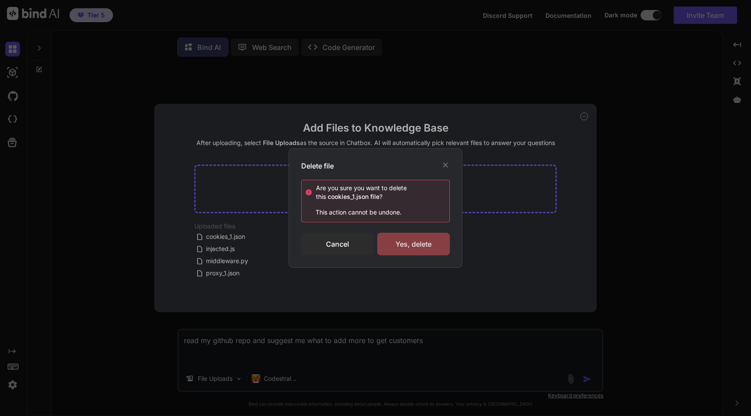
click at [411, 239] on div "Yes, delete" at bounding box center [413, 244] width 73 height 23
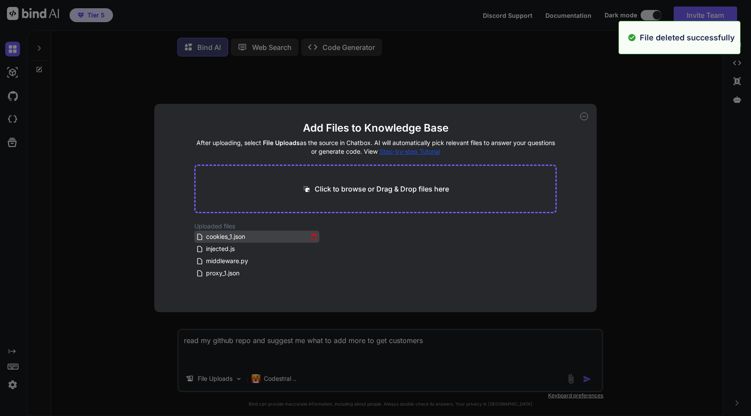
click at [312, 239] on icon at bounding box center [313, 236] width 7 height 7
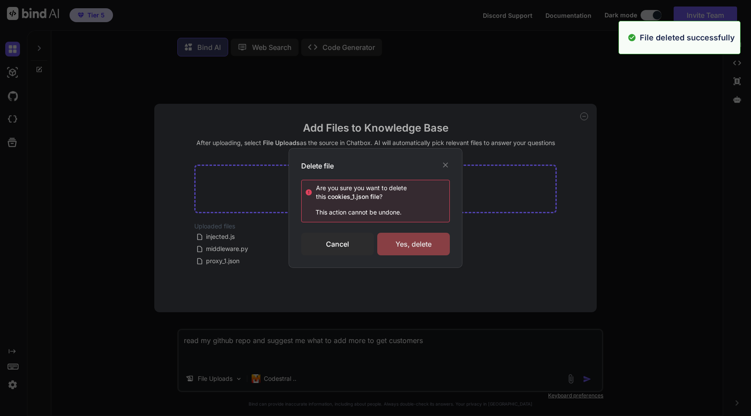
click at [396, 245] on div "Yes, delete" at bounding box center [413, 244] width 73 height 23
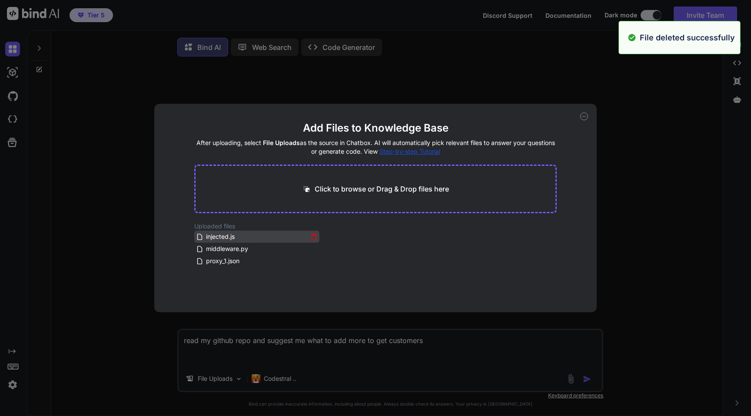
click at [310, 238] on icon at bounding box center [313, 236] width 7 height 7
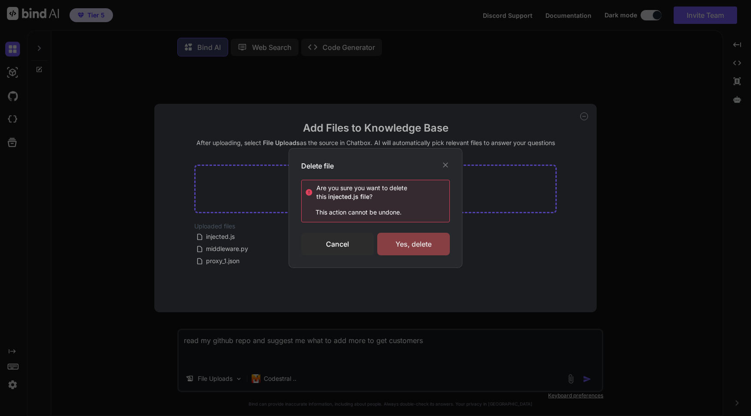
click at [400, 243] on div "Yes, delete" at bounding box center [413, 244] width 73 height 23
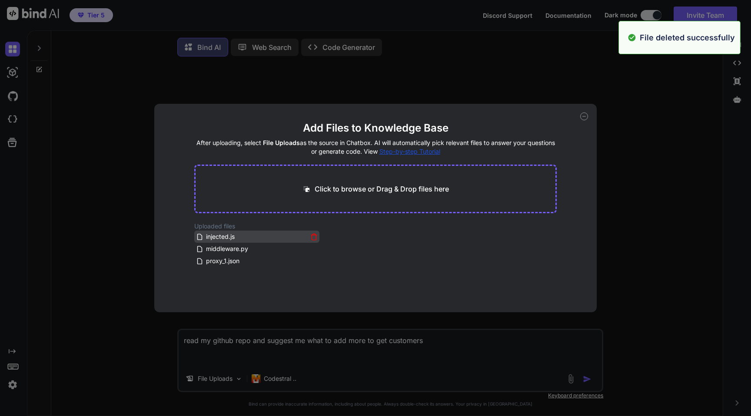
click at [313, 239] on icon at bounding box center [313, 236] width 7 height 7
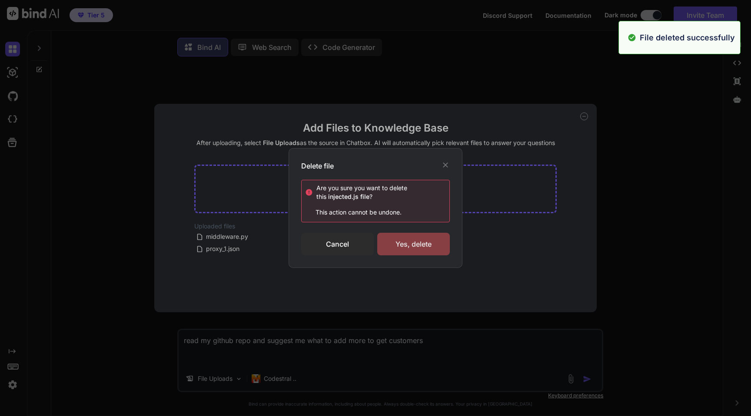
click at [417, 242] on div "Yes, delete" at bounding box center [413, 244] width 73 height 23
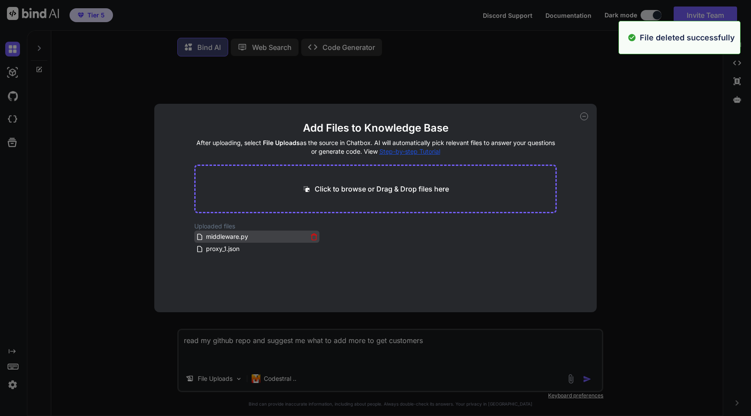
click at [312, 239] on icon at bounding box center [314, 237] width 4 height 5
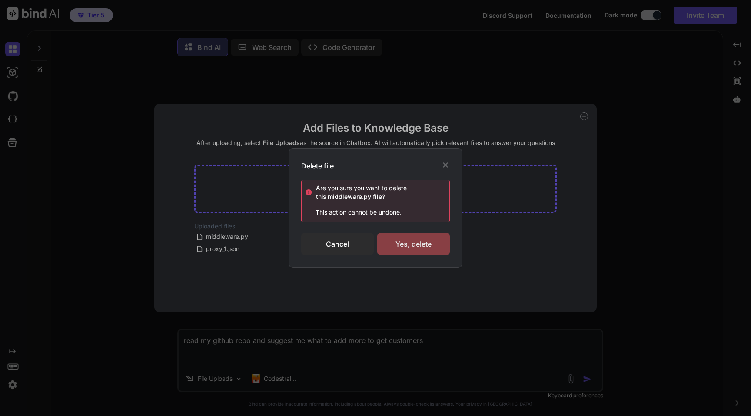
click at [398, 243] on div "Yes, delete" at bounding box center [413, 244] width 73 height 23
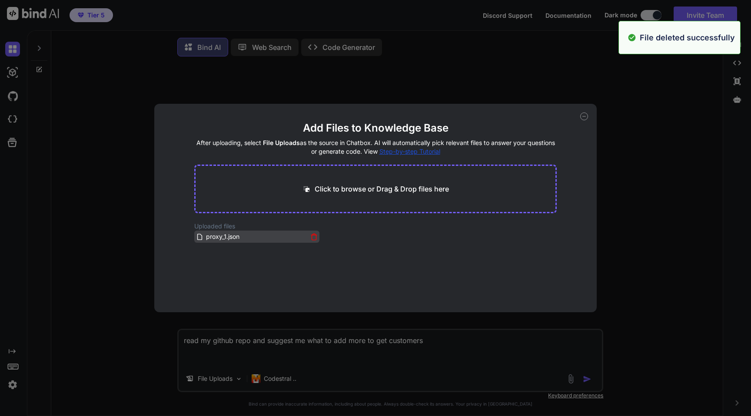
click at [312, 235] on icon at bounding box center [314, 235] width 6 height 0
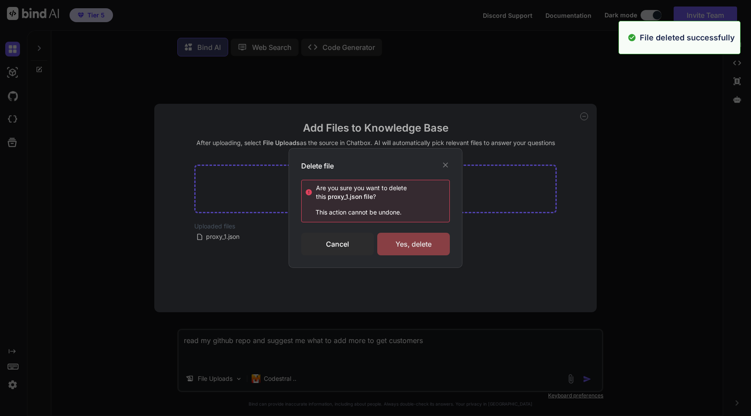
click at [410, 241] on div "Yes, delete" at bounding box center [413, 244] width 73 height 23
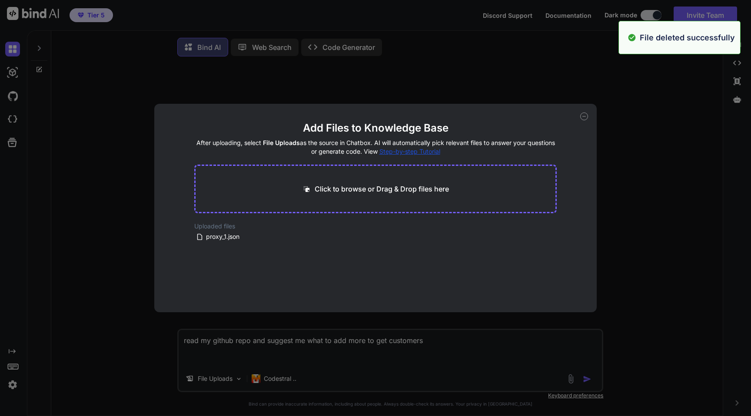
click at [585, 114] on icon at bounding box center [584, 117] width 8 height 8
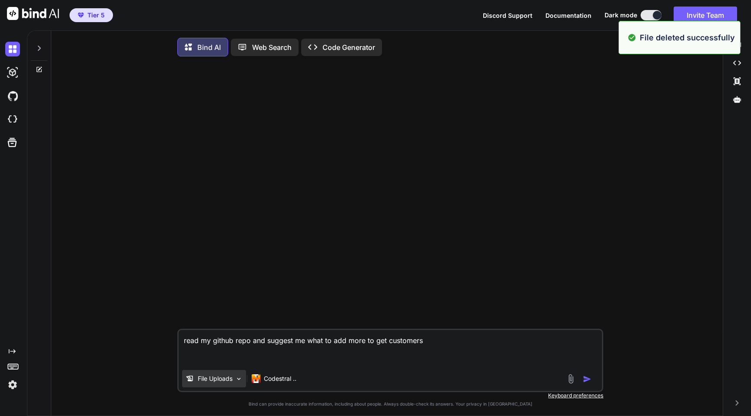
click at [205, 386] on div "File Uploads" at bounding box center [214, 378] width 64 height 17
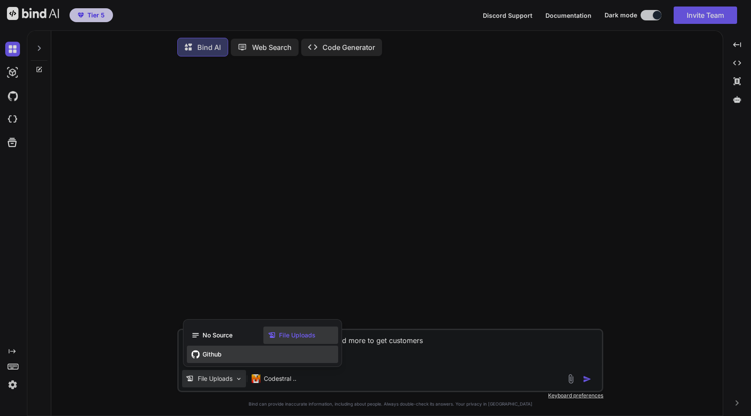
click at [204, 355] on span "Github" at bounding box center [212, 354] width 19 height 9
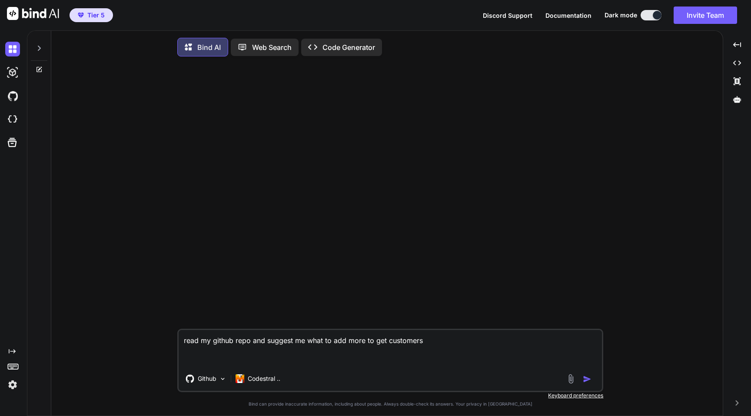
click at [242, 350] on textarea "read my github repo and suggest me what to add more to get customers" at bounding box center [390, 348] width 423 height 37
click at [586, 383] on img "button" at bounding box center [587, 379] width 9 height 9
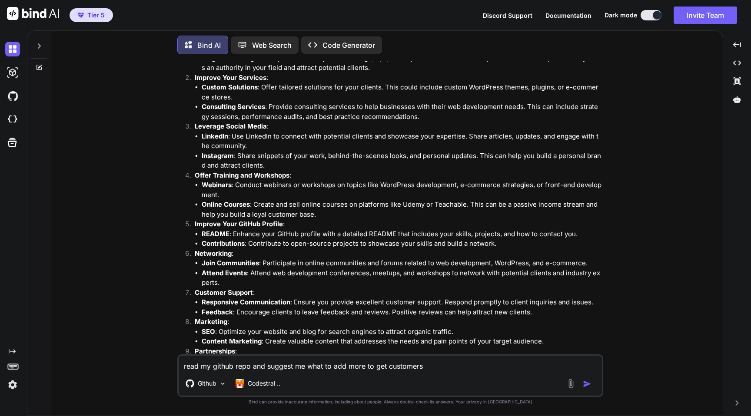
scroll to position [191, 0]
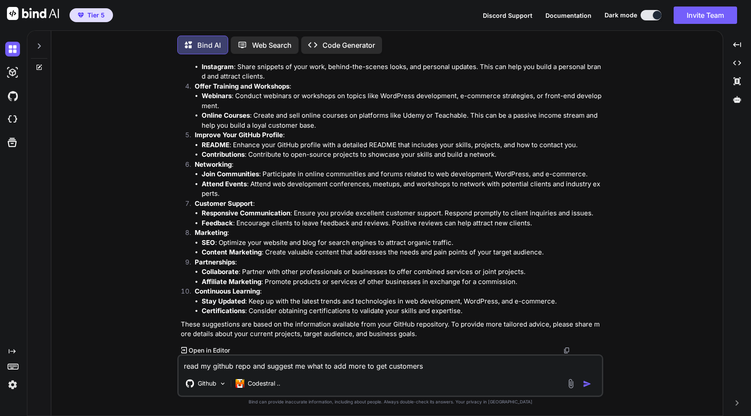
click at [202, 349] on p "Open in Editor" at bounding box center [209, 350] width 41 height 9
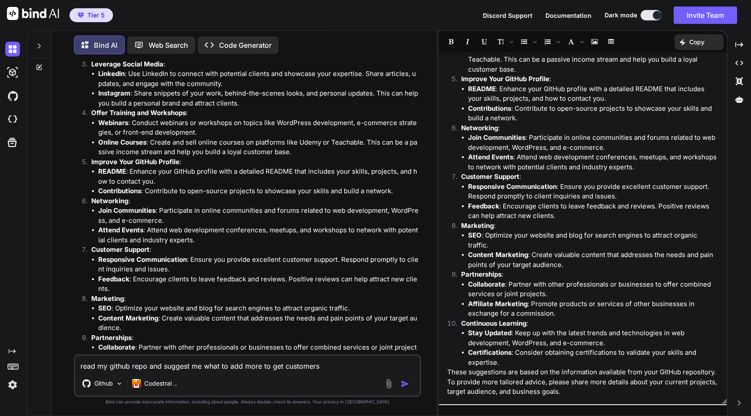
scroll to position [74, 0]
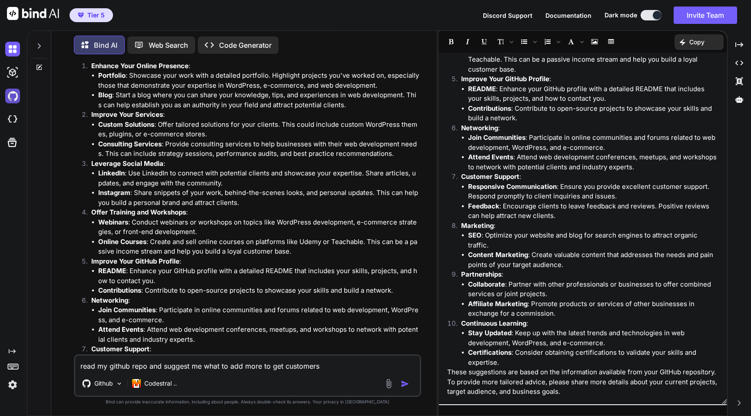
click at [15, 94] on img at bounding box center [12, 96] width 15 height 15
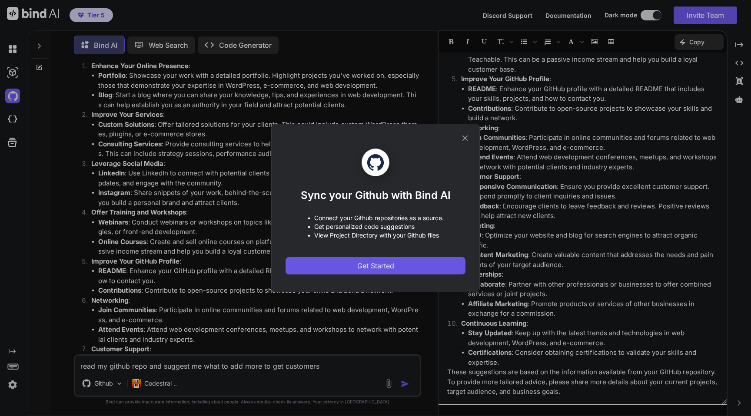
click at [397, 265] on button "Get Started" at bounding box center [376, 265] width 180 height 17
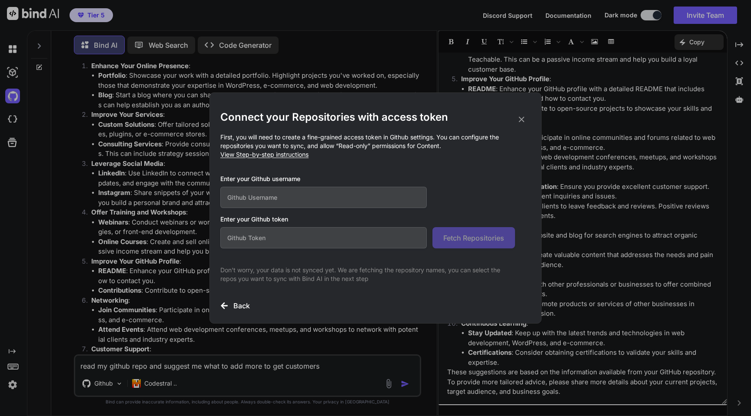
click at [298, 154] on span "View Step-by-step instructions" at bounding box center [264, 154] width 88 height 7
click at [519, 120] on icon at bounding box center [522, 120] width 10 height 10
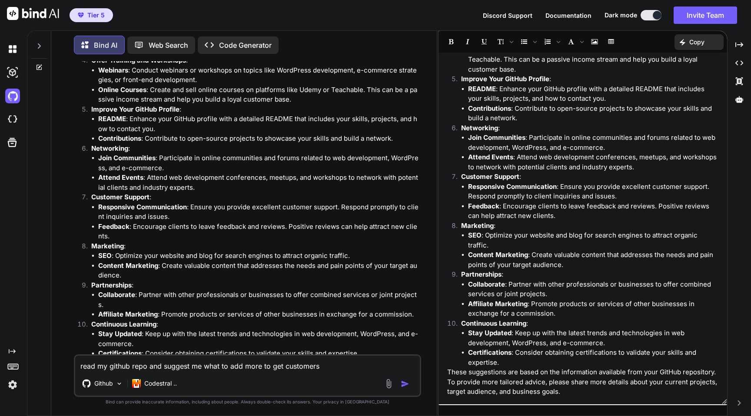
scroll to position [259, 0]
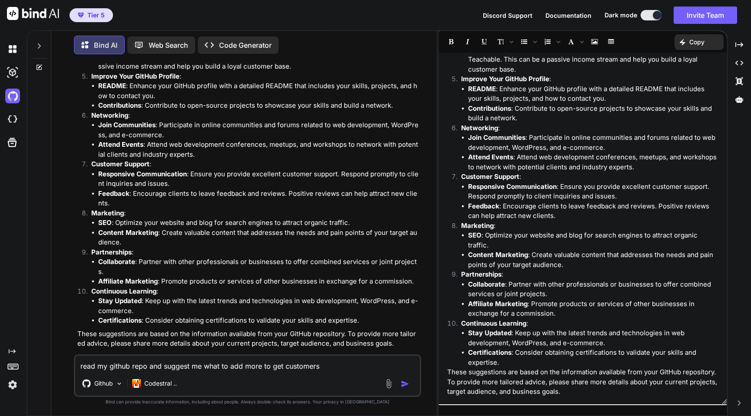
click at [37, 43] on icon at bounding box center [39, 46] width 7 height 7
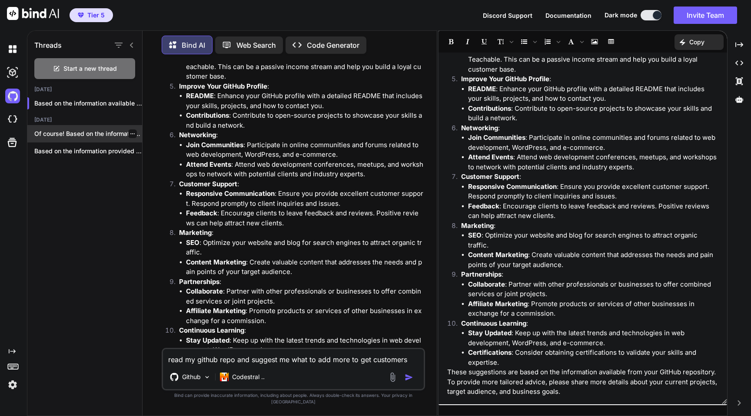
click at [130, 132] on icon "button" at bounding box center [132, 133] width 5 height 5
click at [156, 166] on span "Delete" at bounding box center [152, 166] width 19 height 9
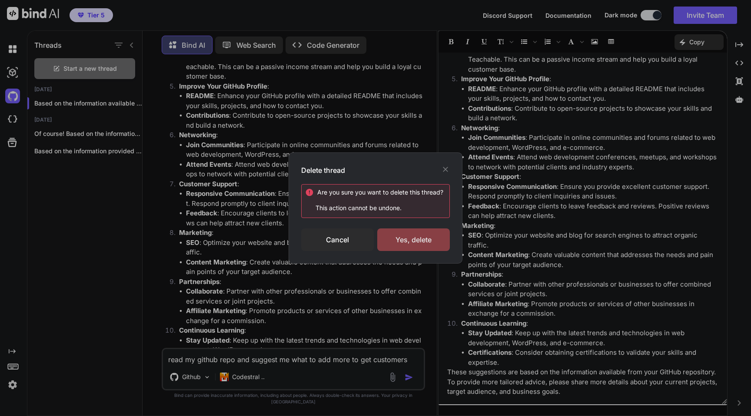
click at [406, 248] on div "Yes, delete" at bounding box center [413, 240] width 73 height 23
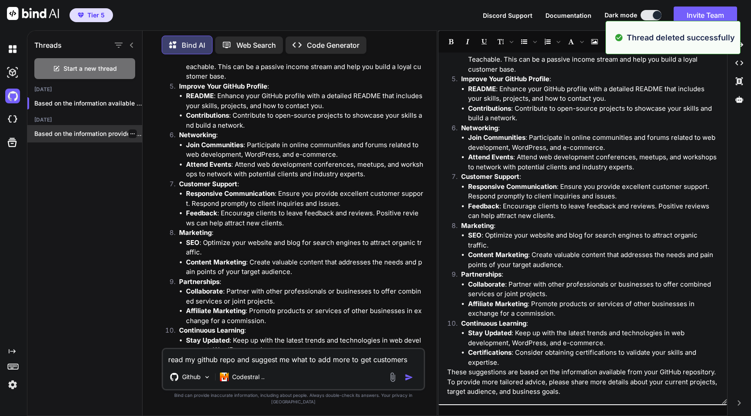
click at [132, 130] on div at bounding box center [132, 134] width 9 height 9
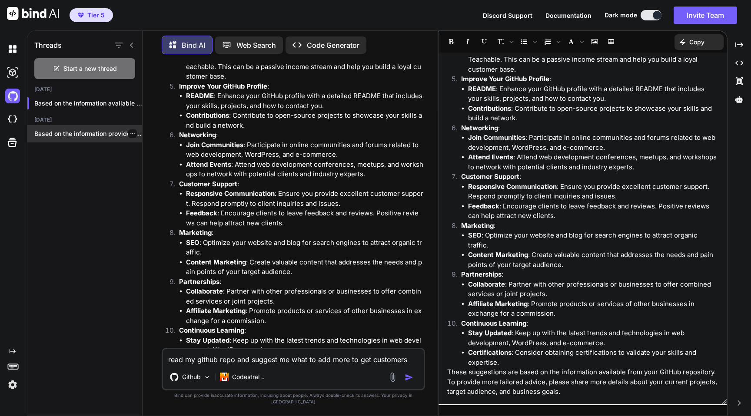
click at [130, 133] on icon "button" at bounding box center [132, 133] width 5 height 5
click at [156, 165] on span "Delete" at bounding box center [152, 166] width 19 height 9
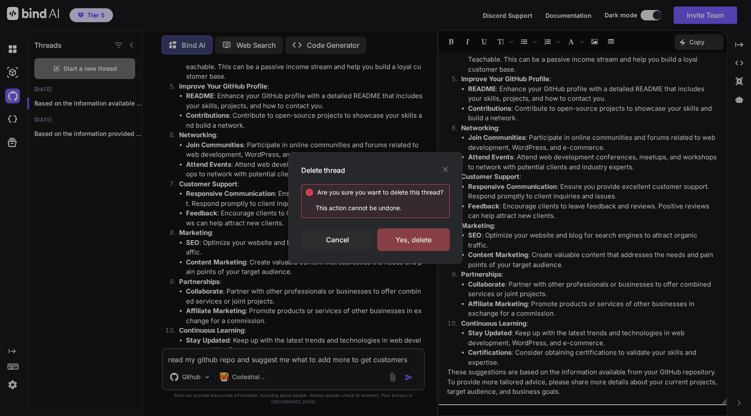
click at [401, 244] on div "Yes, delete" at bounding box center [413, 240] width 73 height 23
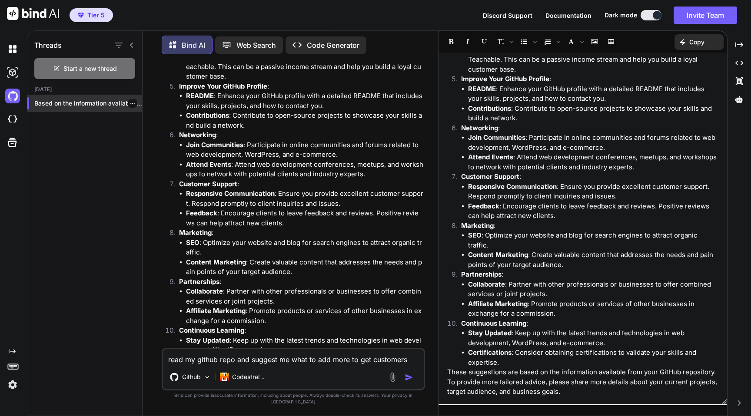
click at [130, 103] on icon "button" at bounding box center [132, 103] width 5 height 5
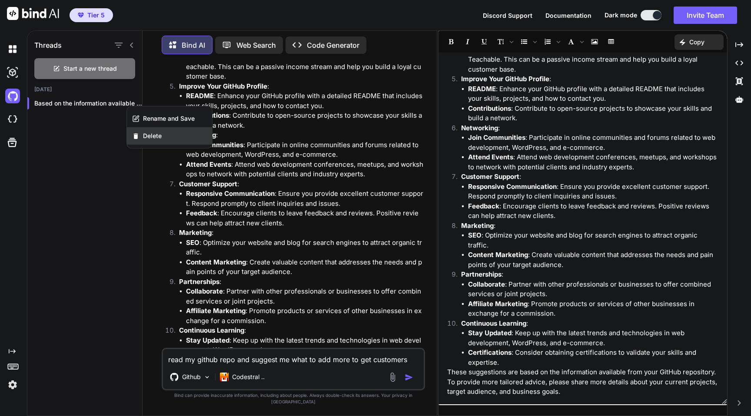
click at [150, 136] on span "Delete" at bounding box center [152, 136] width 19 height 9
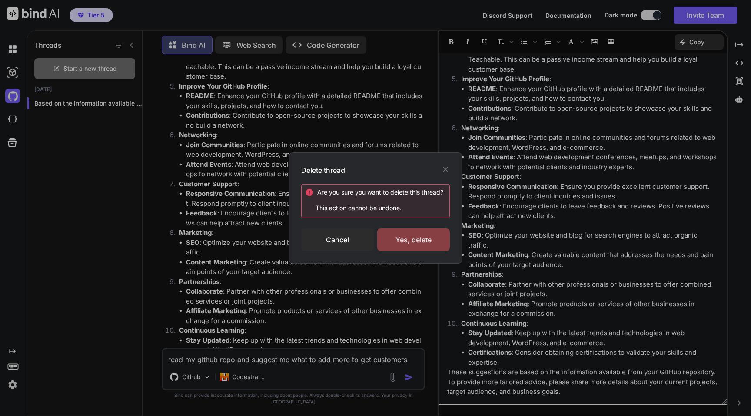
click at [419, 238] on div "Yes, delete" at bounding box center [413, 240] width 73 height 23
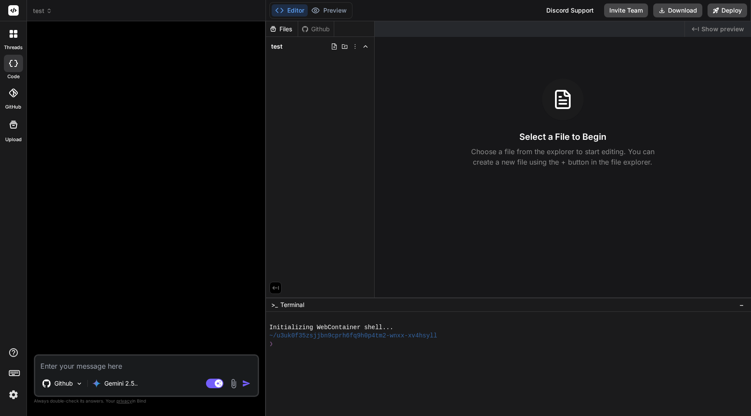
click at [13, 126] on icon at bounding box center [13, 125] width 10 height 10
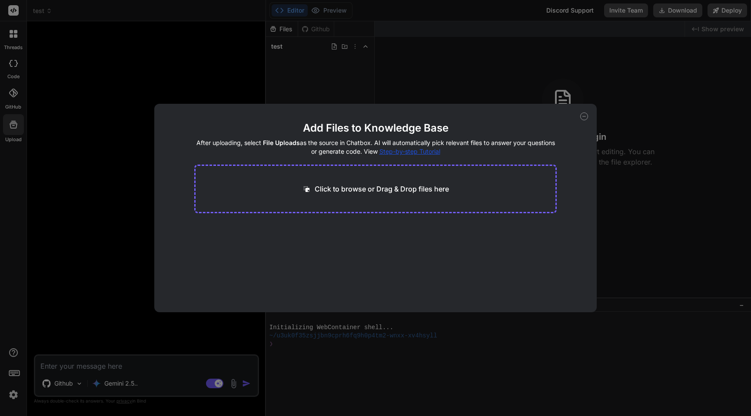
click at [586, 118] on icon at bounding box center [584, 117] width 8 height 8
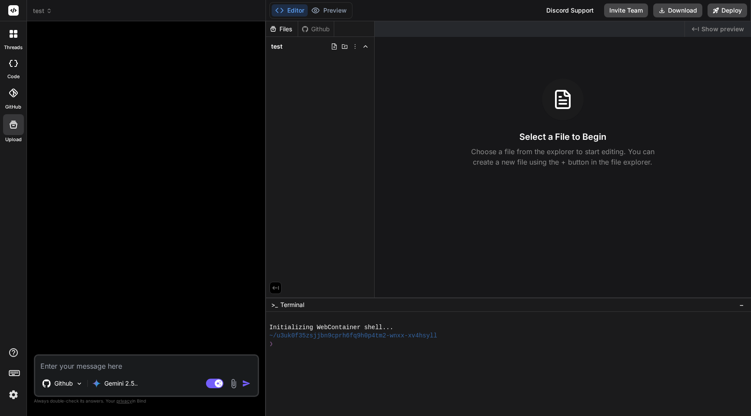
click at [13, 36] on icon at bounding box center [11, 35] width 3 height 3
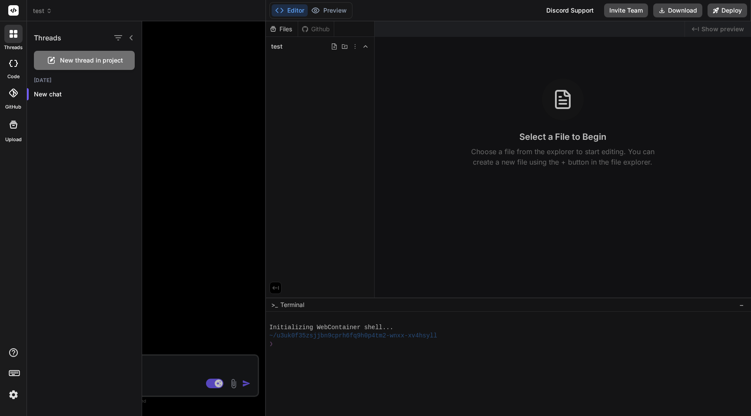
click at [12, 400] on img at bounding box center [13, 395] width 15 height 15
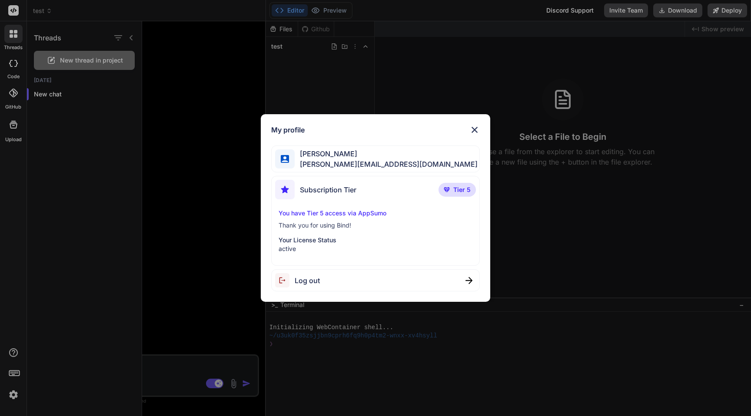
click at [310, 156] on span "[PERSON_NAME]" at bounding box center [386, 154] width 183 height 10
click at [287, 161] on img at bounding box center [285, 159] width 8 height 8
click at [229, 183] on div "My profile [PERSON_NAME] [PERSON_NAME][EMAIL_ADDRESS][DOMAIN_NAME] Subscription…" at bounding box center [375, 208] width 751 height 416
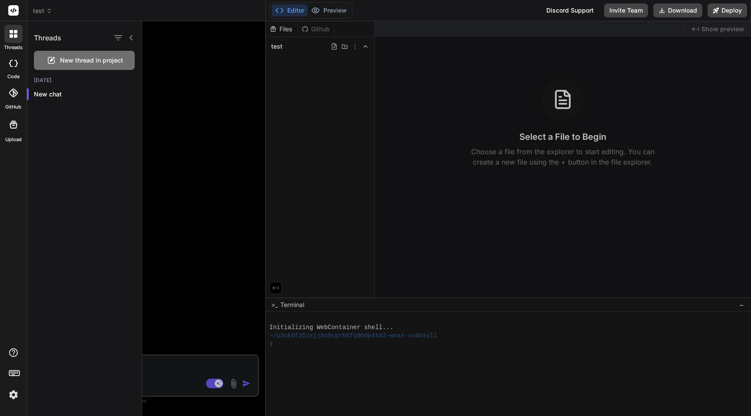
click at [201, 128] on div at bounding box center [446, 218] width 609 height 395
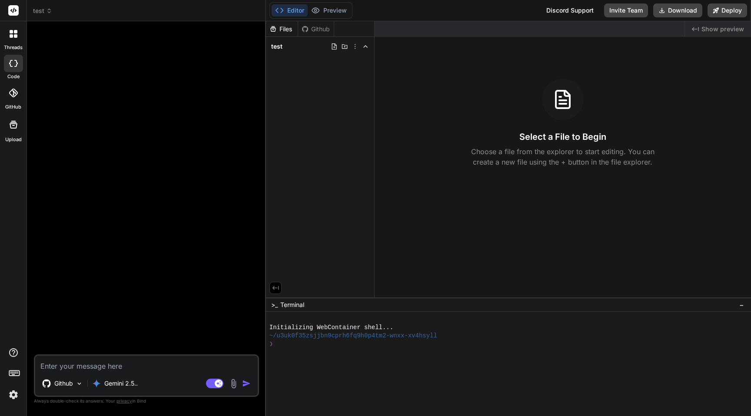
click at [321, 30] on div "Github" at bounding box center [316, 29] width 36 height 9
click at [618, 13] on button "Invite Team" at bounding box center [626, 10] width 44 height 14
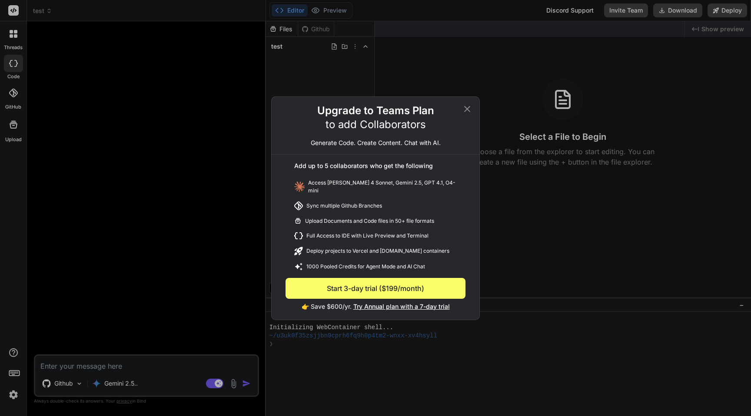
click at [466, 113] on icon at bounding box center [467, 109] width 10 height 10
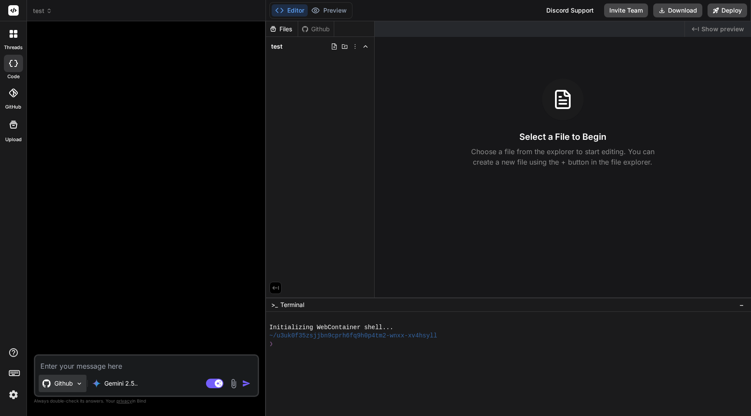
click at [56, 386] on p "Github" at bounding box center [63, 383] width 19 height 9
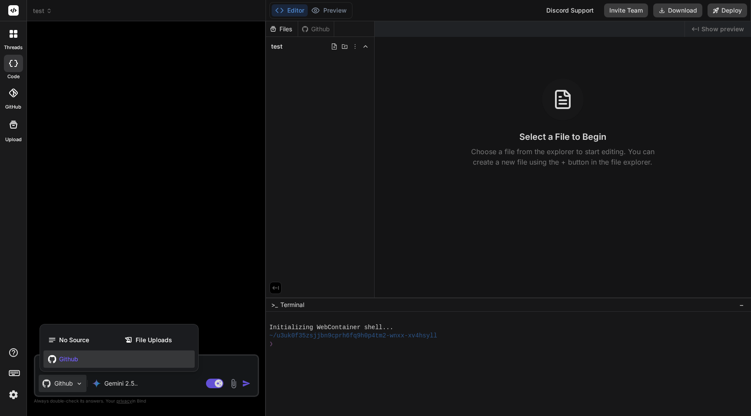
click at [108, 379] on div at bounding box center [375, 208] width 751 height 416
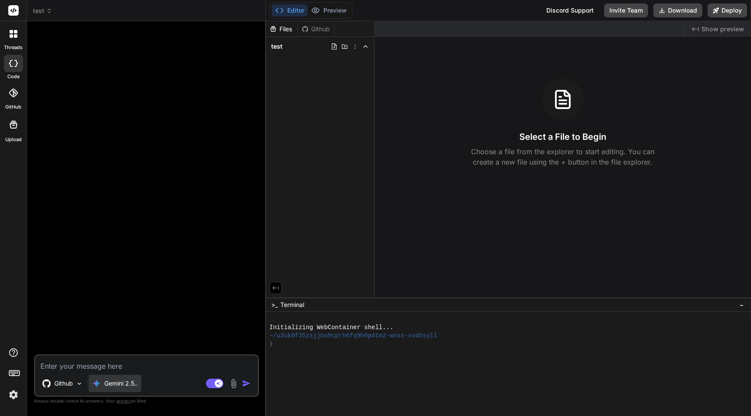
click at [120, 383] on p "Gemini 2.5.." at bounding box center [120, 383] width 33 height 9
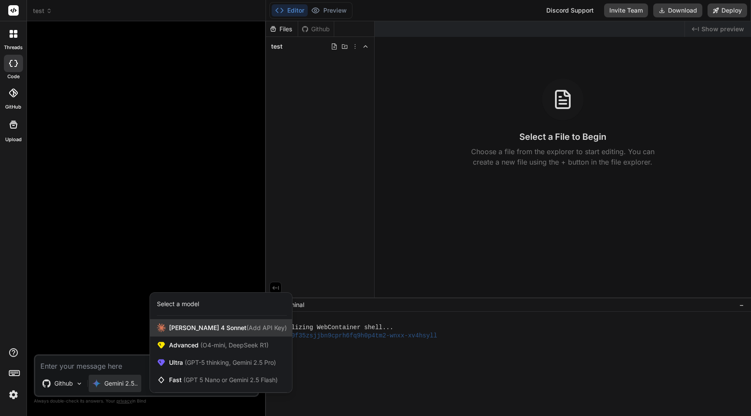
click at [209, 335] on div "[PERSON_NAME] 4 Sonnet (Add API Key)" at bounding box center [221, 327] width 142 height 17
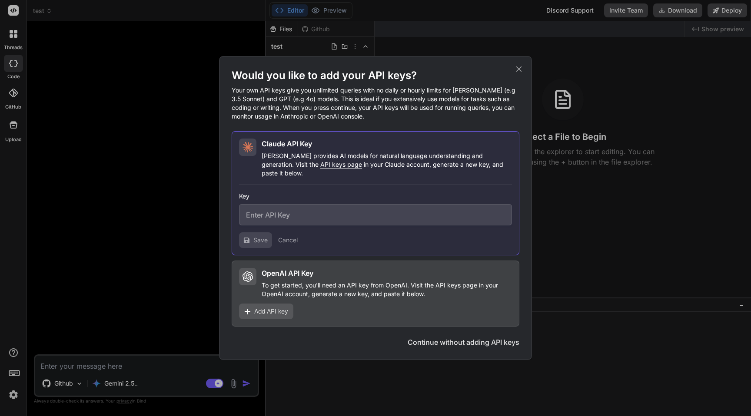
click at [465, 337] on button "Continue without adding API keys" at bounding box center [464, 342] width 112 height 10
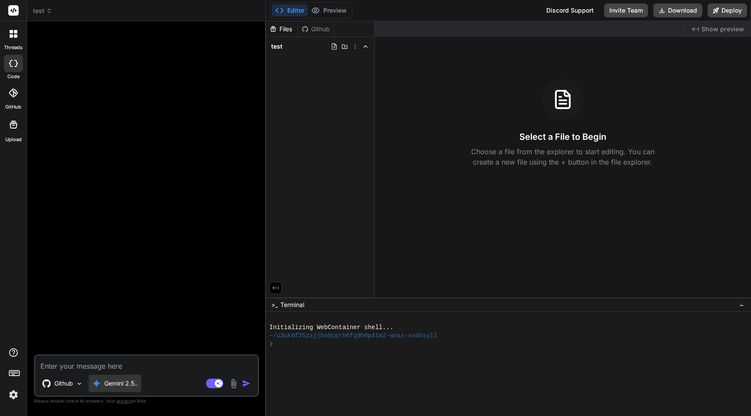
click at [117, 383] on p "Gemini 2.5.." at bounding box center [120, 383] width 33 height 9
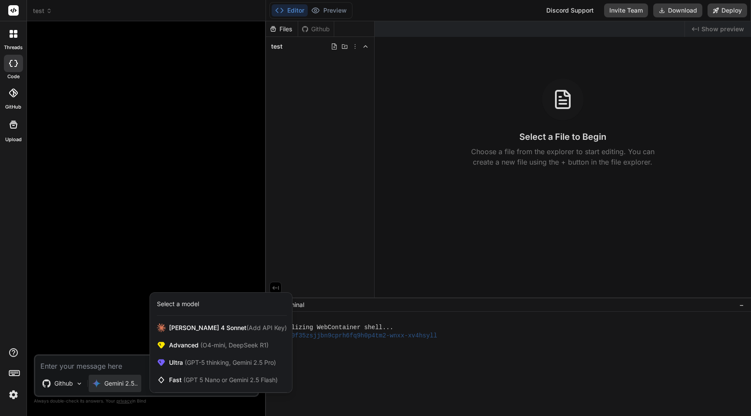
click at [121, 299] on div at bounding box center [375, 208] width 751 height 416
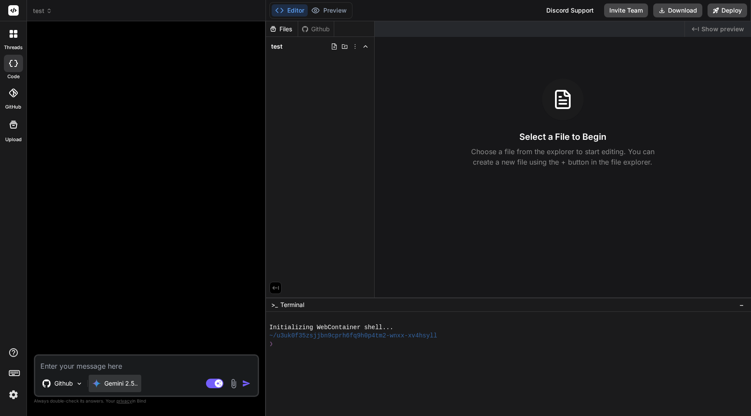
click at [126, 380] on p "Gemini 2.5.." at bounding box center [120, 383] width 33 height 9
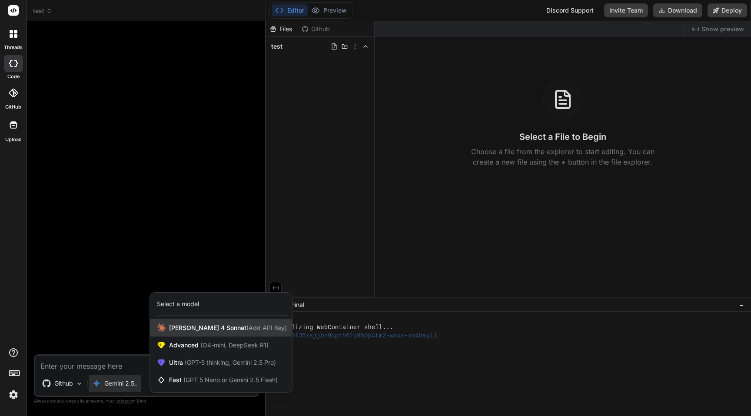
click at [194, 331] on span "[PERSON_NAME] 4 Sonnet (Add API Key)" at bounding box center [228, 328] width 118 height 9
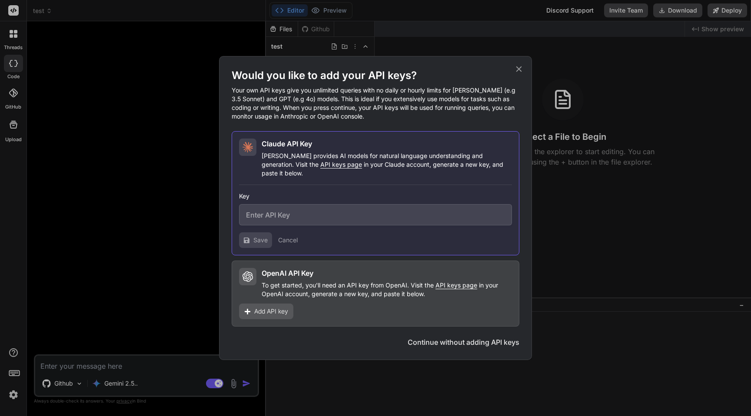
click at [286, 236] on button "Cancel" at bounding box center [288, 240] width 20 height 9
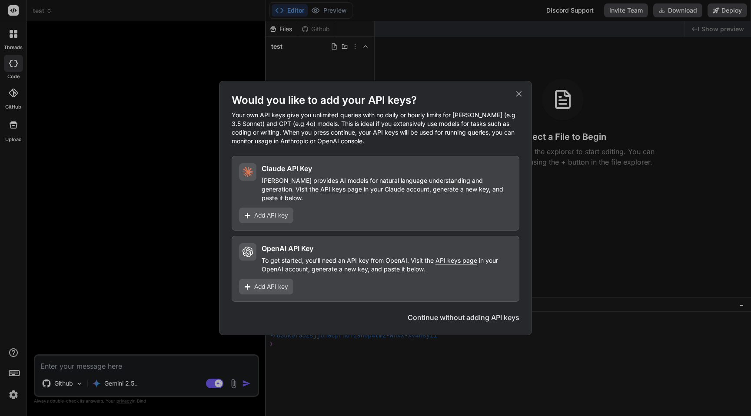
click at [469, 316] on button "Continue without adding API keys" at bounding box center [464, 317] width 112 height 10
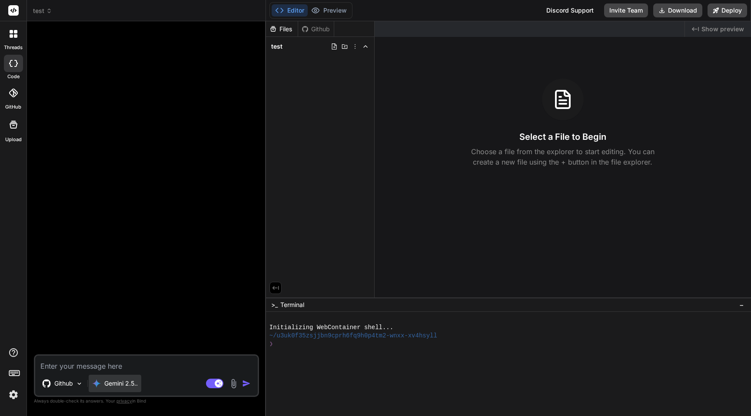
click at [127, 382] on p "Gemini 2.5.." at bounding box center [120, 383] width 33 height 9
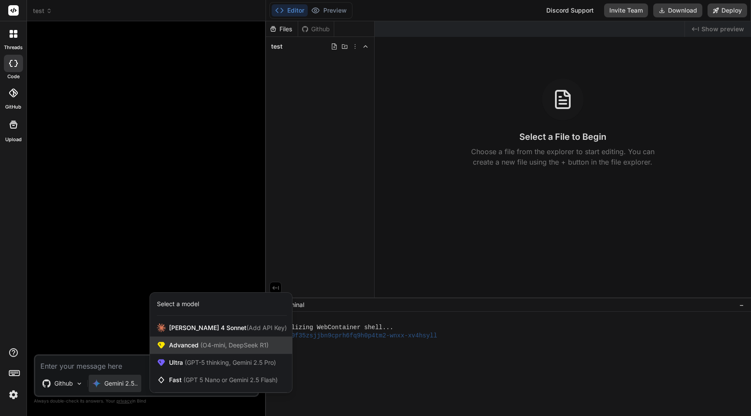
click at [220, 342] on span "(O4-mini, DeepSeek R1)" at bounding box center [234, 345] width 70 height 7
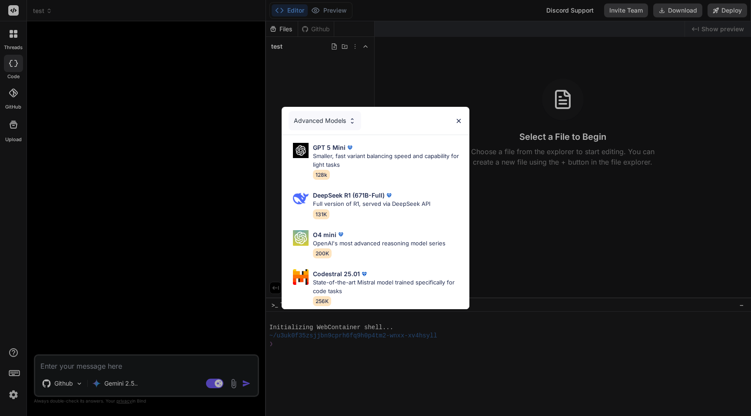
click at [76, 309] on div "Advanced Models GPT 5 Mini Smaller, fast variant balancing speed and capability…" at bounding box center [375, 208] width 751 height 416
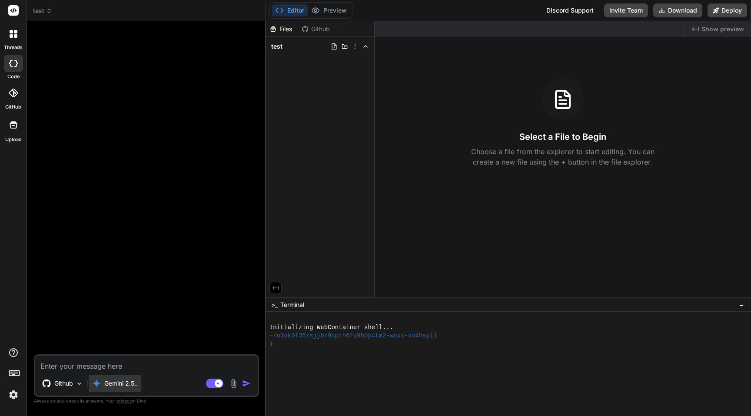
click at [108, 376] on div "Gemini 2.5.." at bounding box center [115, 383] width 53 height 17
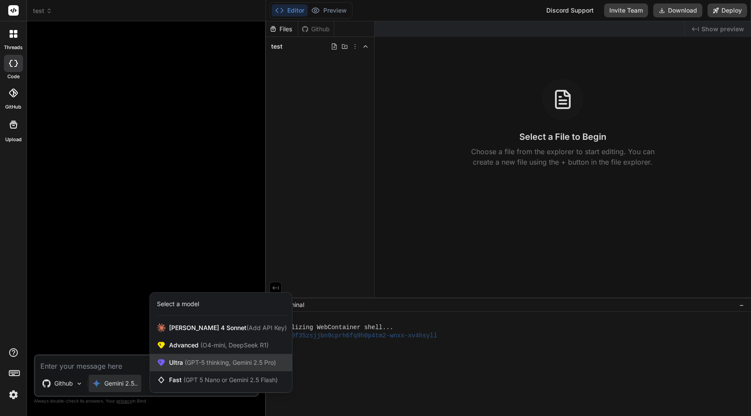
click at [185, 368] on div "Ultra (GPT-5 thinking, Gemini 2.5 Pro)" at bounding box center [221, 362] width 142 height 17
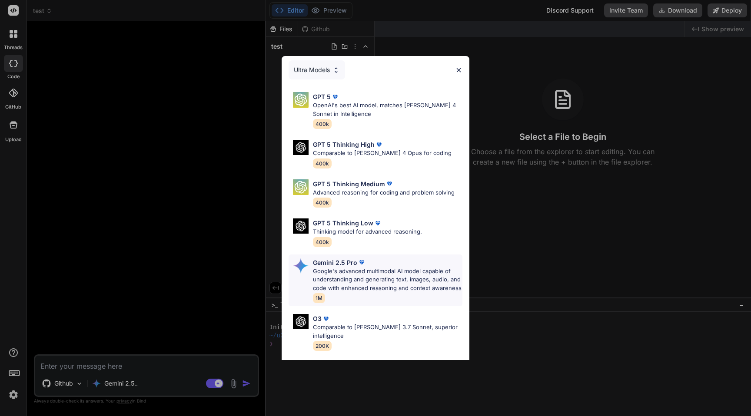
scroll to position [64, 0]
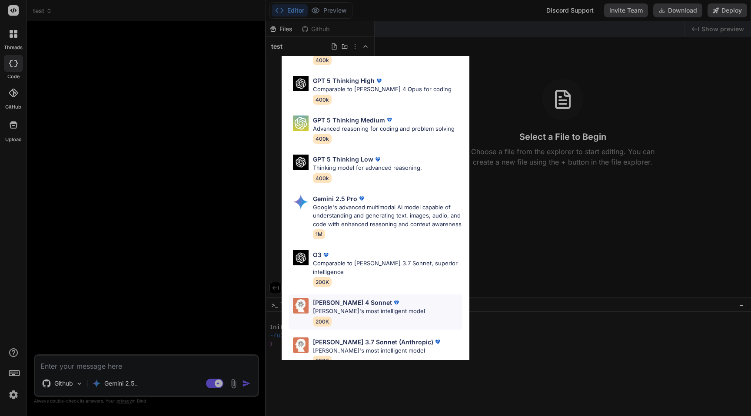
click at [390, 298] on div "[PERSON_NAME] 4 Sonnet" at bounding box center [369, 302] width 112 height 9
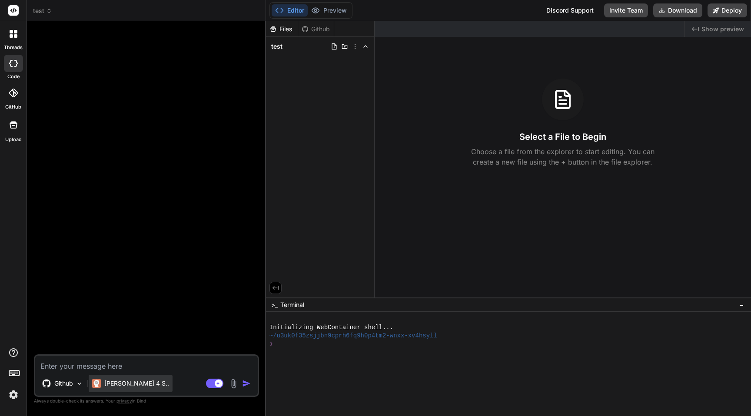
click at [128, 383] on p "[PERSON_NAME] 4 S.." at bounding box center [136, 383] width 65 height 9
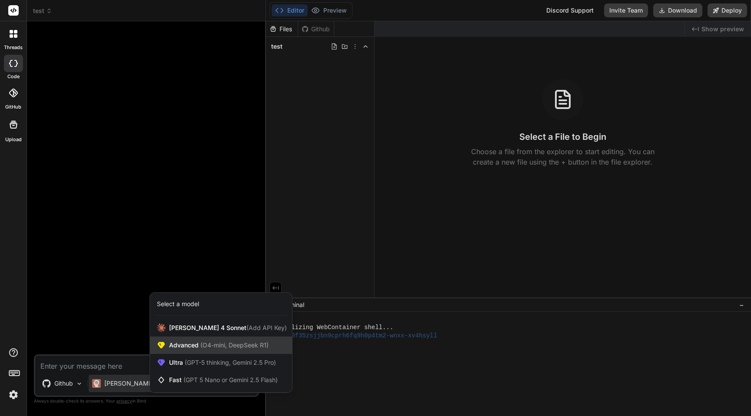
click at [206, 349] on span "Advanced (O4-mini, DeepSeek R1)" at bounding box center [219, 345] width 100 height 9
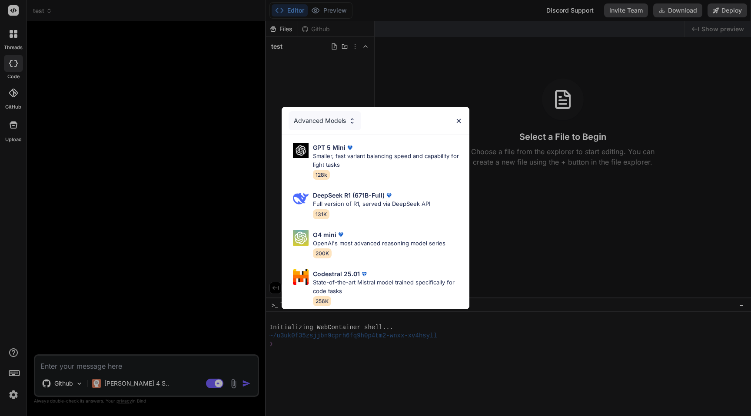
click at [199, 262] on div "Advanced Models GPT 5 Mini Smaller, fast variant balancing speed and capability…" at bounding box center [375, 208] width 751 height 416
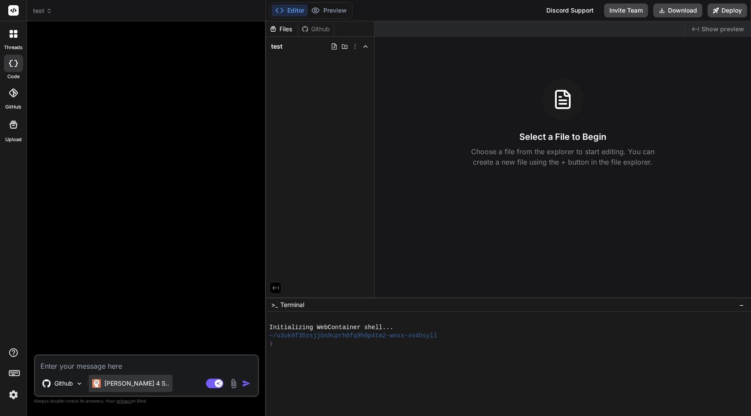
click at [119, 389] on div "[PERSON_NAME] 4 S.." at bounding box center [131, 383] width 84 height 17
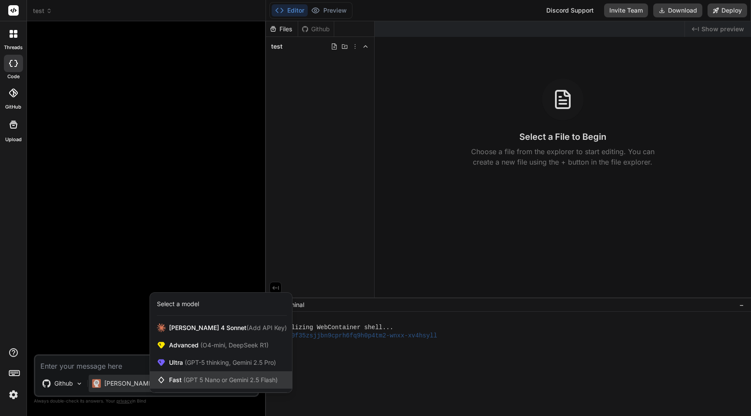
click at [191, 385] on div "Fast (GPT 5 Nano or Gemini 2.5 Flash)" at bounding box center [221, 380] width 142 height 17
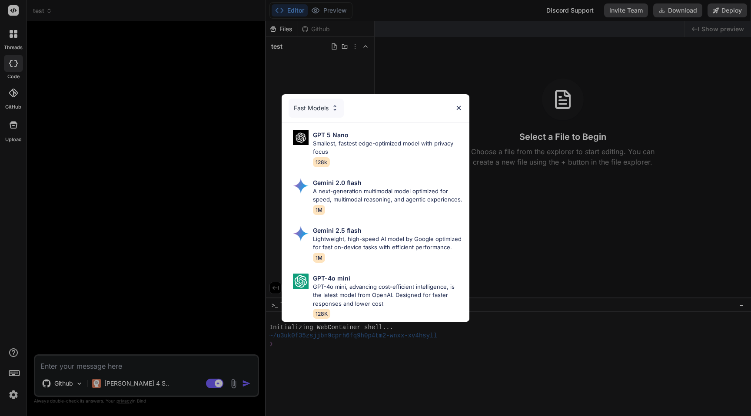
click at [320, 110] on div "Fast Models" at bounding box center [316, 108] width 55 height 19
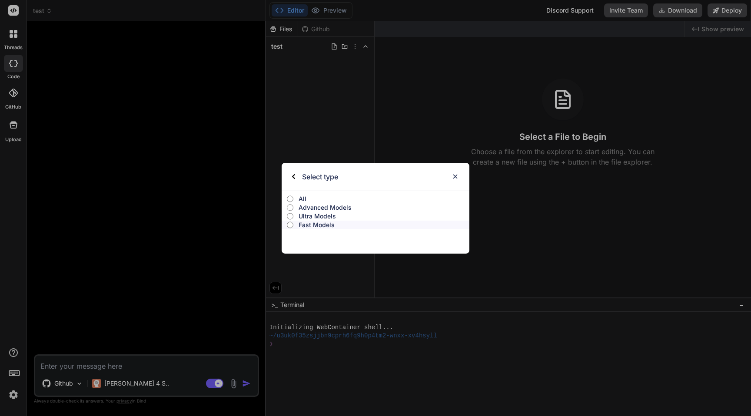
click at [315, 216] on p "Ultra Models" at bounding box center [384, 216] width 171 height 9
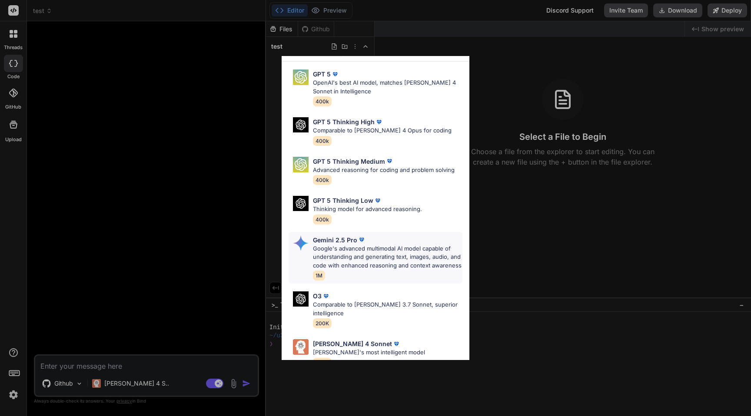
scroll to position [0, 0]
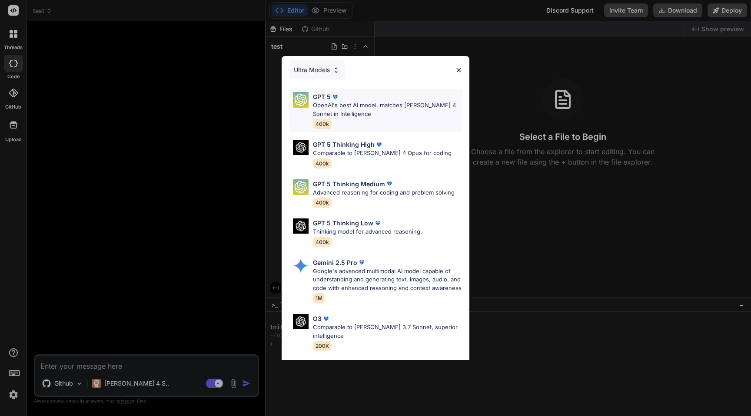
click at [366, 113] on p "OpenAI's best AI model, matches [PERSON_NAME] 4 Sonnet in Intelligence" at bounding box center [388, 109] width 150 height 17
type textarea "x"
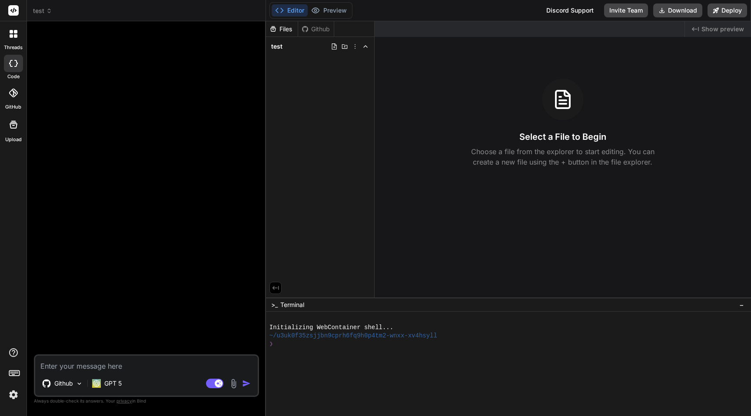
click at [133, 366] on textarea at bounding box center [146, 364] width 223 height 16
